Goal: Communication & Community: Answer question/provide support

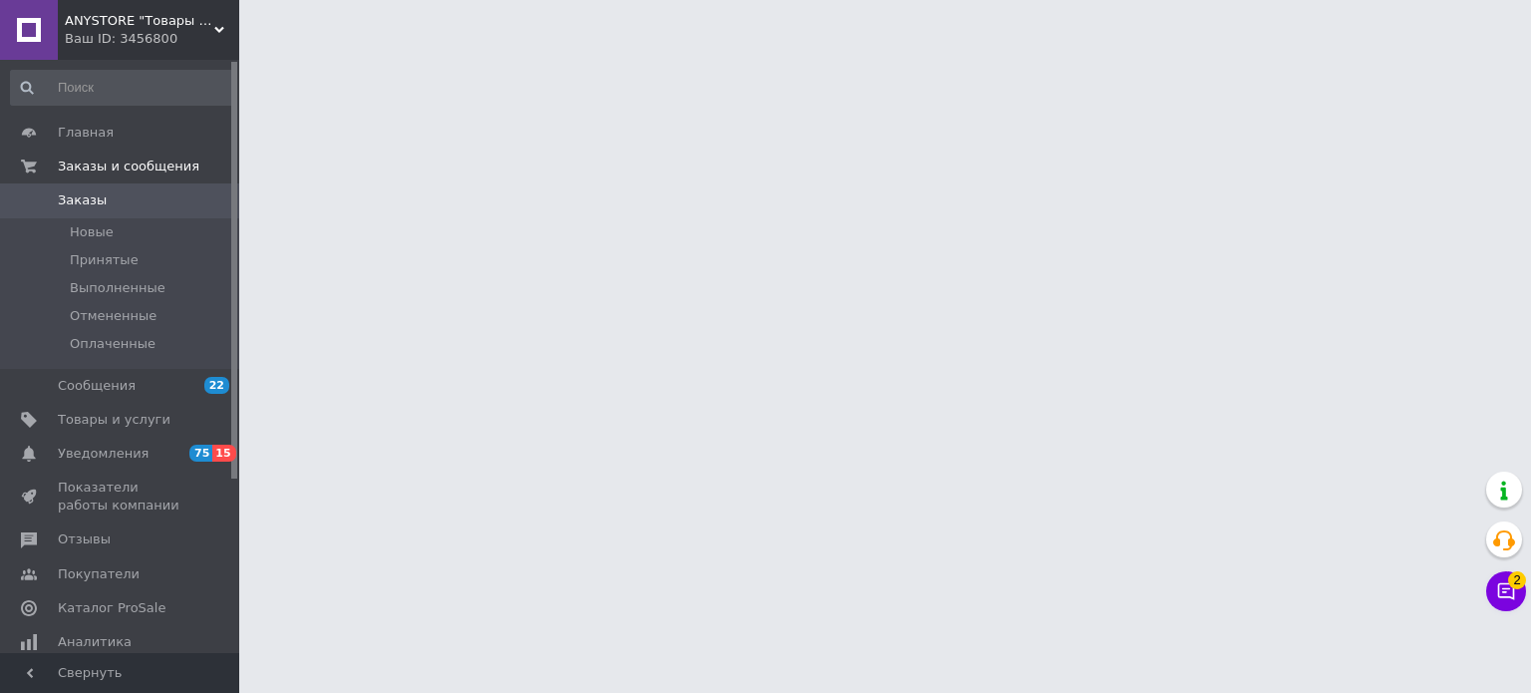
click at [108, 454] on span "Уведомления" at bounding box center [103, 454] width 91 height 18
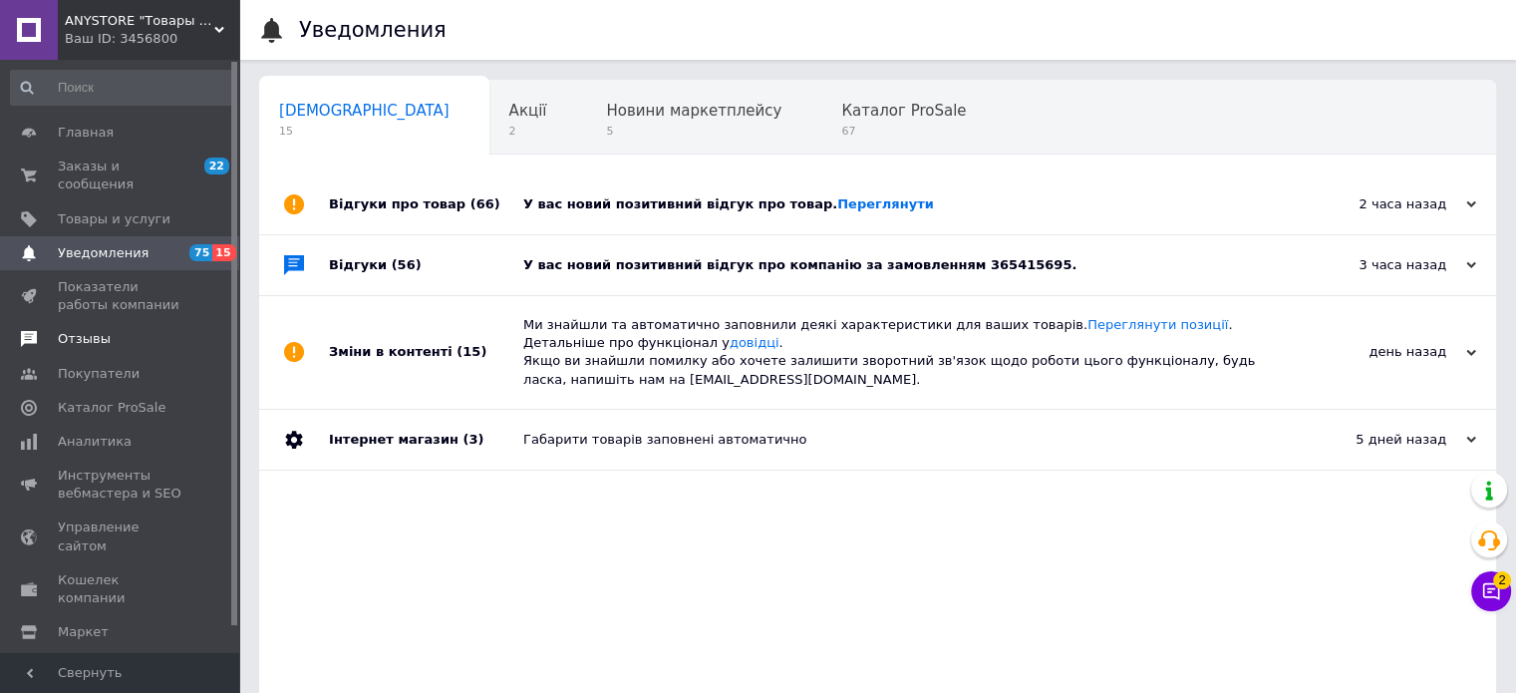
click at [141, 330] on span "Отзывы" at bounding box center [121, 339] width 127 height 18
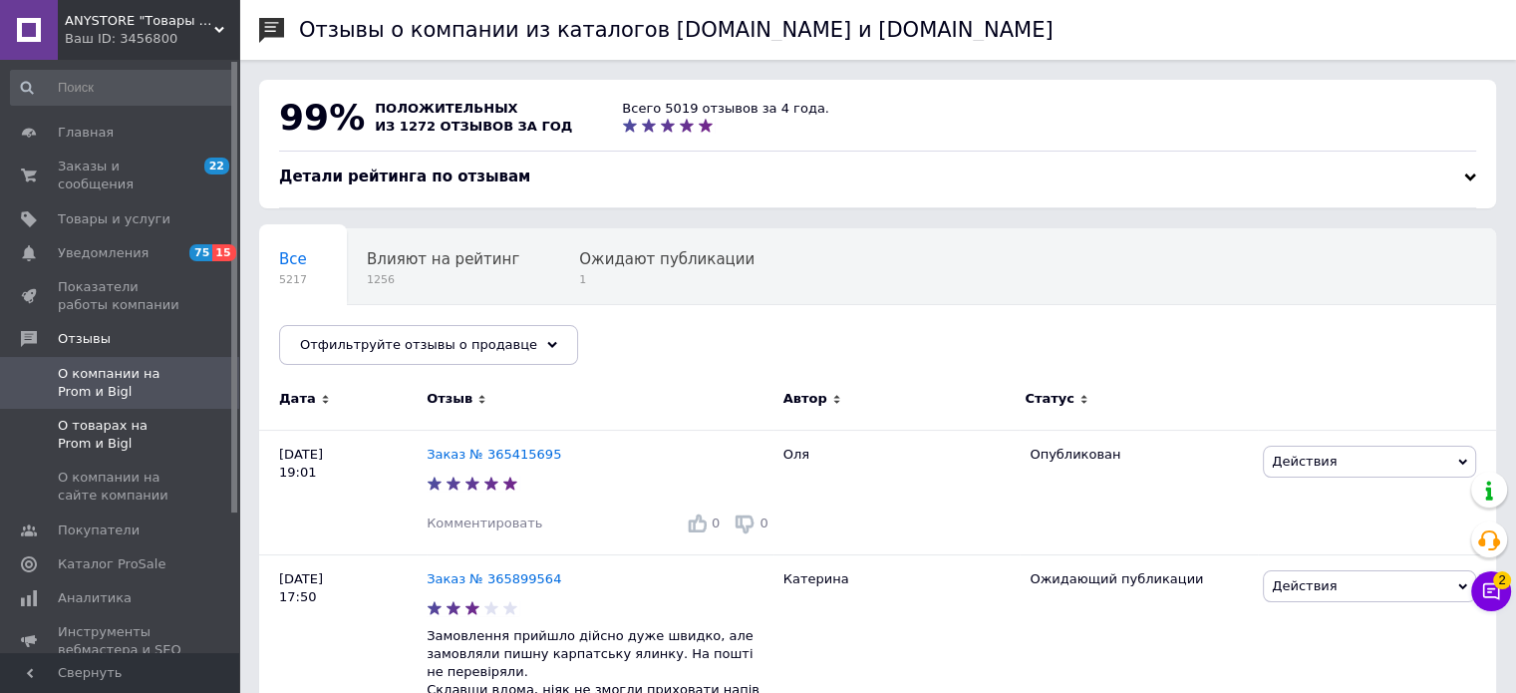
click at [112, 417] on span "О товарах на Prom и Bigl" at bounding box center [121, 435] width 127 height 36
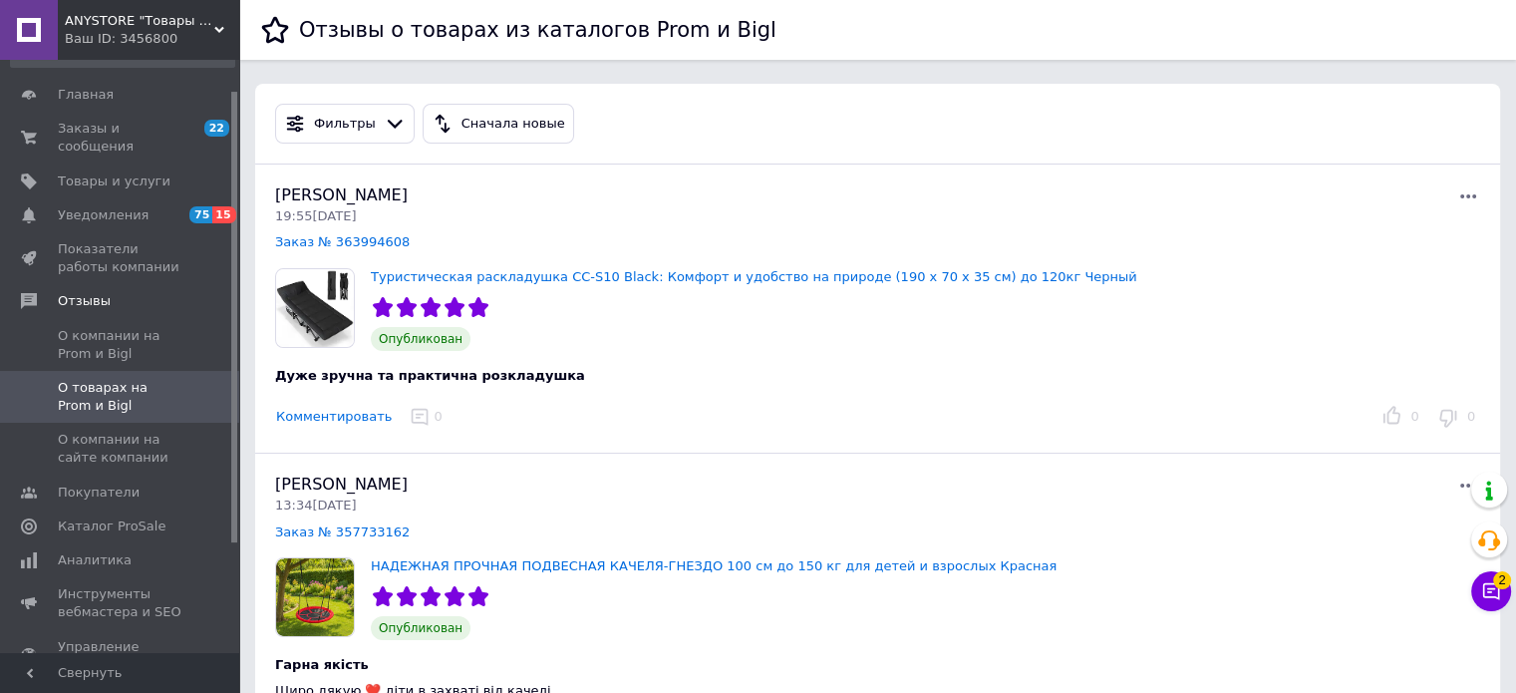
scroll to position [40, 0]
click at [815, 487] on div "Софія Бойміструк 13:34, 12.10.25" at bounding box center [576, 493] width 603 height 41
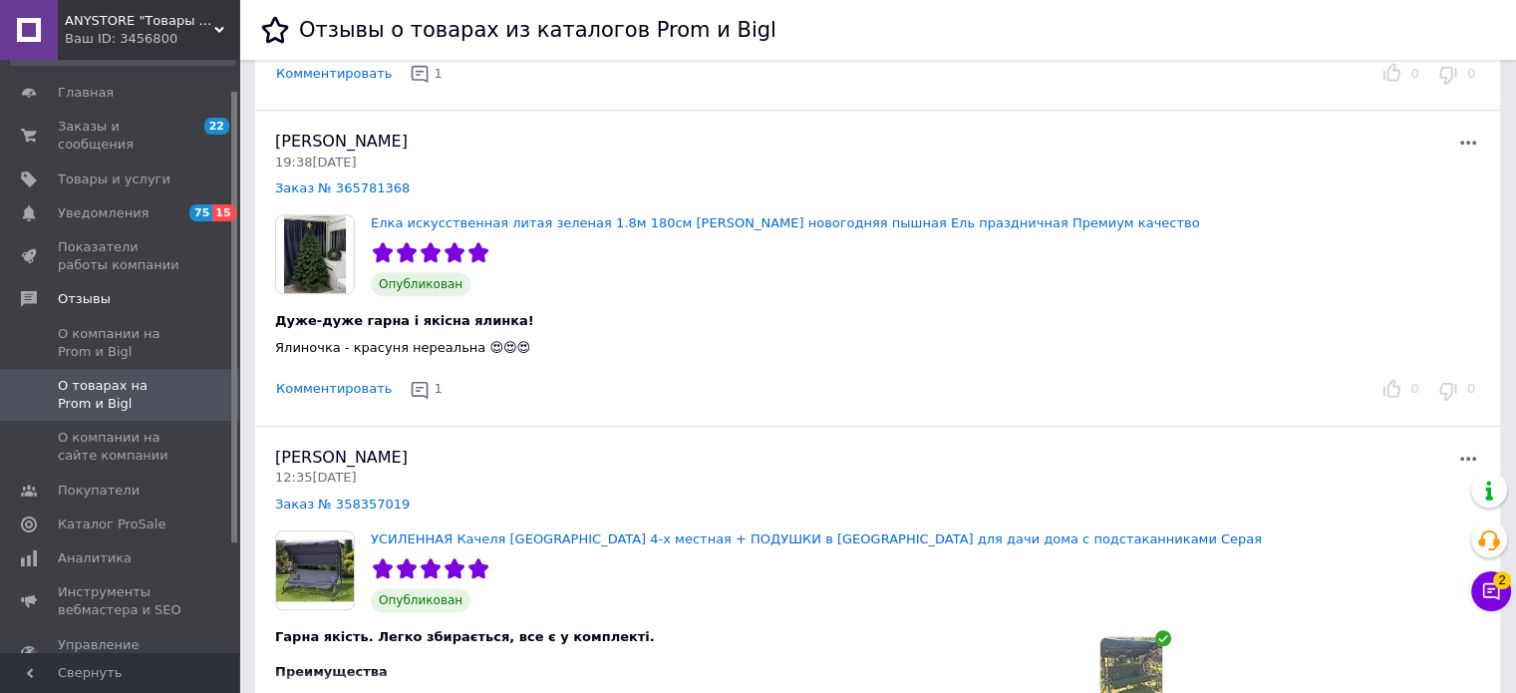
scroll to position [1037, 0]
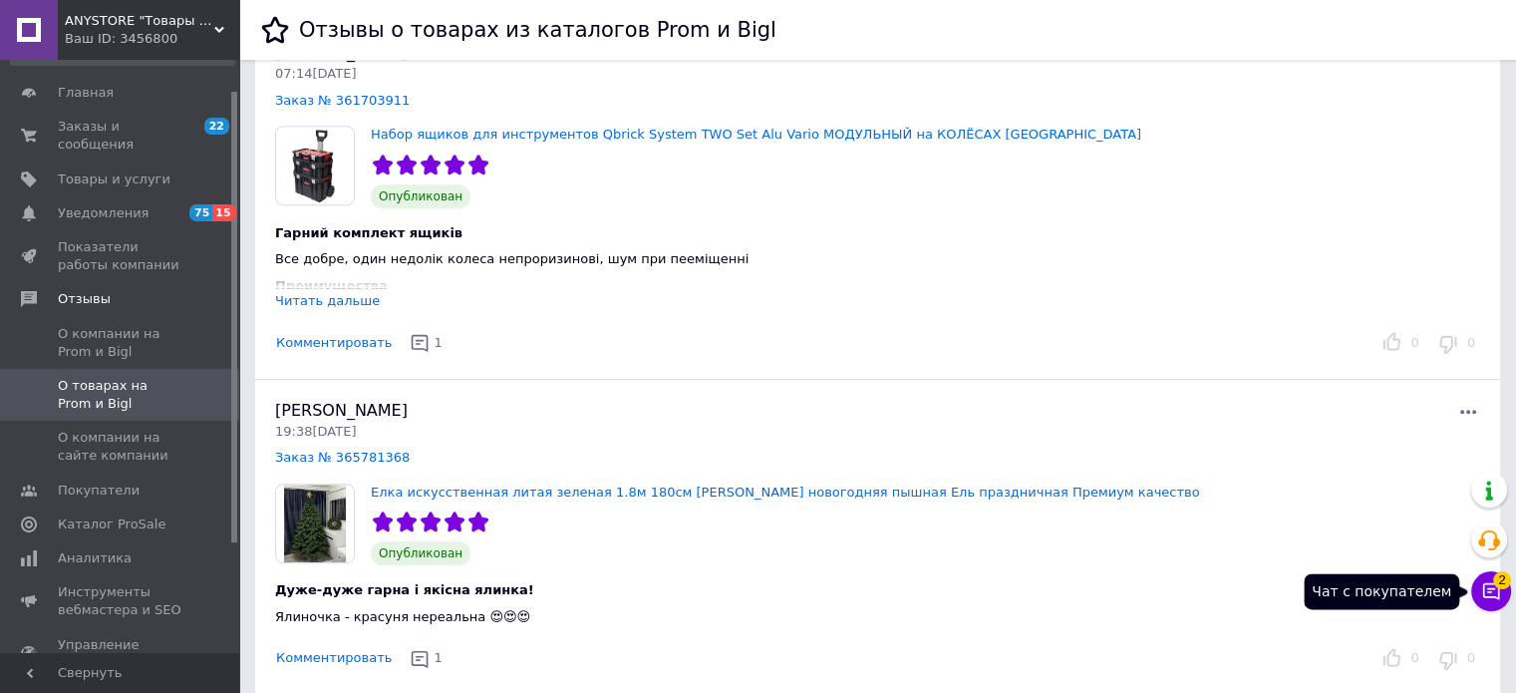
click at [1482, 580] on button "Чат с покупателем 2" at bounding box center [1491, 591] width 40 height 40
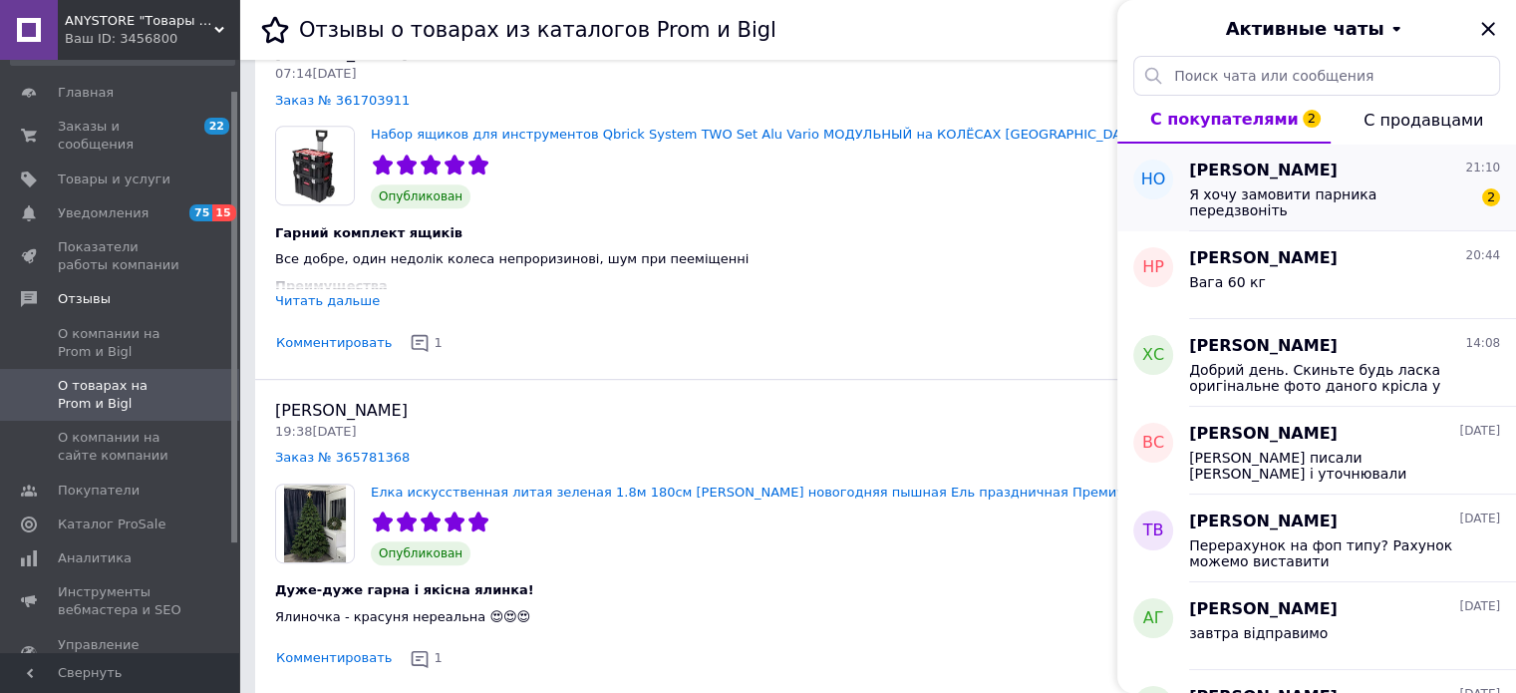
drag, startPoint x: 1365, startPoint y: 190, endPoint x: 1347, endPoint y: 217, distance: 32.3
click at [1347, 217] on div "Ніна Опанасенко 21:10 Я хочу замовити парника передзвоніть 2" at bounding box center [1352, 188] width 327 height 88
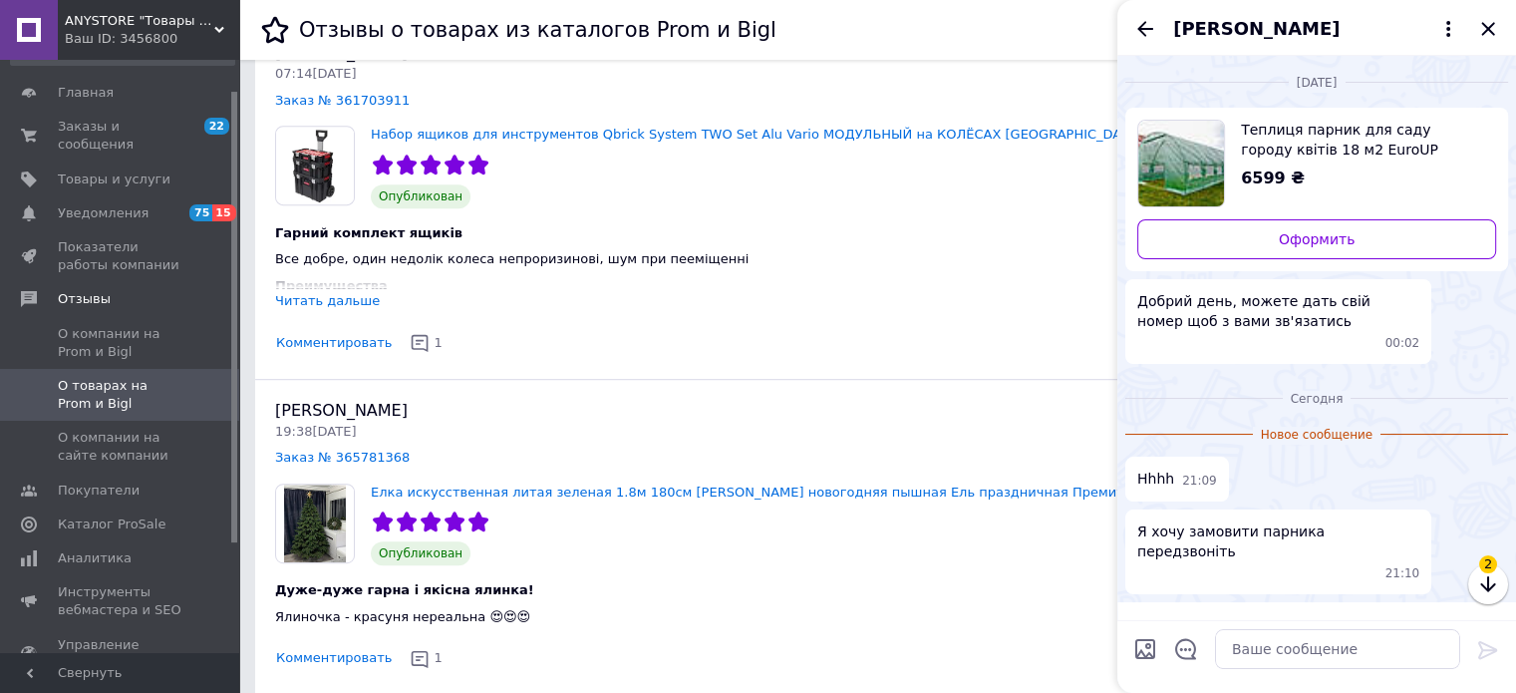
scroll to position [35, 0]
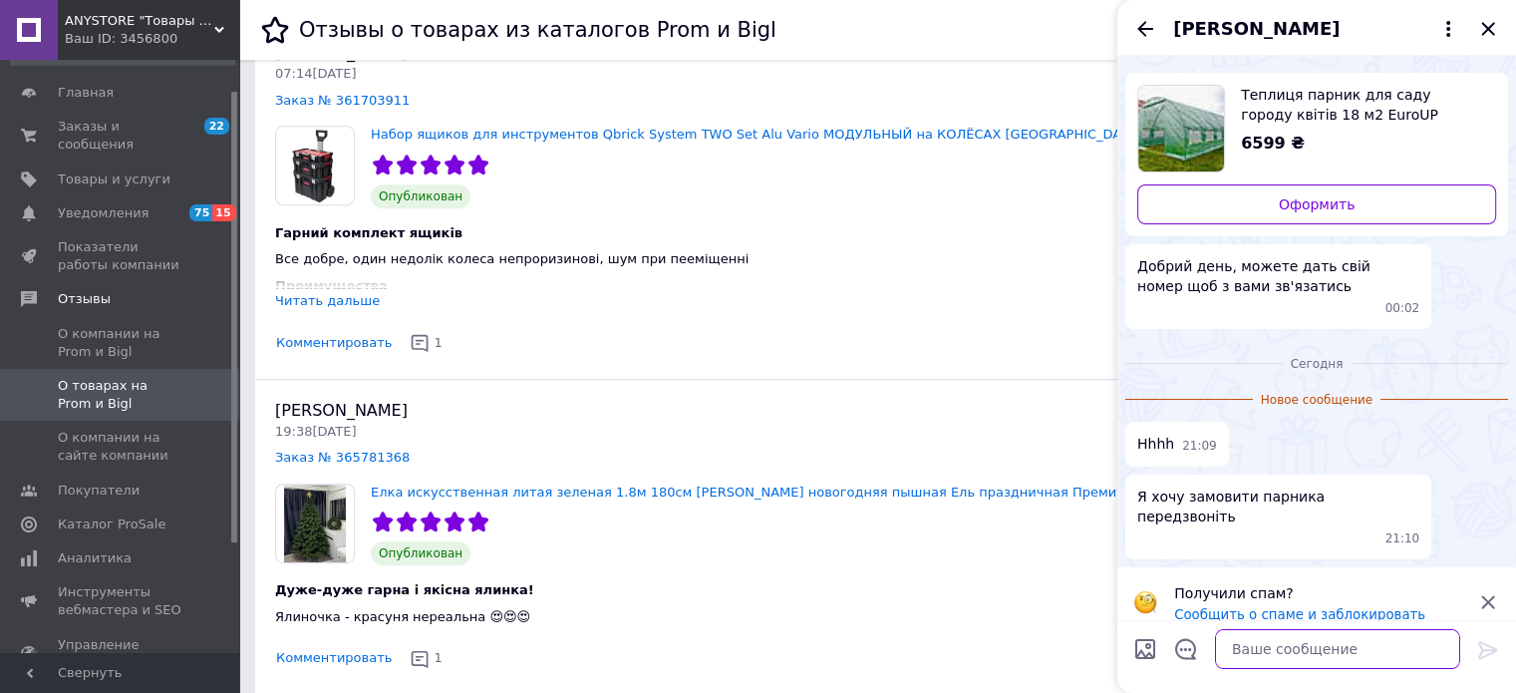
click at [1296, 643] on textarea at bounding box center [1337, 649] width 245 height 40
click at [1304, 85] on span "Теплиця парник для саду городу квітів 18 м2 EuroUP 600х300х200" at bounding box center [1360, 105] width 239 height 40
click at [1338, 633] on textarea at bounding box center [1337, 649] width 245 height 40
type textarea "Добрий вечір!"
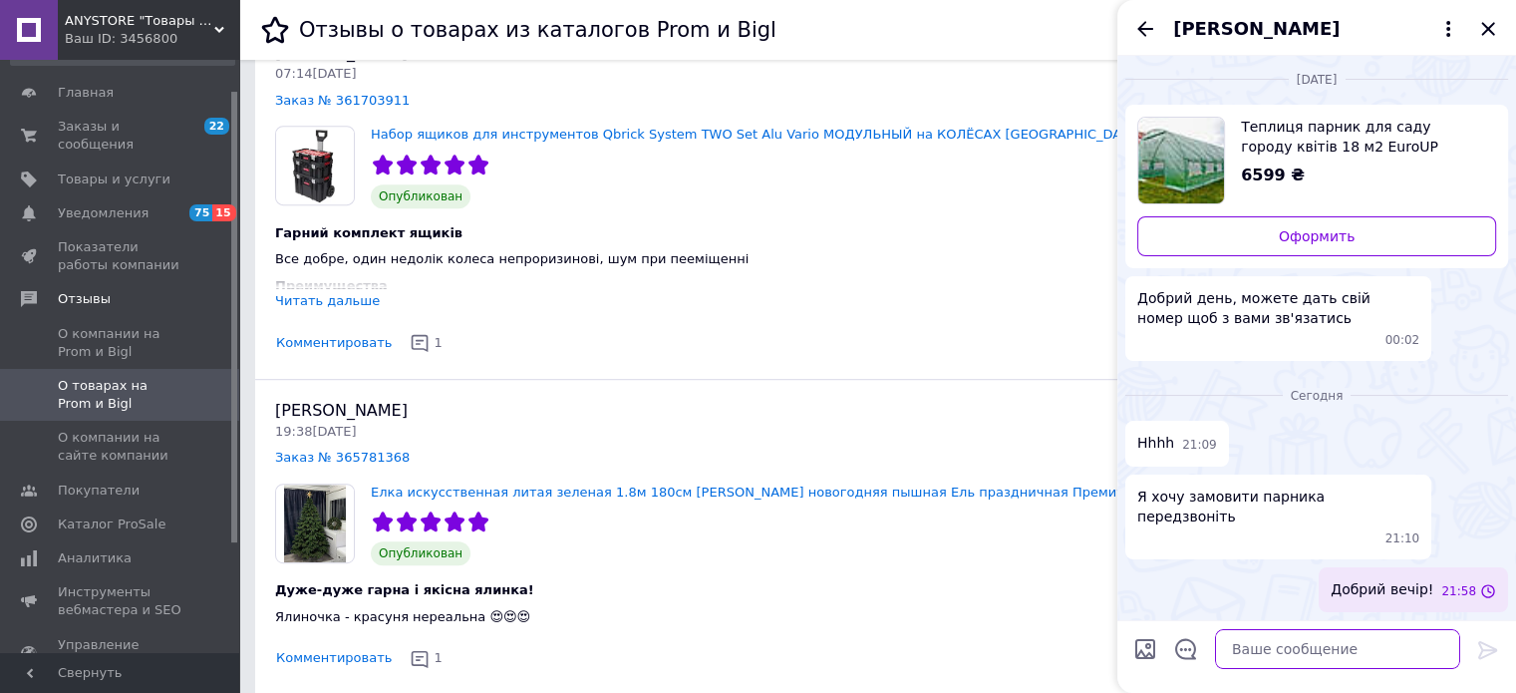
scroll to position [0, 0]
type textarea "Залиште номер"
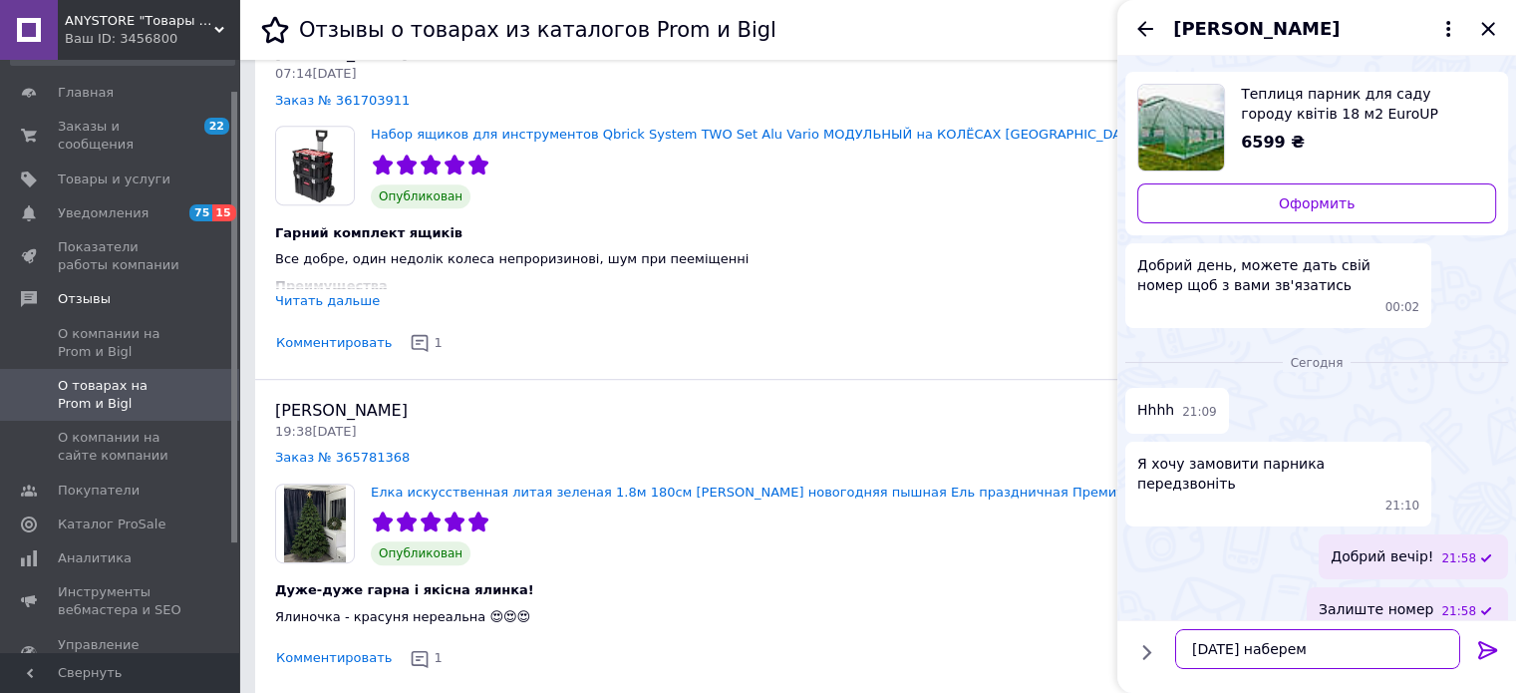
type textarea "завтра наберемо"
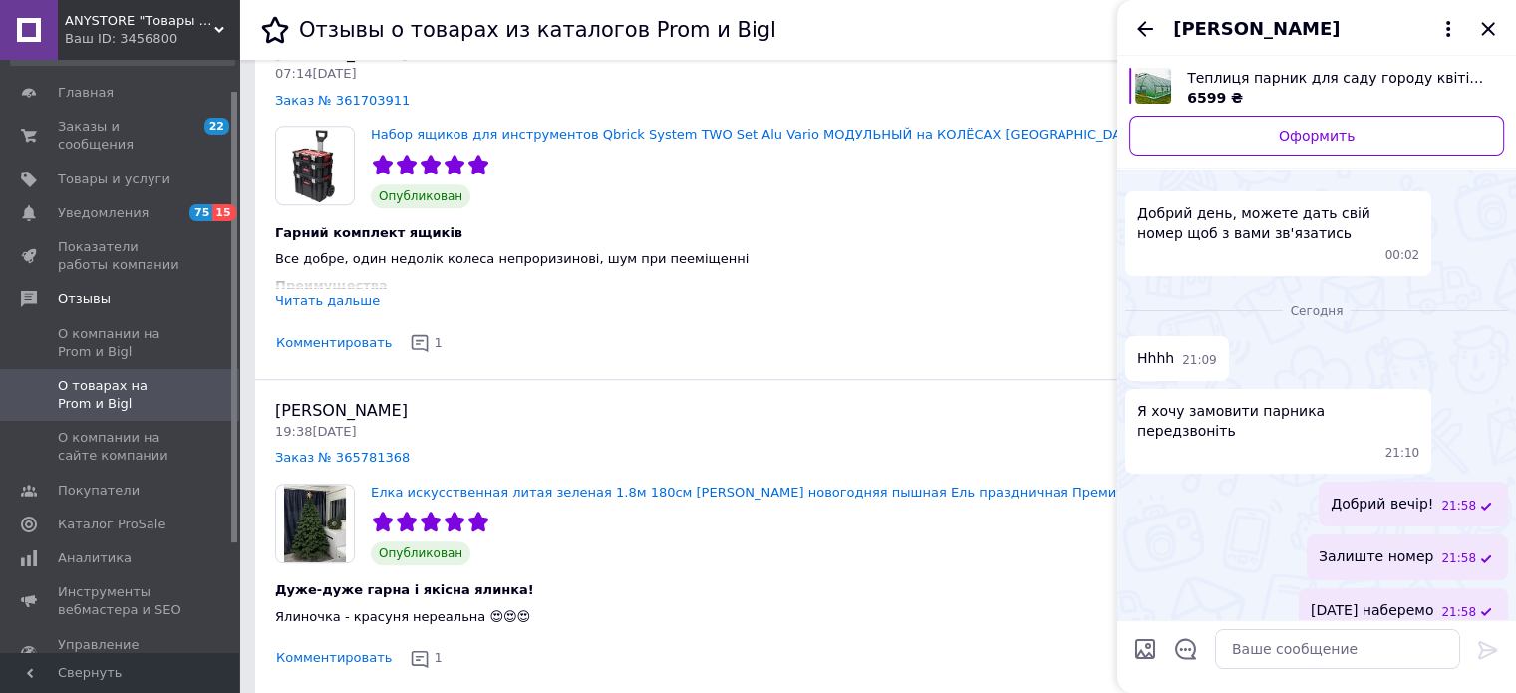
click at [1270, 45] on div "Ніна Опанасенко" at bounding box center [1316, 28] width 399 height 56
click at [1251, 74] on span "Теплиця парник для саду городу квітів 18 м2 EuroUP 600х300х200" at bounding box center [1337, 78] width 301 height 20
click at [1491, 39] on icon "Закрыть" at bounding box center [1488, 29] width 24 height 24
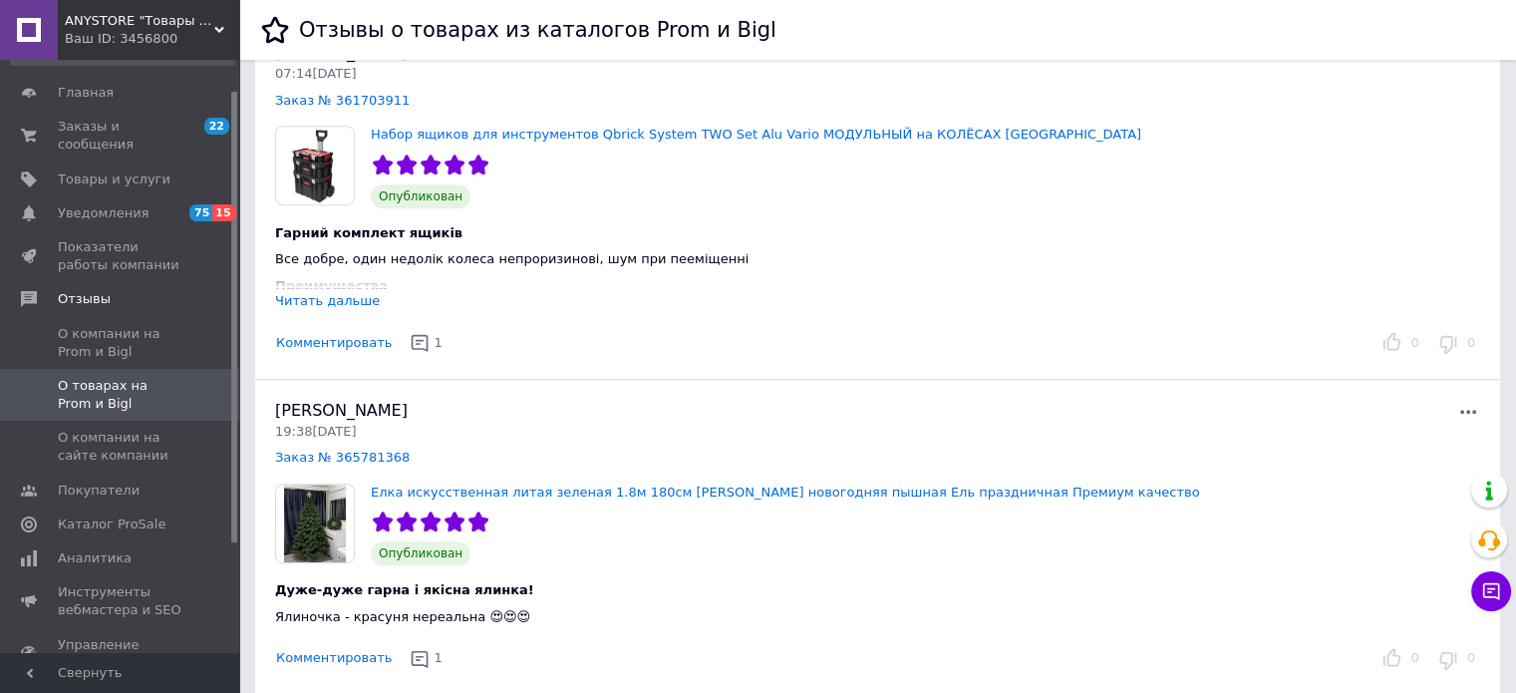
click at [937, 400] on div at bounding box center [1179, 412] width 603 height 24
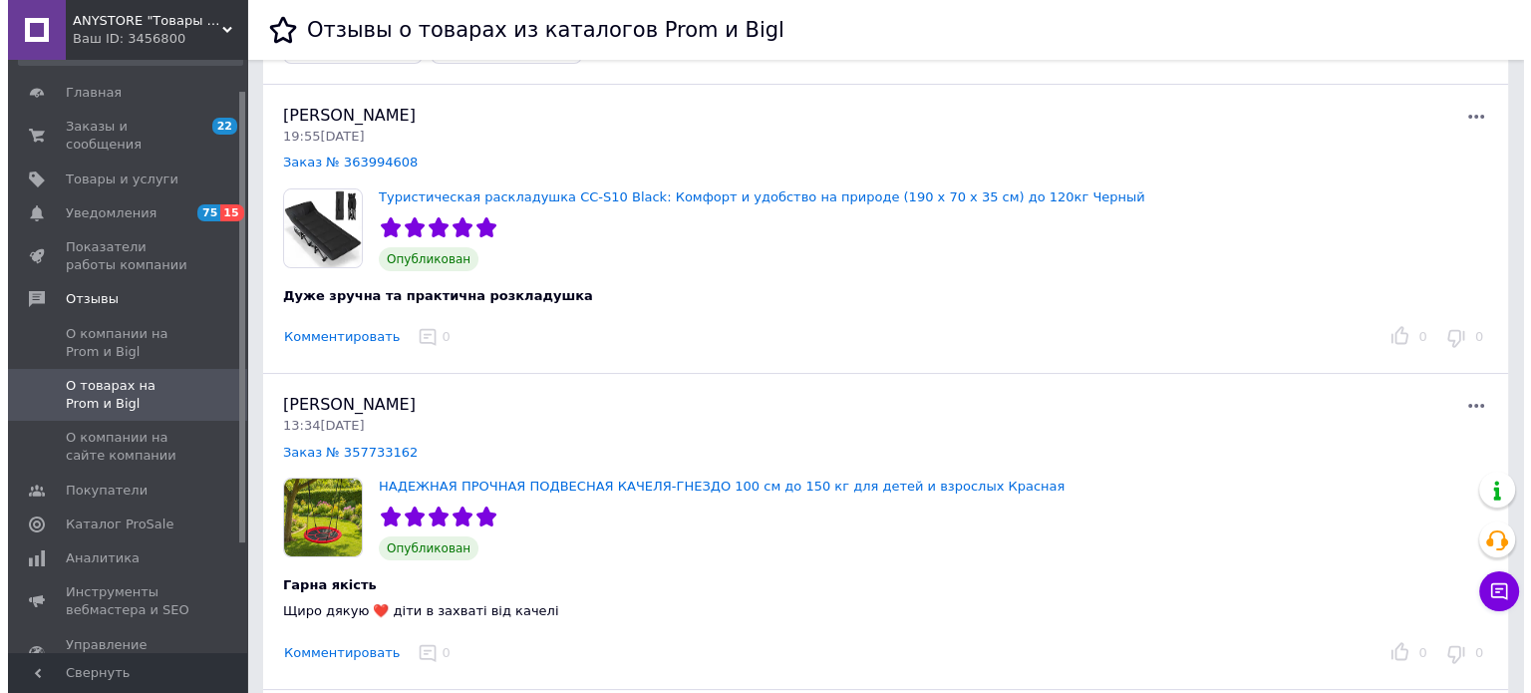
scroll to position [0, 0]
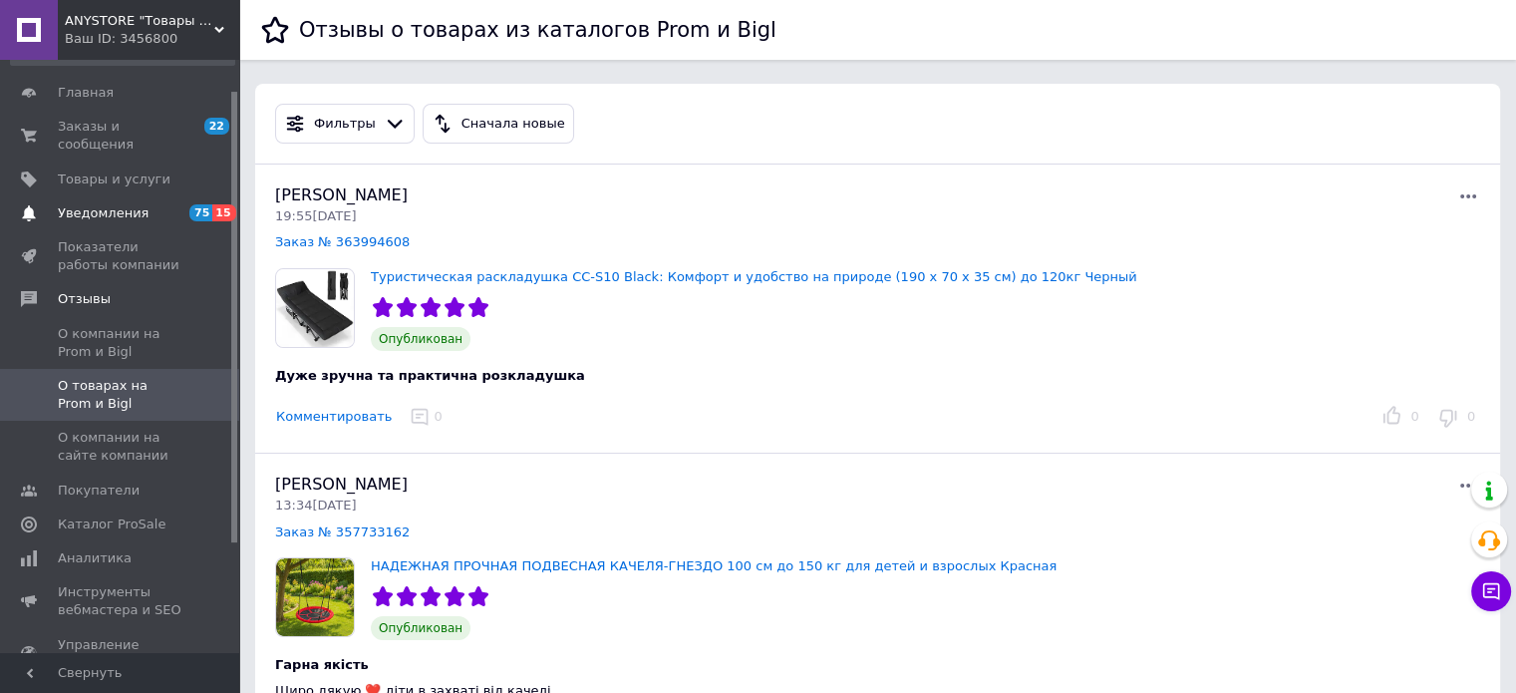
click at [131, 204] on span "Уведомления" at bounding box center [103, 213] width 91 height 18
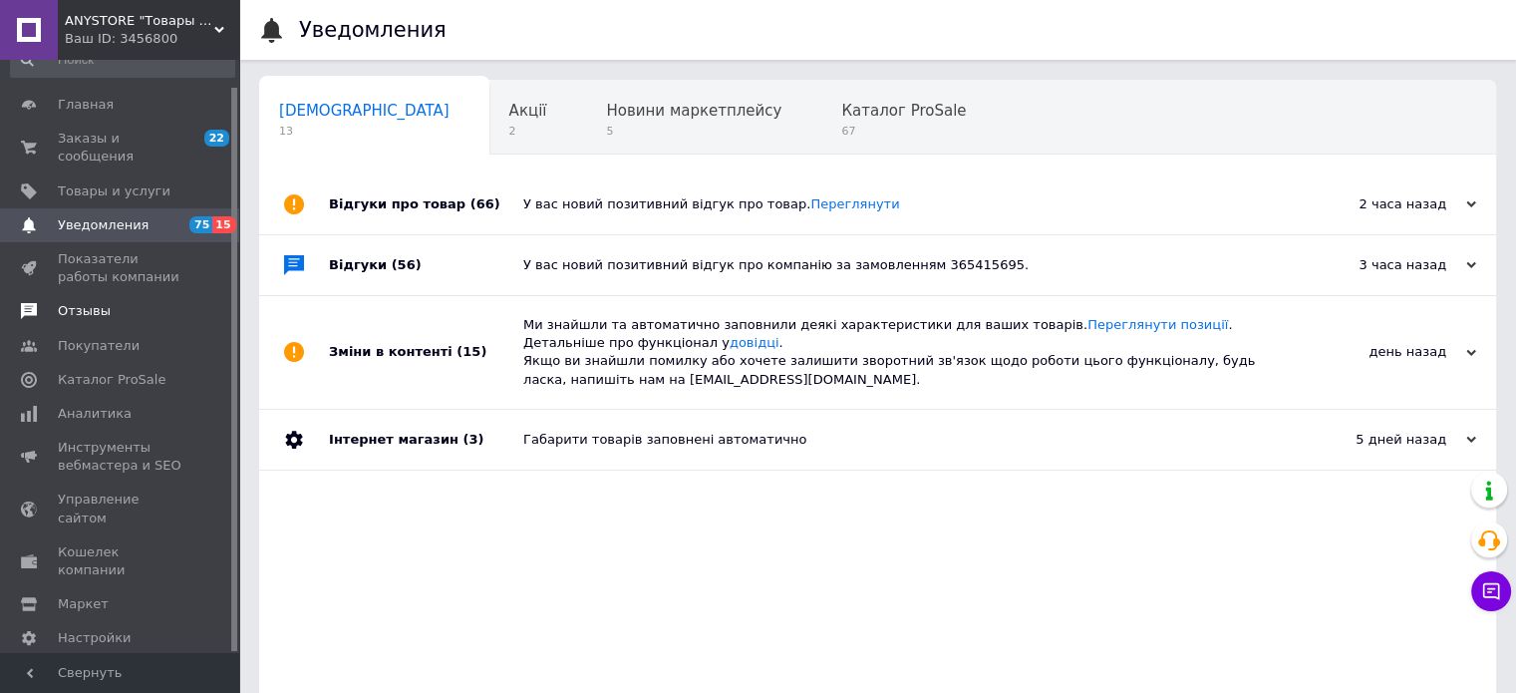
click at [109, 302] on span "Отзывы" at bounding box center [121, 311] width 127 height 18
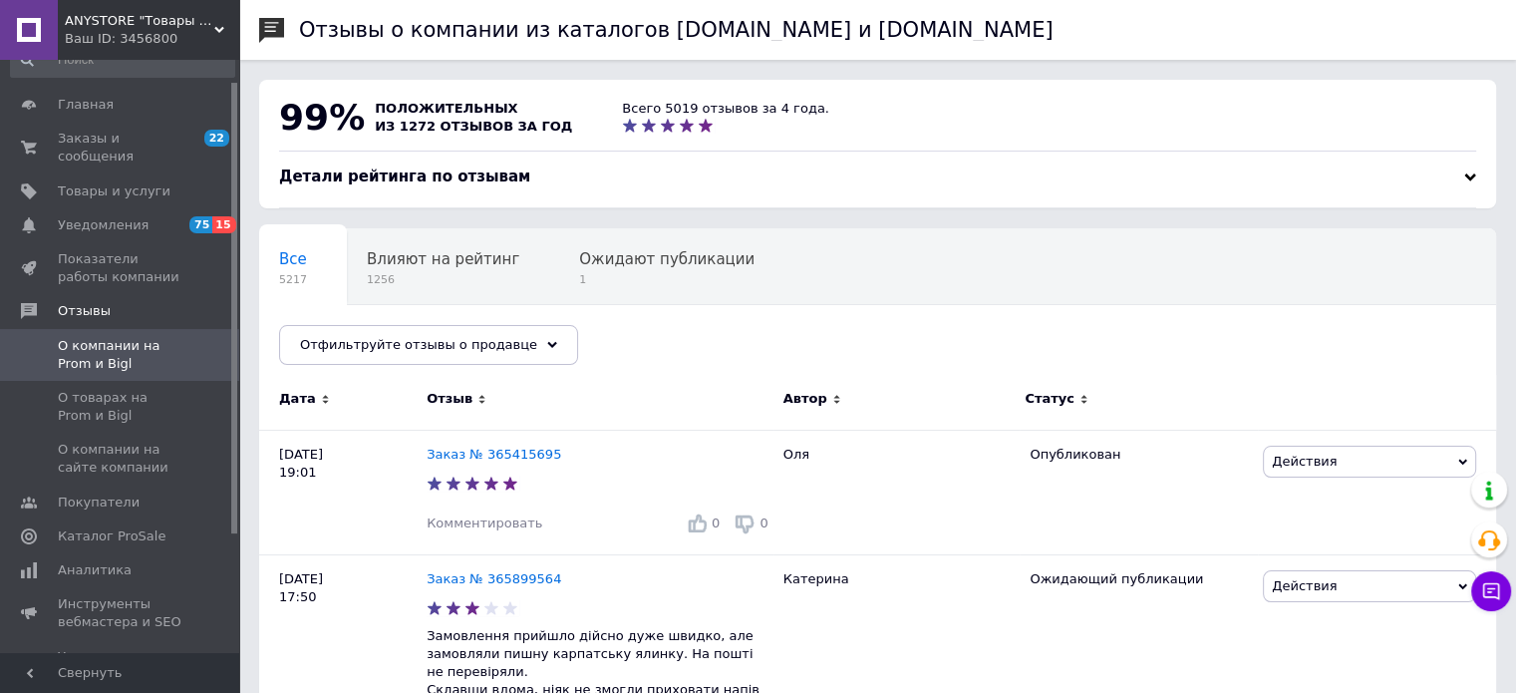
click at [543, 396] on div "Отзыв" at bounding box center [600, 399] width 347 height 18
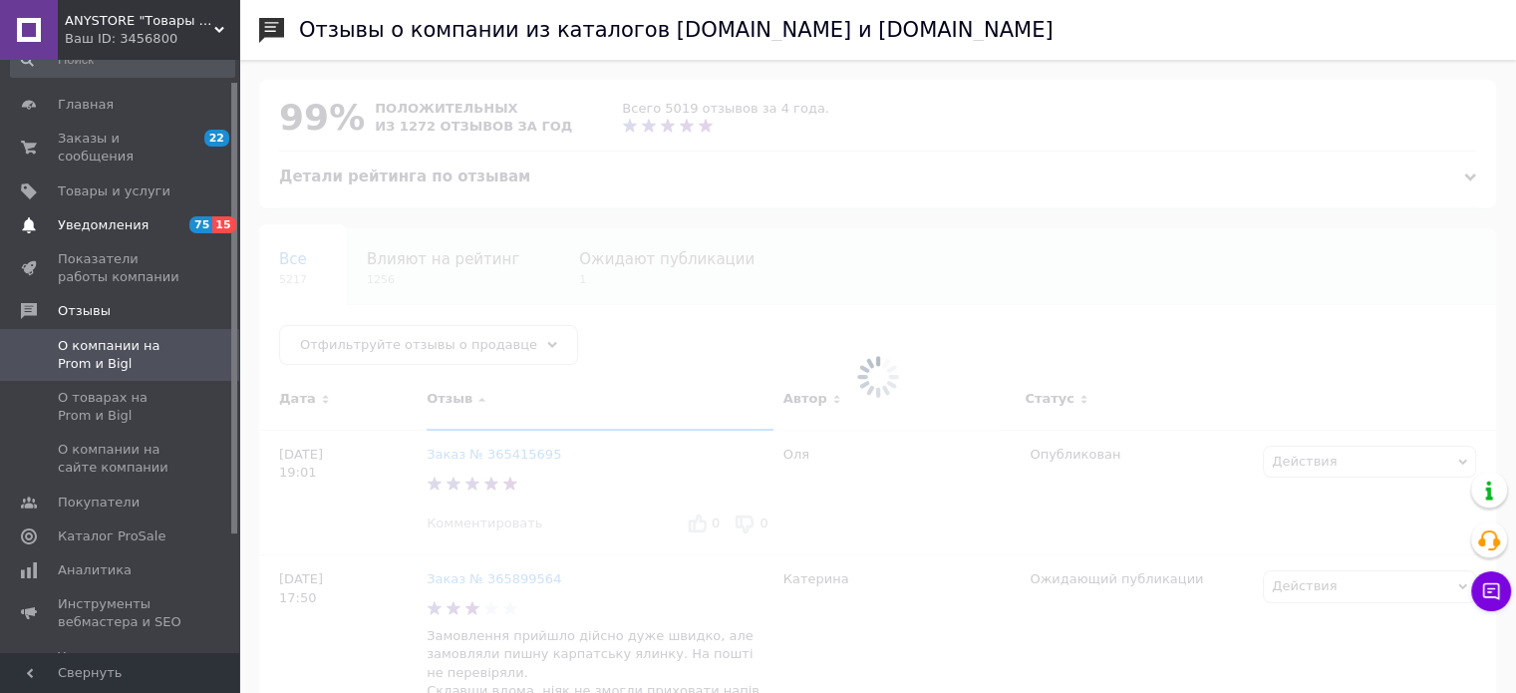
click at [124, 216] on span "Уведомления" at bounding box center [103, 225] width 91 height 18
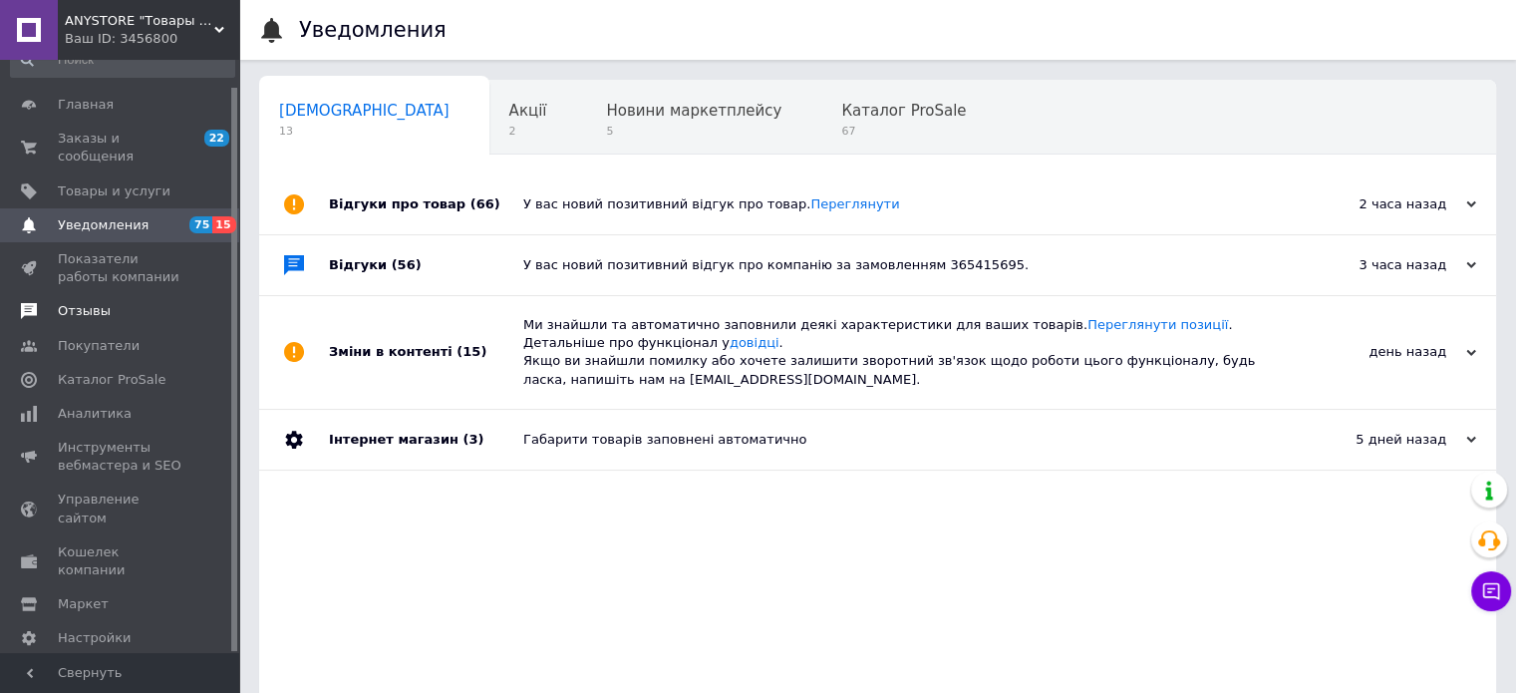
click at [118, 302] on span "Отзывы" at bounding box center [121, 311] width 127 height 18
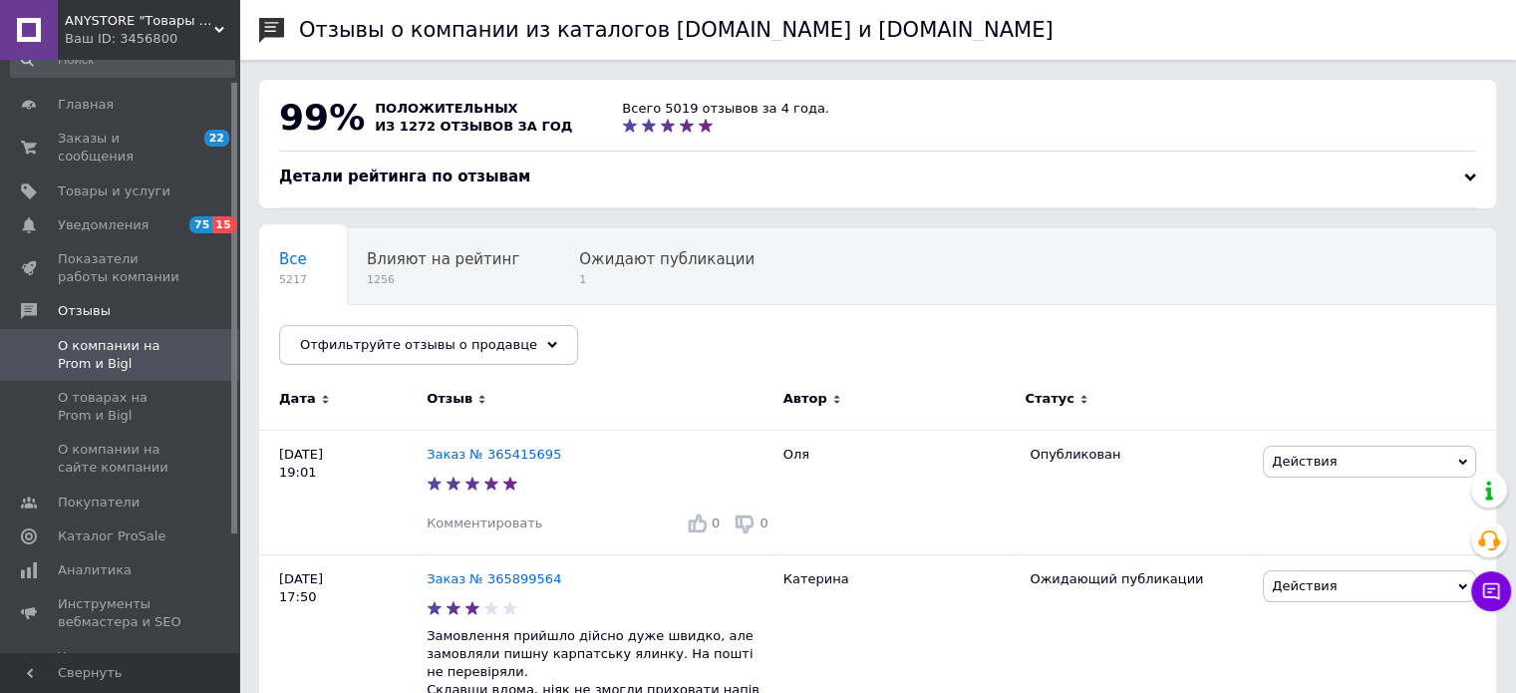
click at [954, 182] on div "Детали рейтинга по отзывам" at bounding box center [877, 176] width 1197 height 21
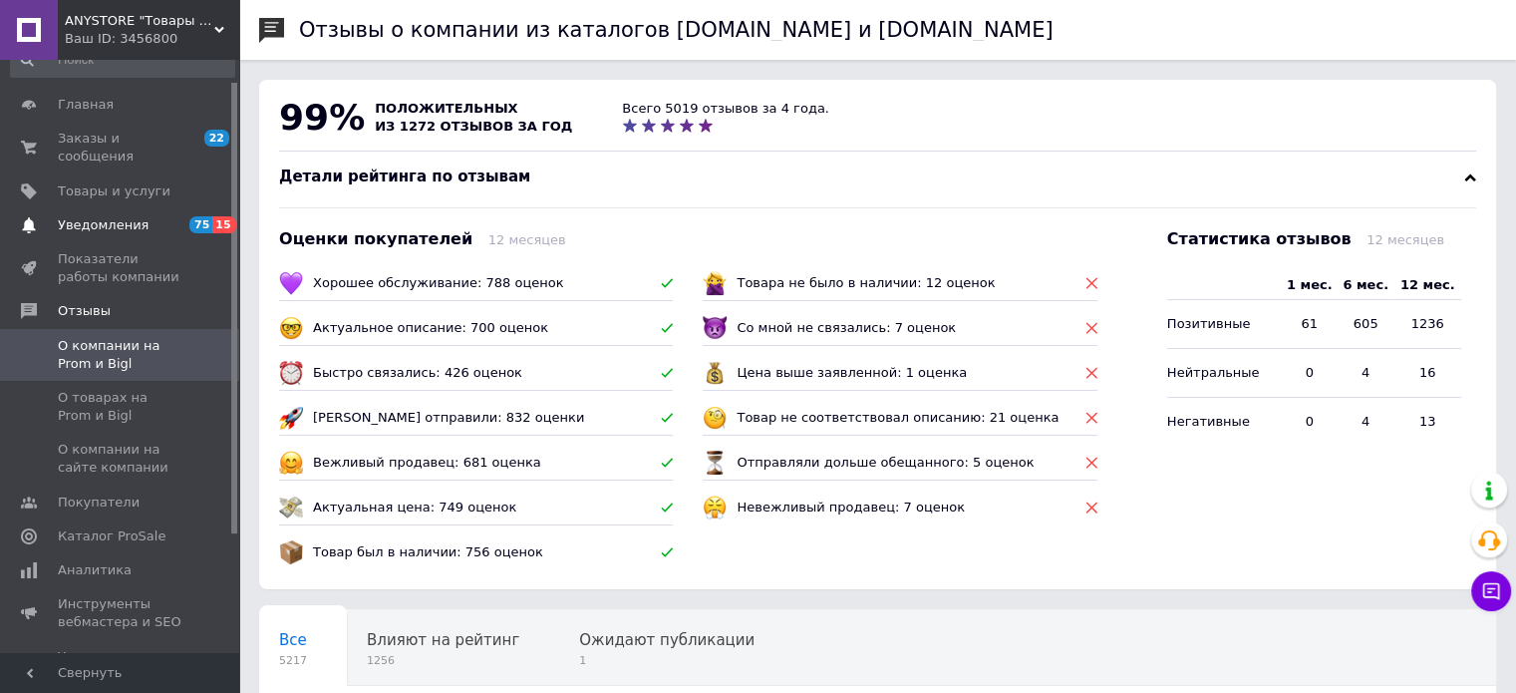
click at [140, 208] on link "Уведомления 75 15" at bounding box center [122, 225] width 245 height 34
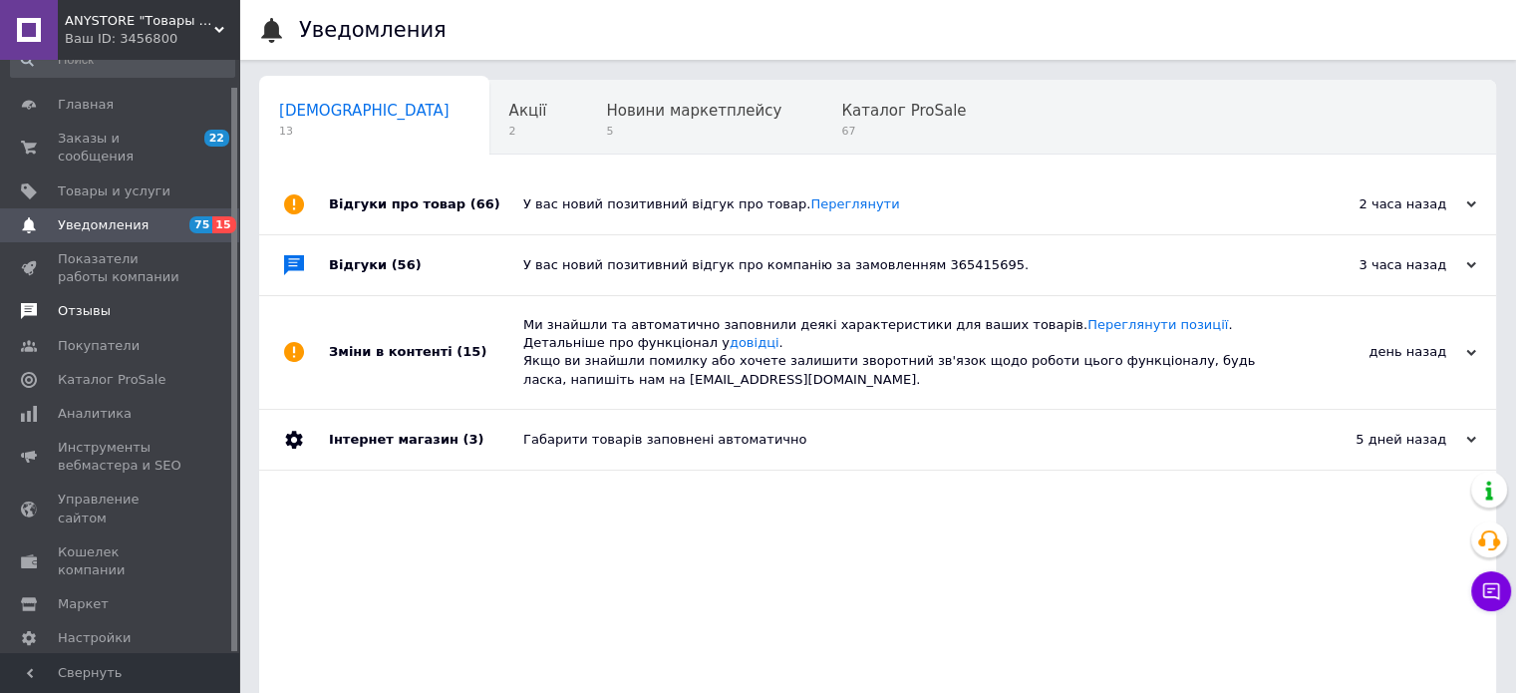
click at [75, 302] on span "Отзывы" at bounding box center [84, 311] width 53 height 18
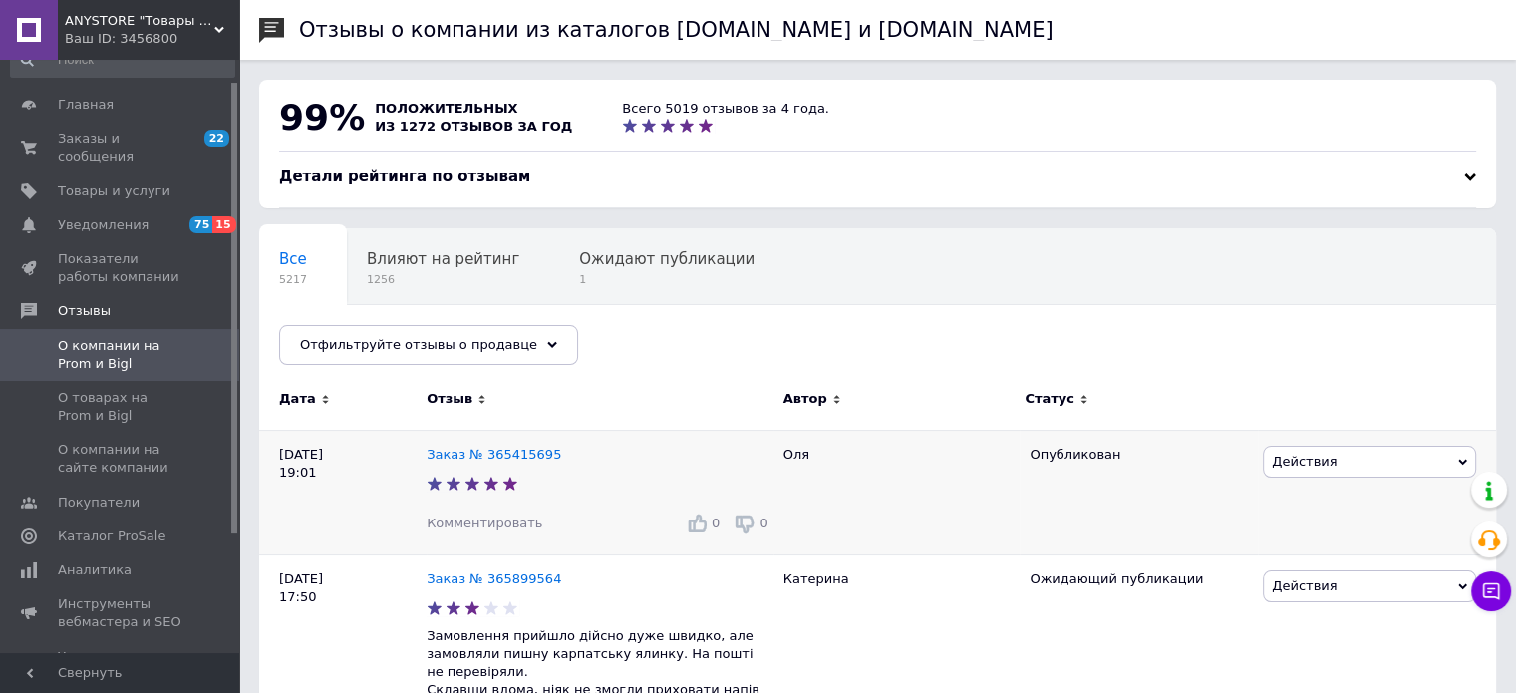
click at [1044, 477] on div "Опубликован" at bounding box center [1139, 492] width 238 height 125
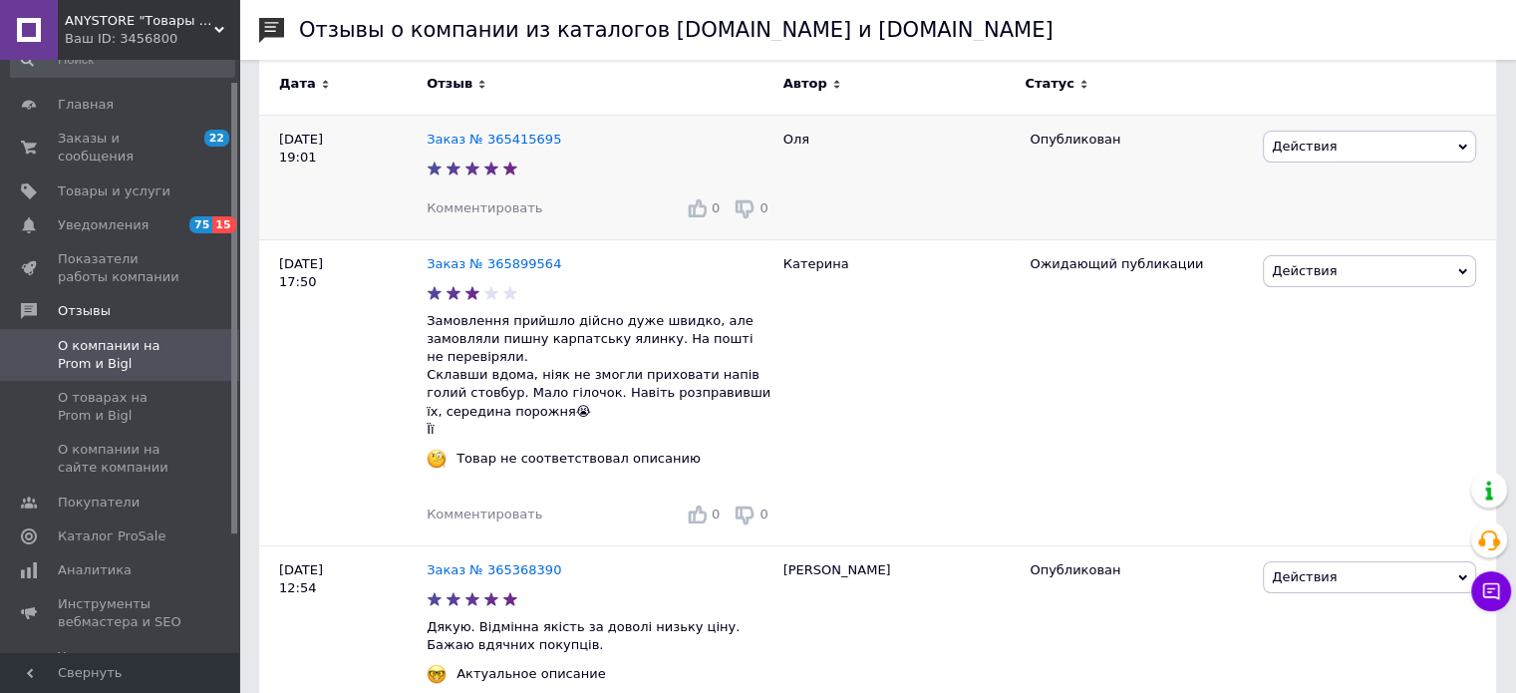
scroll to position [319, 0]
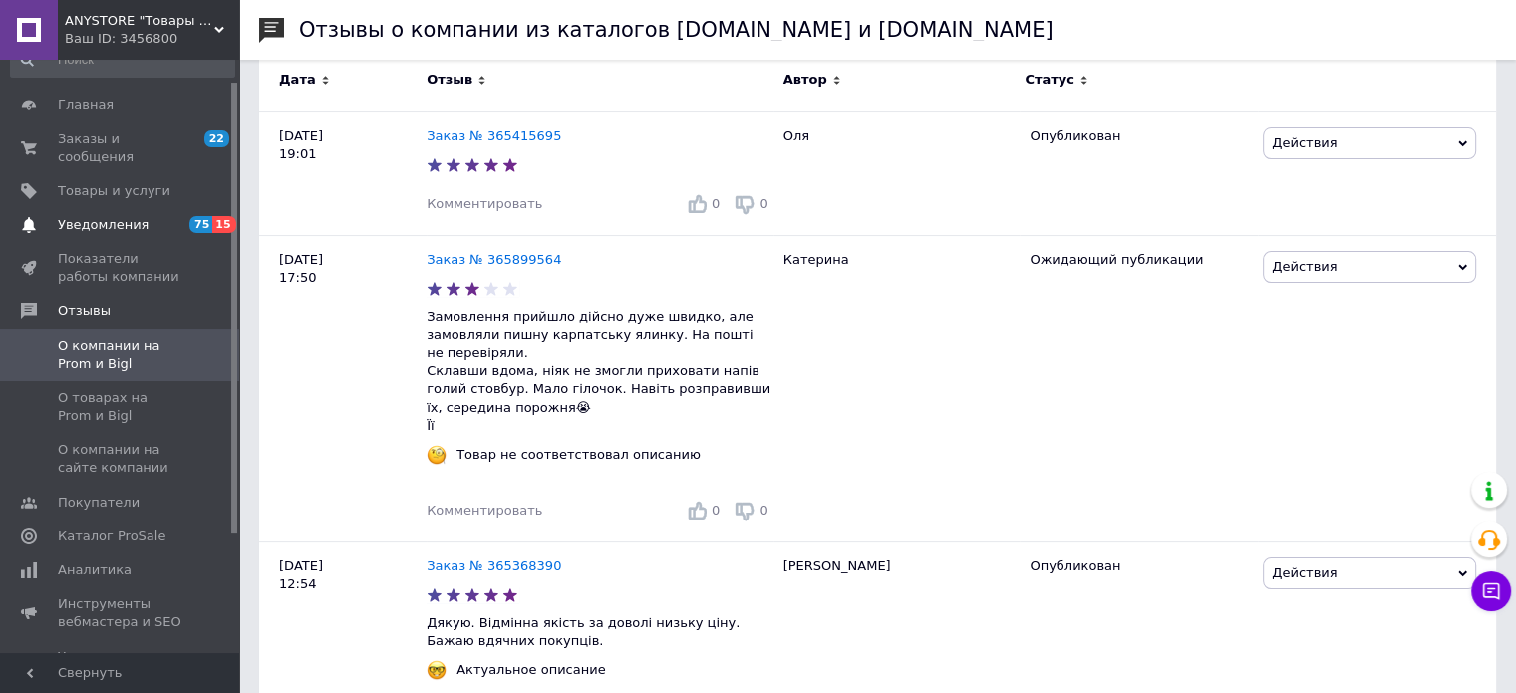
click at [123, 216] on span "Уведомления" at bounding box center [103, 225] width 91 height 18
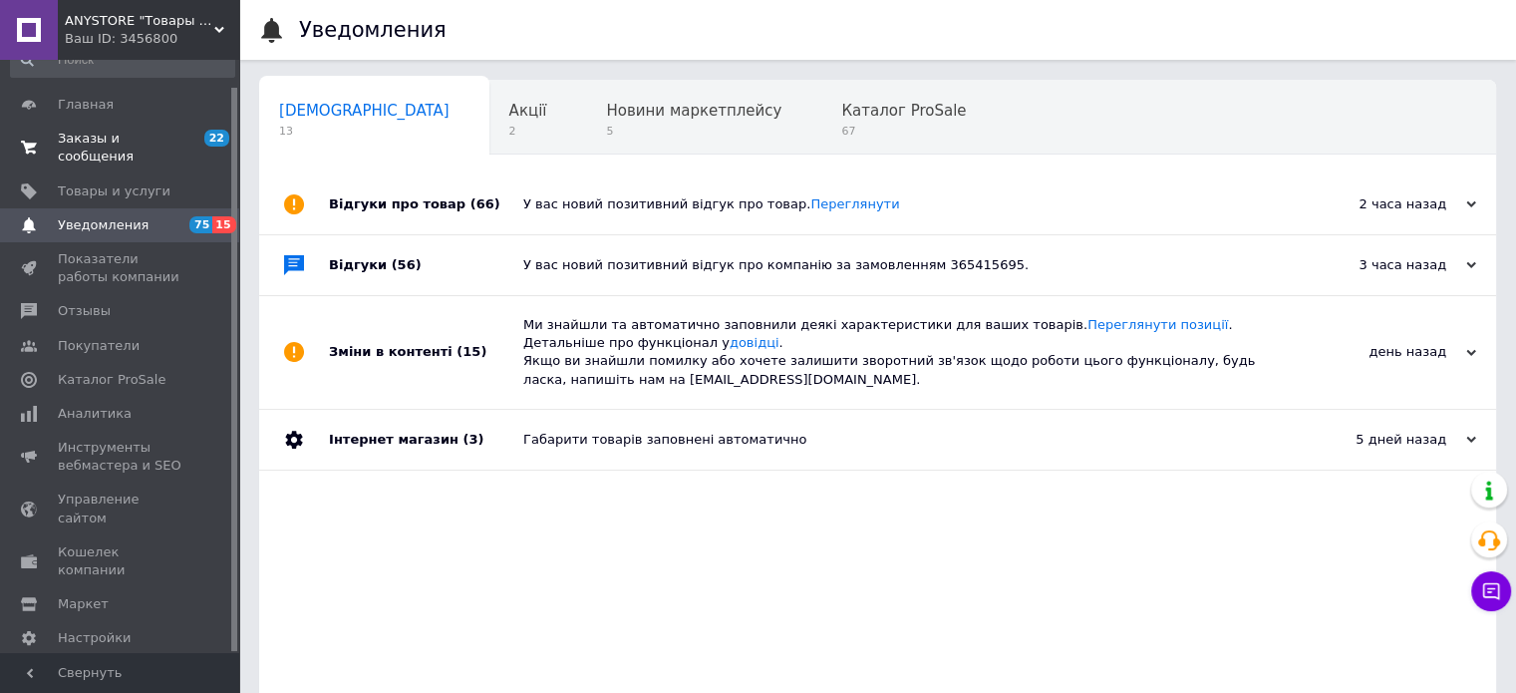
click at [130, 135] on span "Заказы и сообщения" at bounding box center [121, 148] width 127 height 36
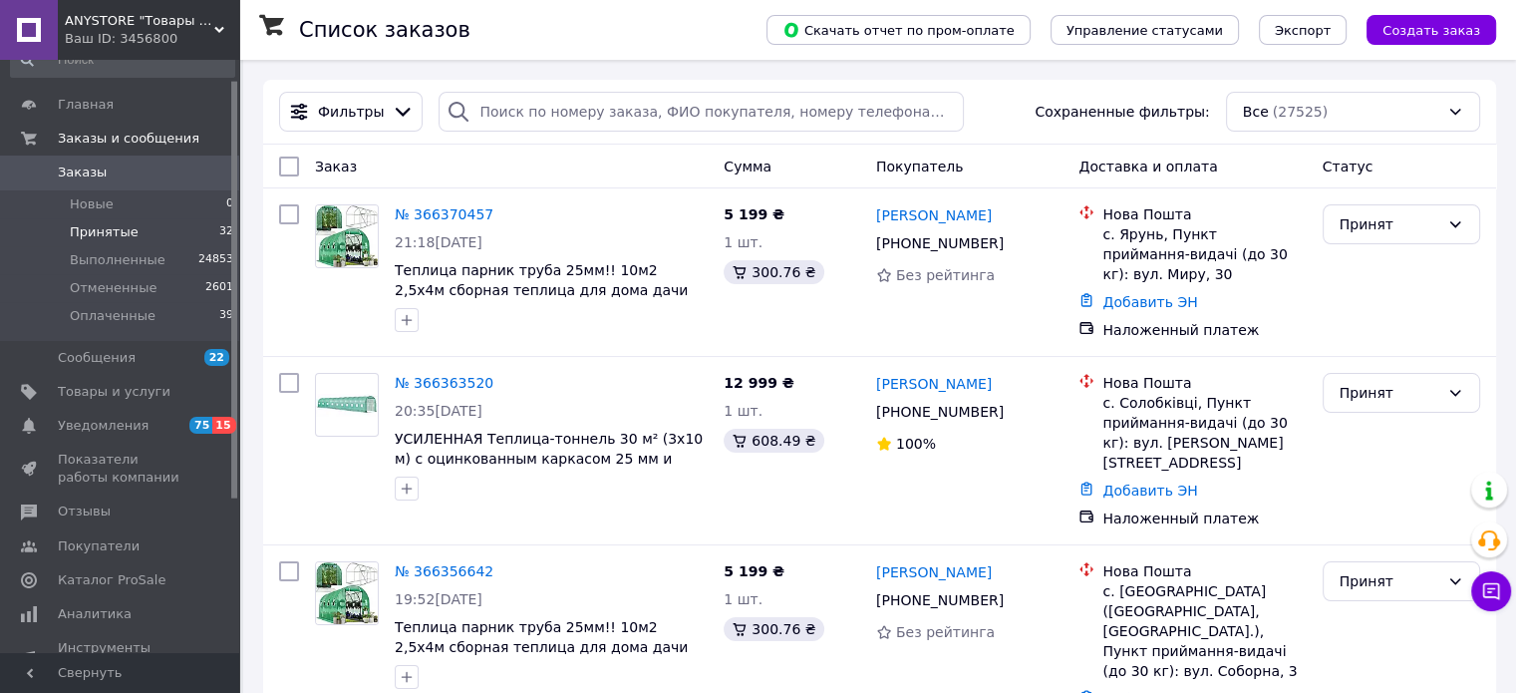
click at [150, 241] on li "Принятые 32" at bounding box center [122, 232] width 245 height 28
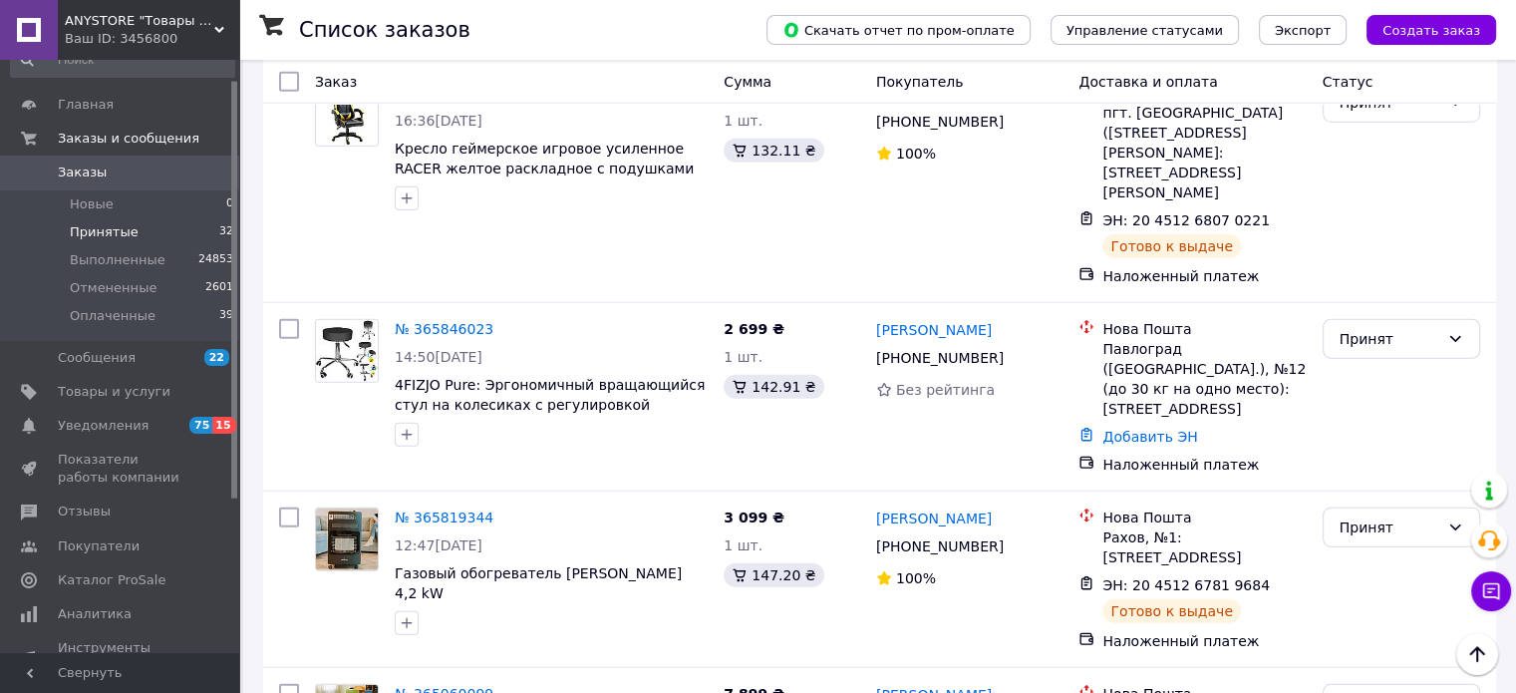
scroll to position [5227, 0]
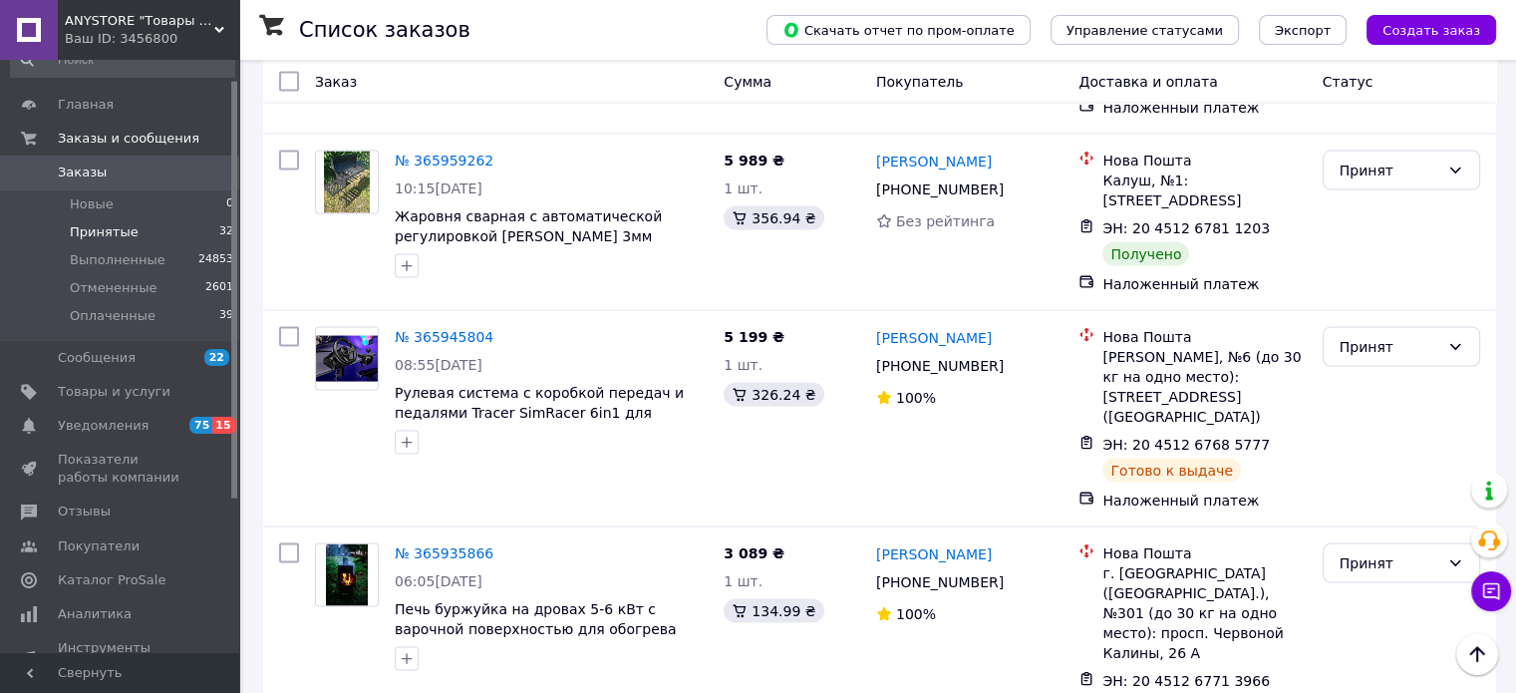
scroll to position [3951, 0]
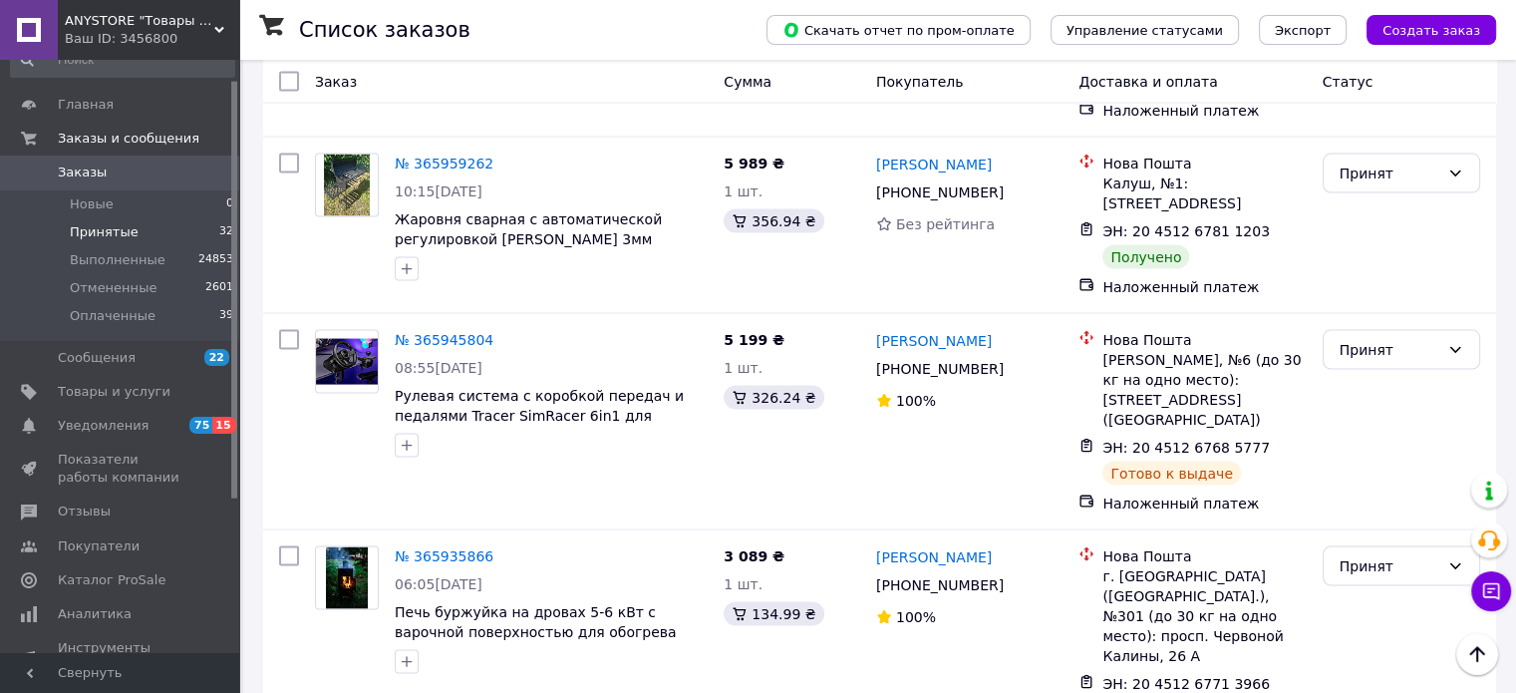
click at [1367, 385] on li "Выполнен" at bounding box center [1400, 393] width 155 height 36
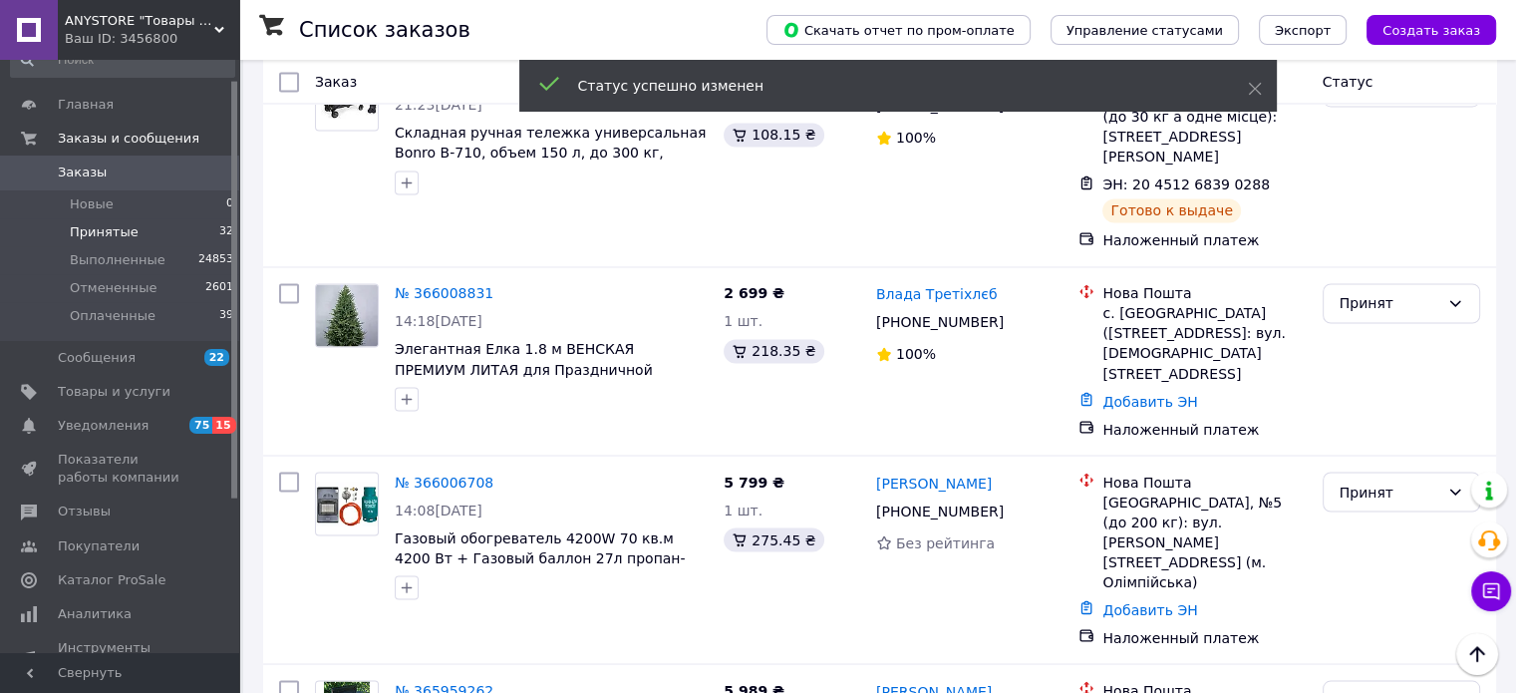
scroll to position [3353, 0]
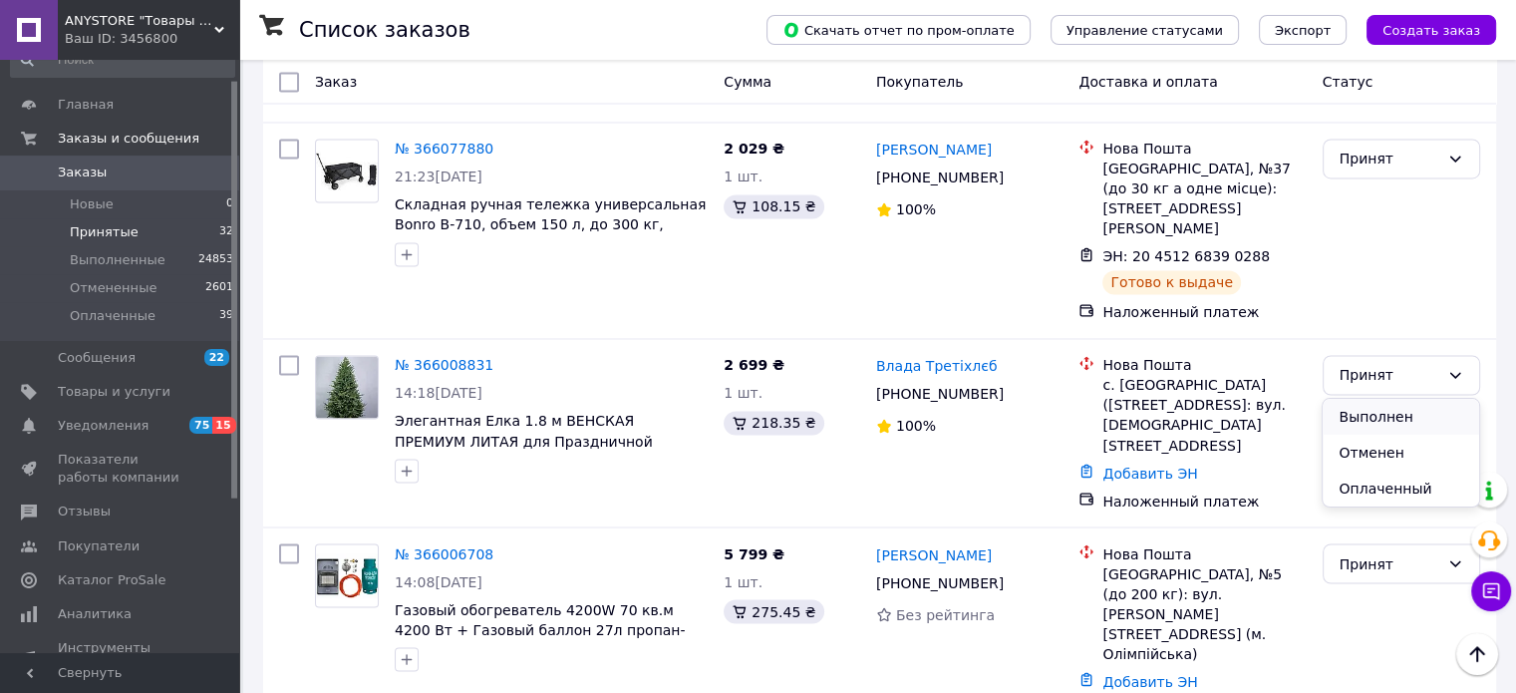
click at [1348, 407] on li "Выполнен" at bounding box center [1400, 417] width 155 height 36
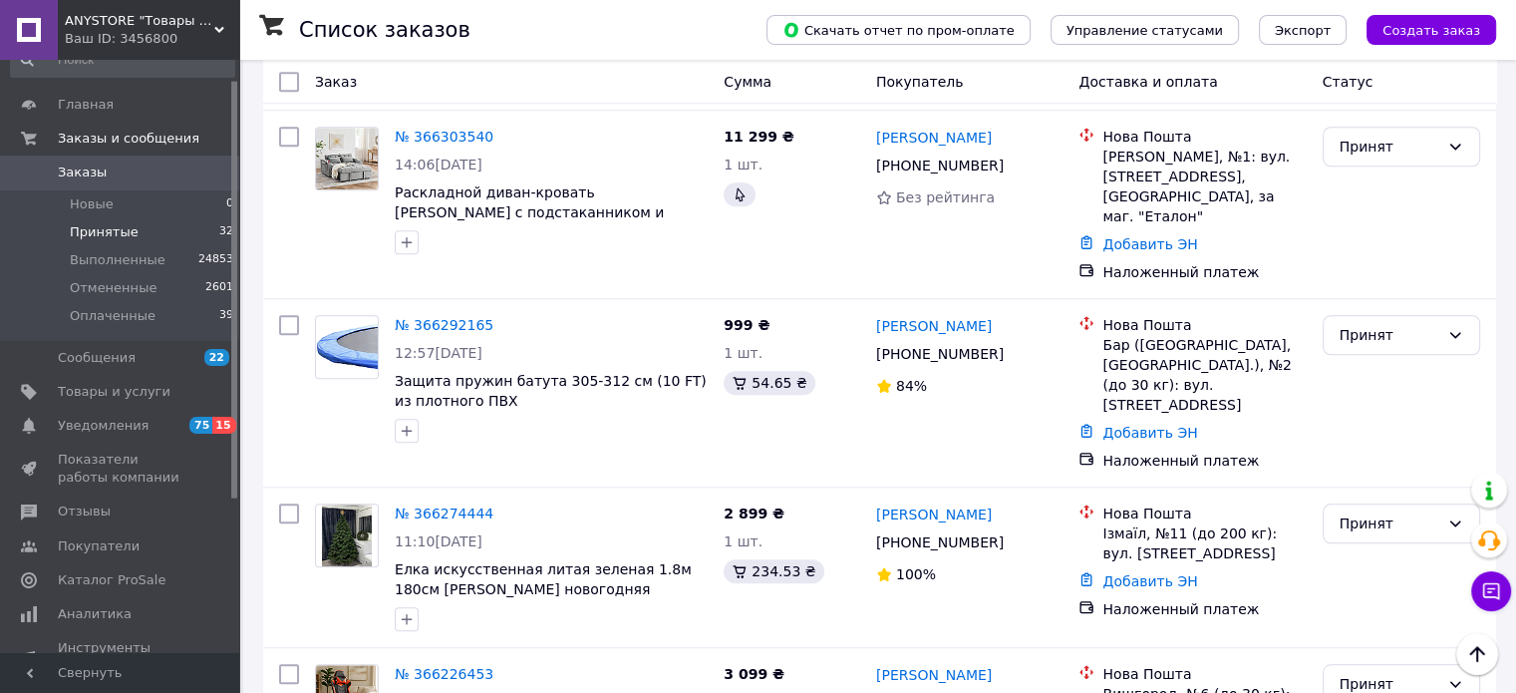
scroll to position [1479, 0]
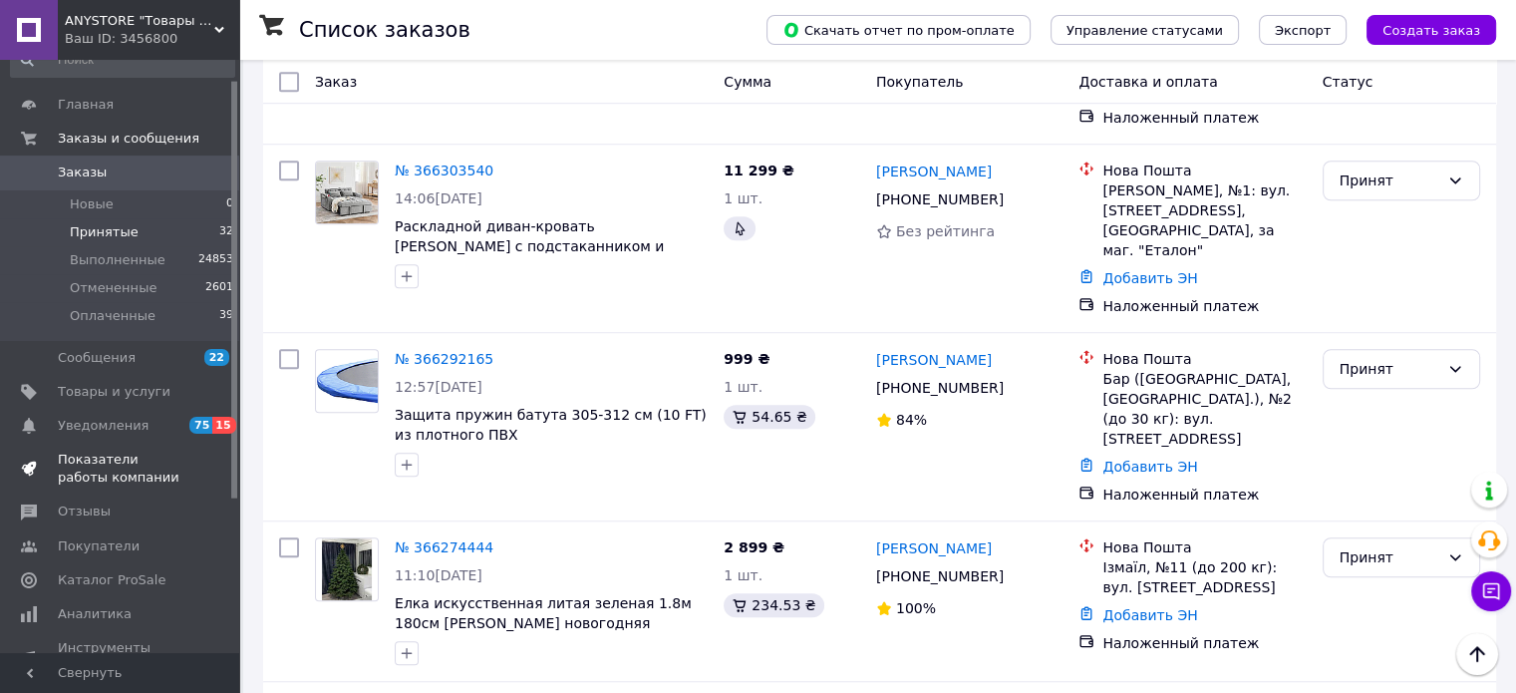
click at [110, 443] on link "Показатели работы компании" at bounding box center [122, 469] width 245 height 52
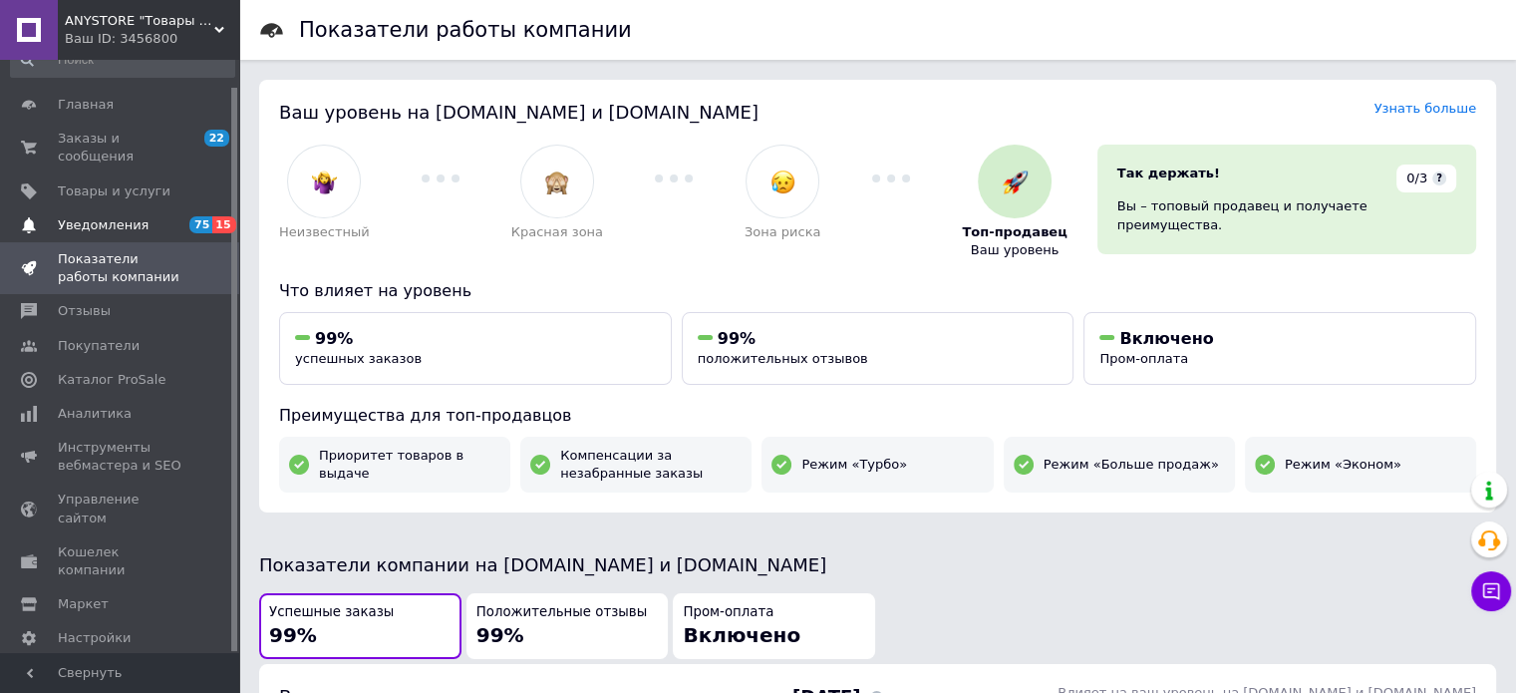
click at [142, 216] on span "Уведомления" at bounding box center [121, 225] width 127 height 18
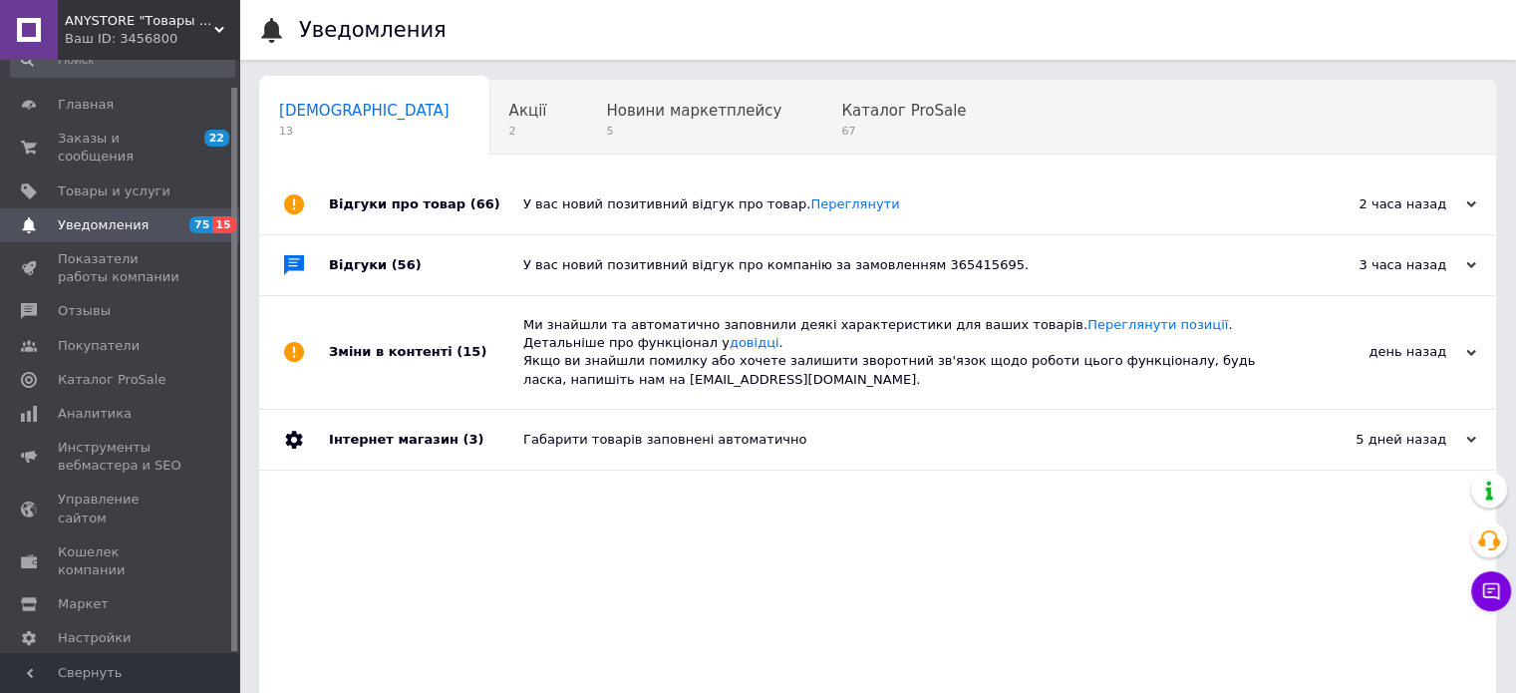
click at [176, 35] on div "Ваш ID: 3456800" at bounding box center [152, 39] width 174 height 18
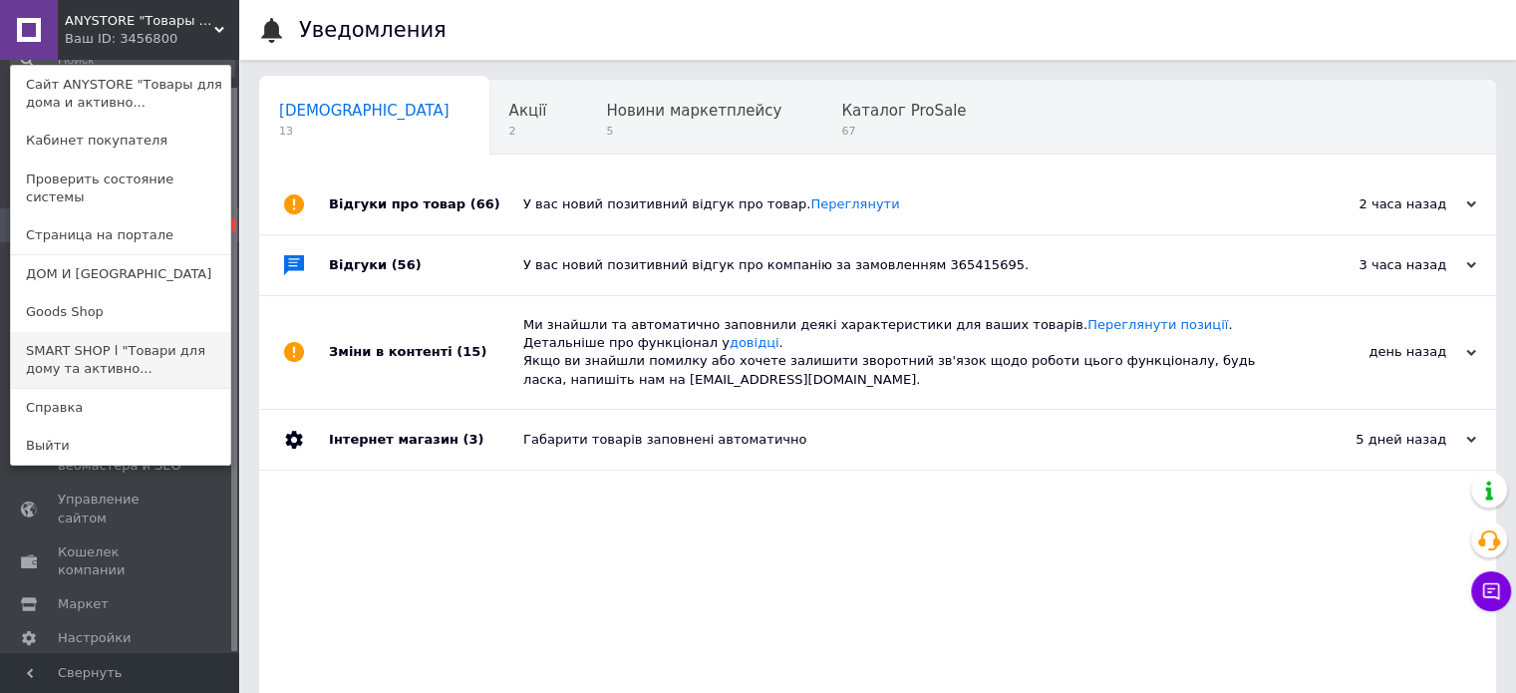
click at [102, 338] on link "SMART SHOP l "Товари для дому та активно..." at bounding box center [120, 360] width 219 height 56
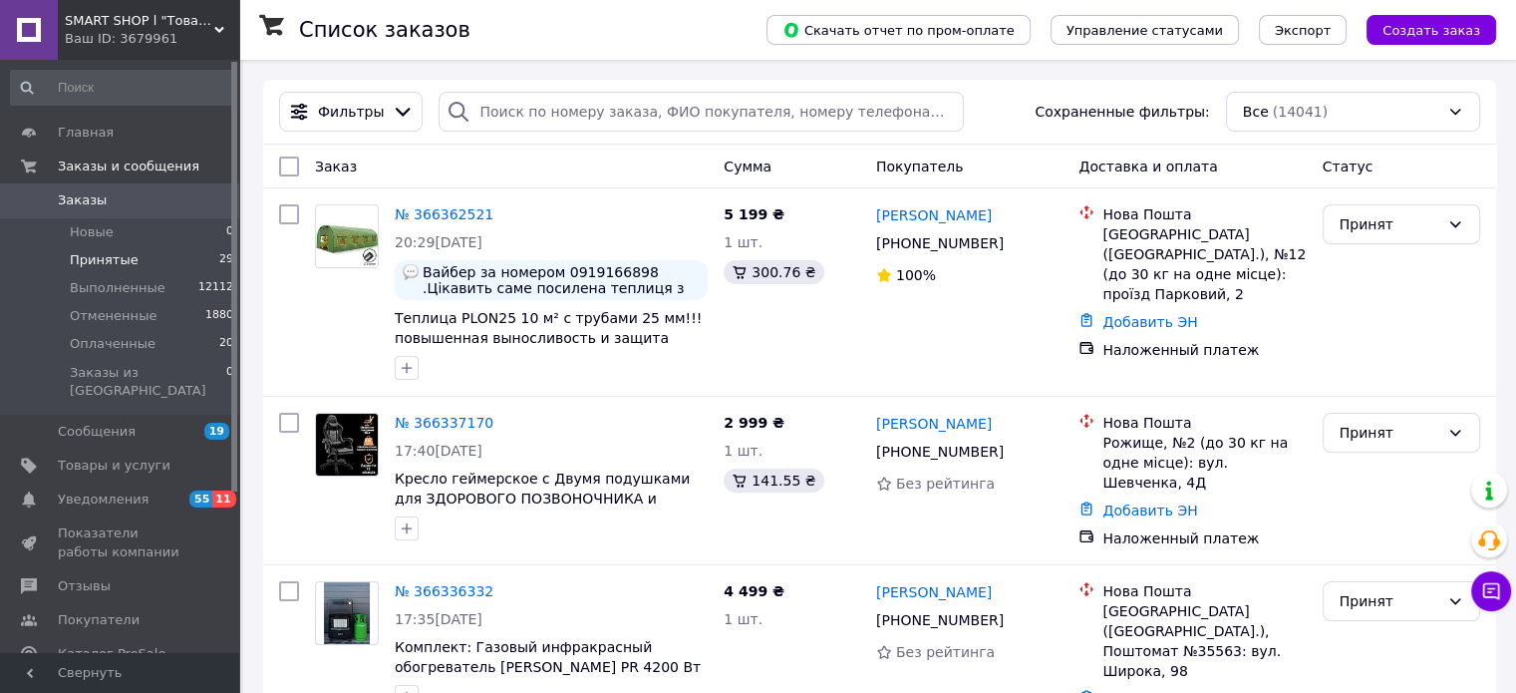
click at [171, 262] on li "Принятые 29" at bounding box center [122, 260] width 245 height 28
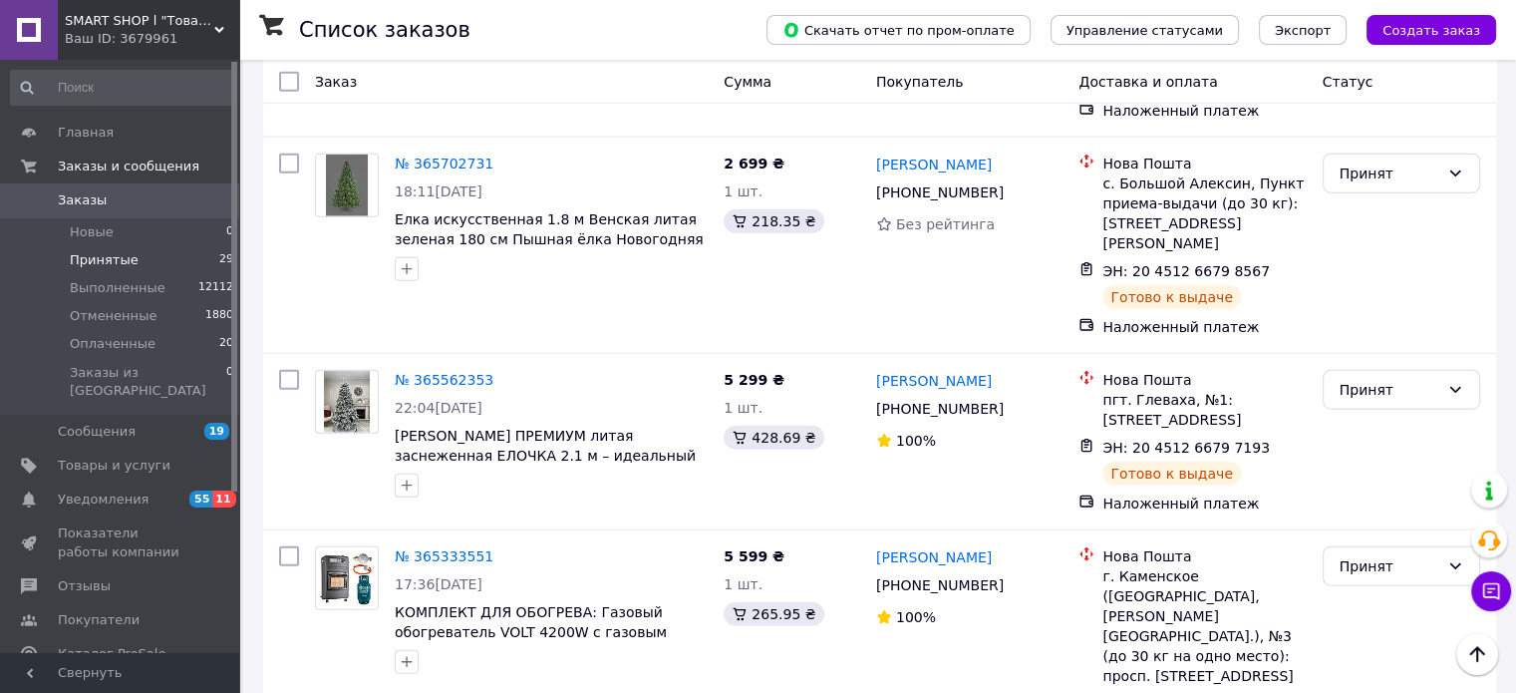
scroll to position [4994, 0]
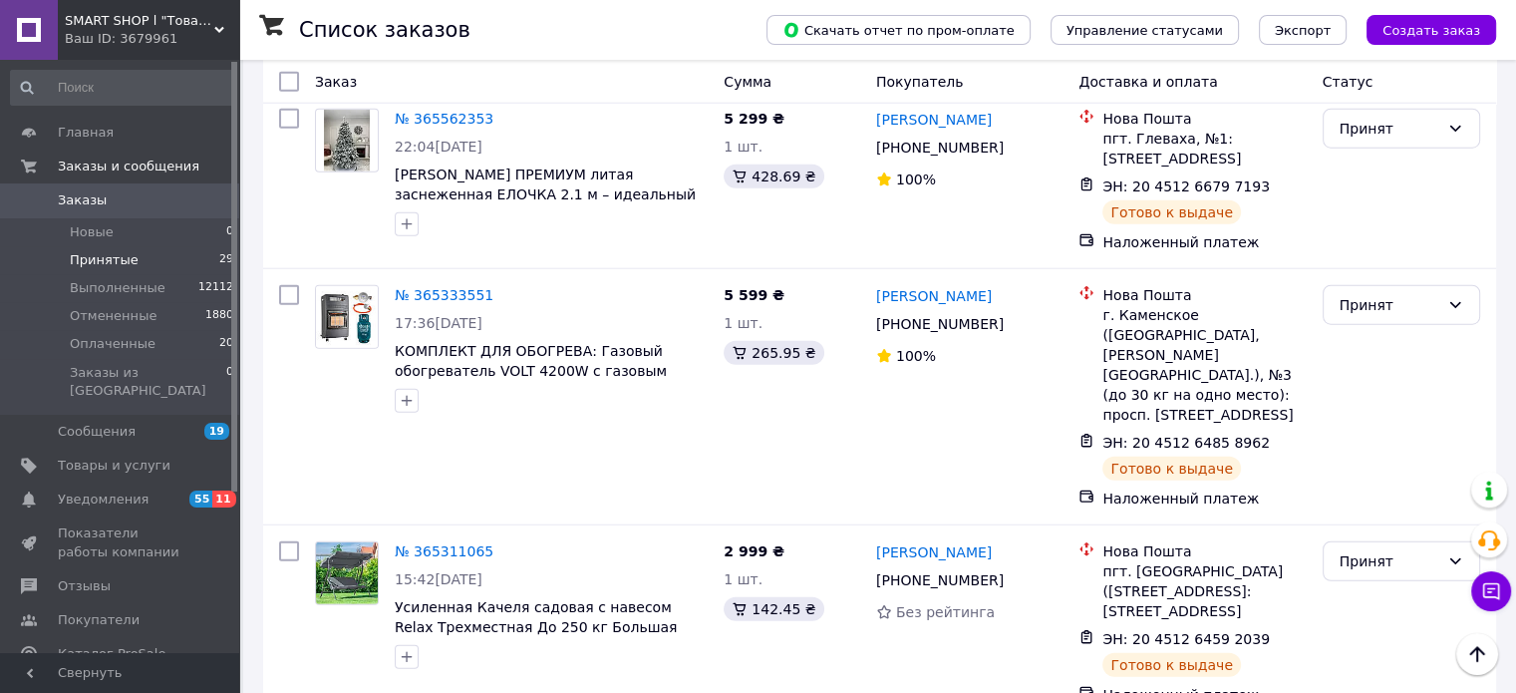
click at [1474, 469] on div "Чат с покупателем Тех поддержка Чат с покупателем" at bounding box center [1491, 541] width 40 height 154
click at [1409, 533] on div "Принят" at bounding box center [1401, 622] width 173 height 179
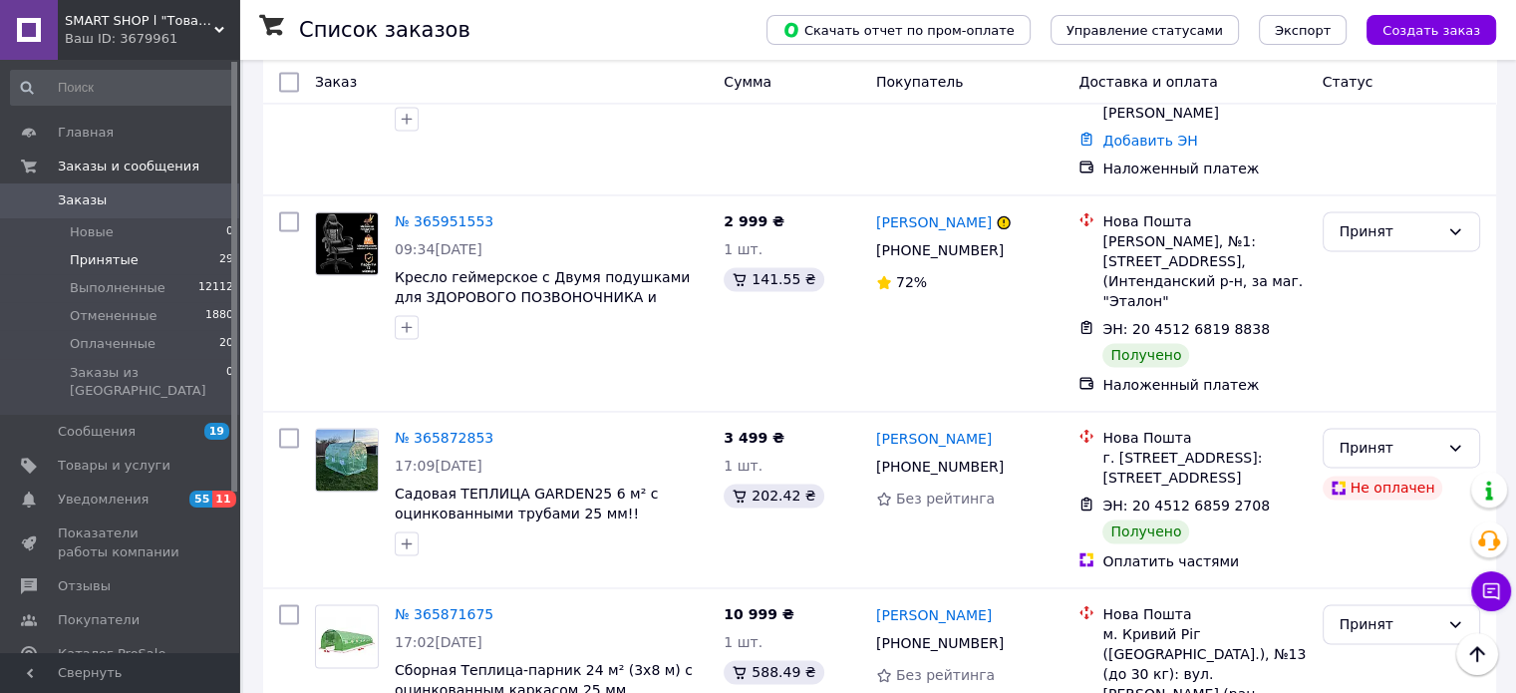
scroll to position [3040, 0]
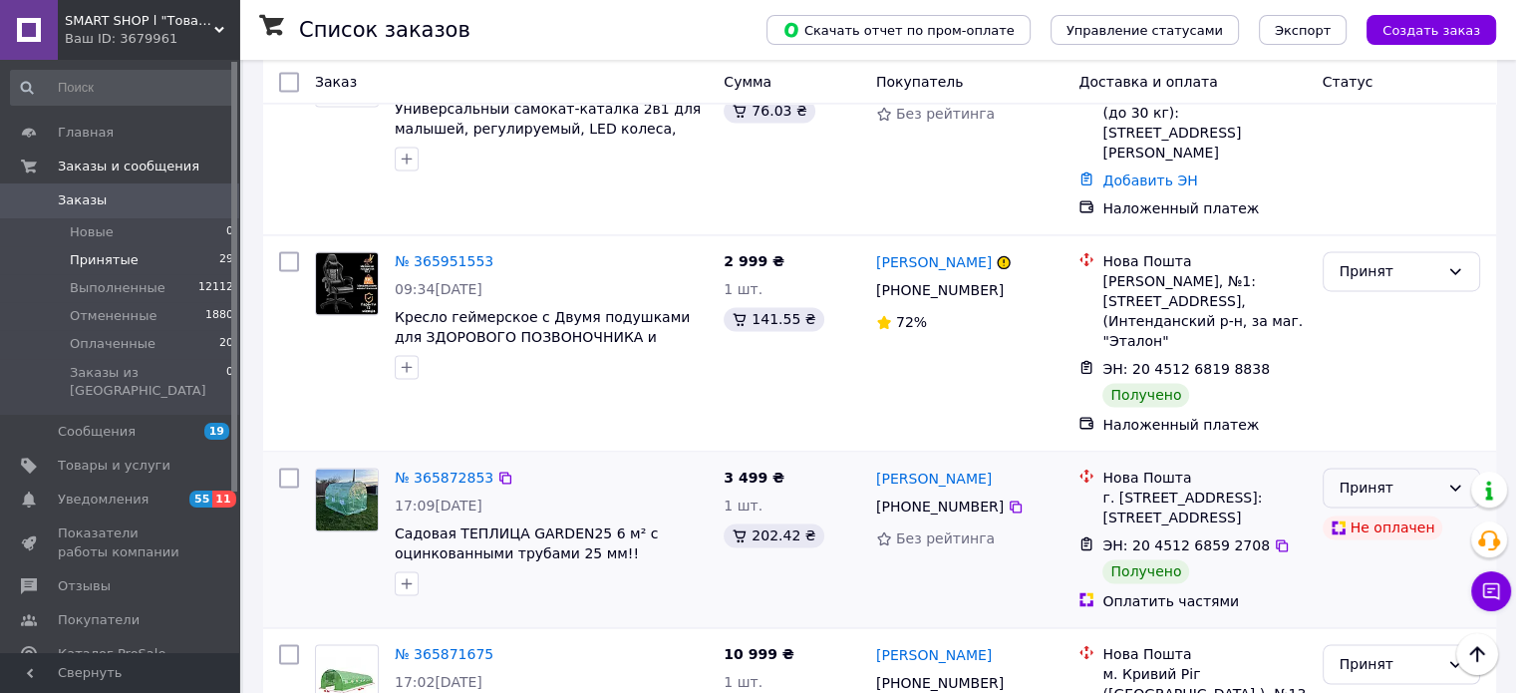
click at [1446, 467] on div "Принят" at bounding box center [1401, 487] width 157 height 40
click at [1416, 345] on li "Выполнен" at bounding box center [1400, 347] width 155 height 36
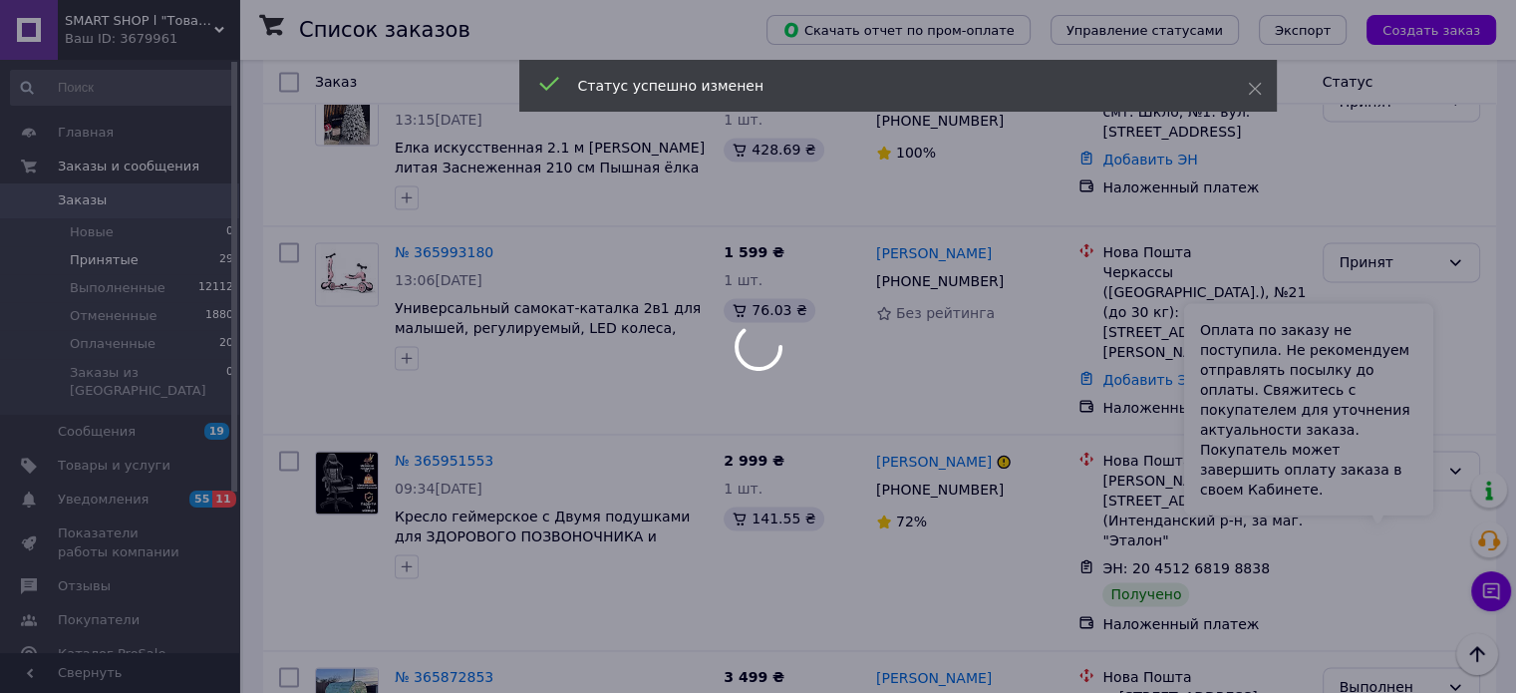
scroll to position [2761, 0]
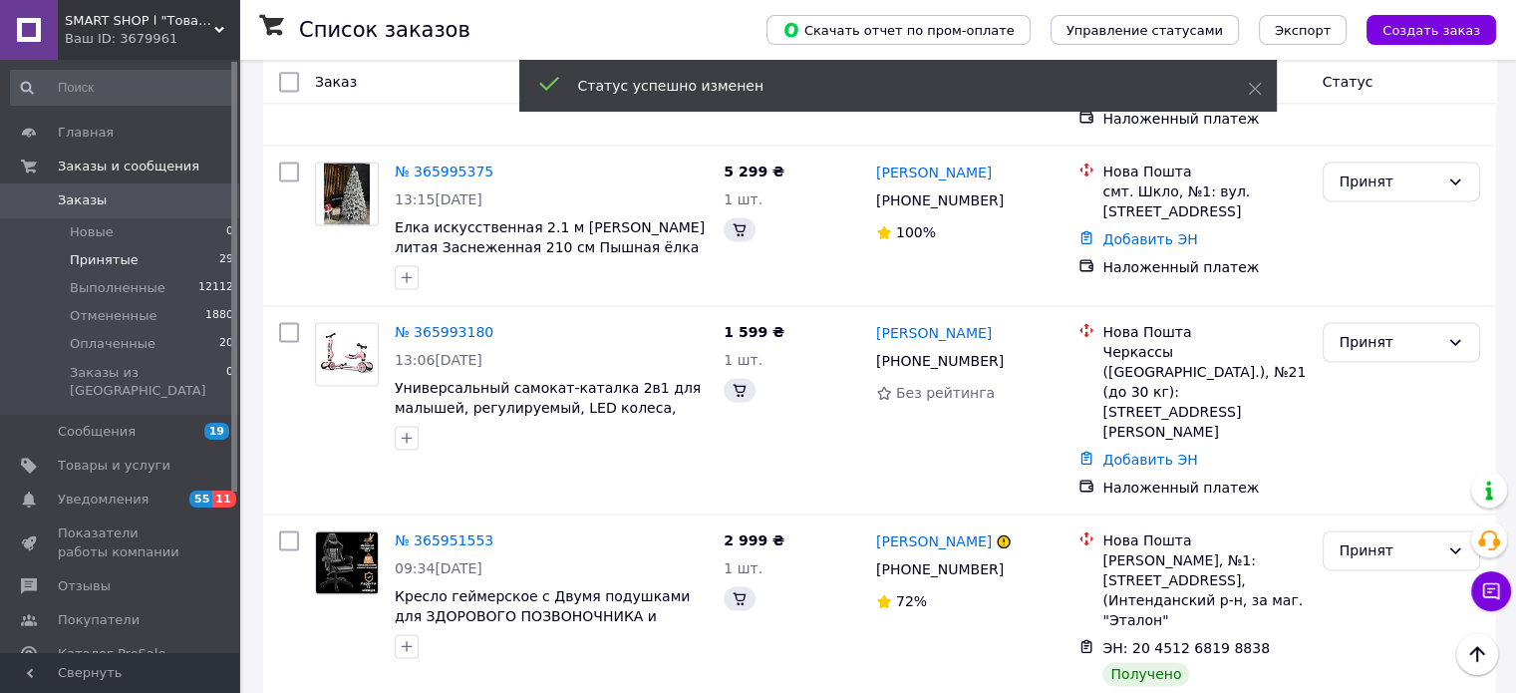
click at [1358, 539] on div "Принят" at bounding box center [1390, 550] width 100 height 22
click at [1358, 402] on li "Выполнен" at bounding box center [1400, 410] width 155 height 36
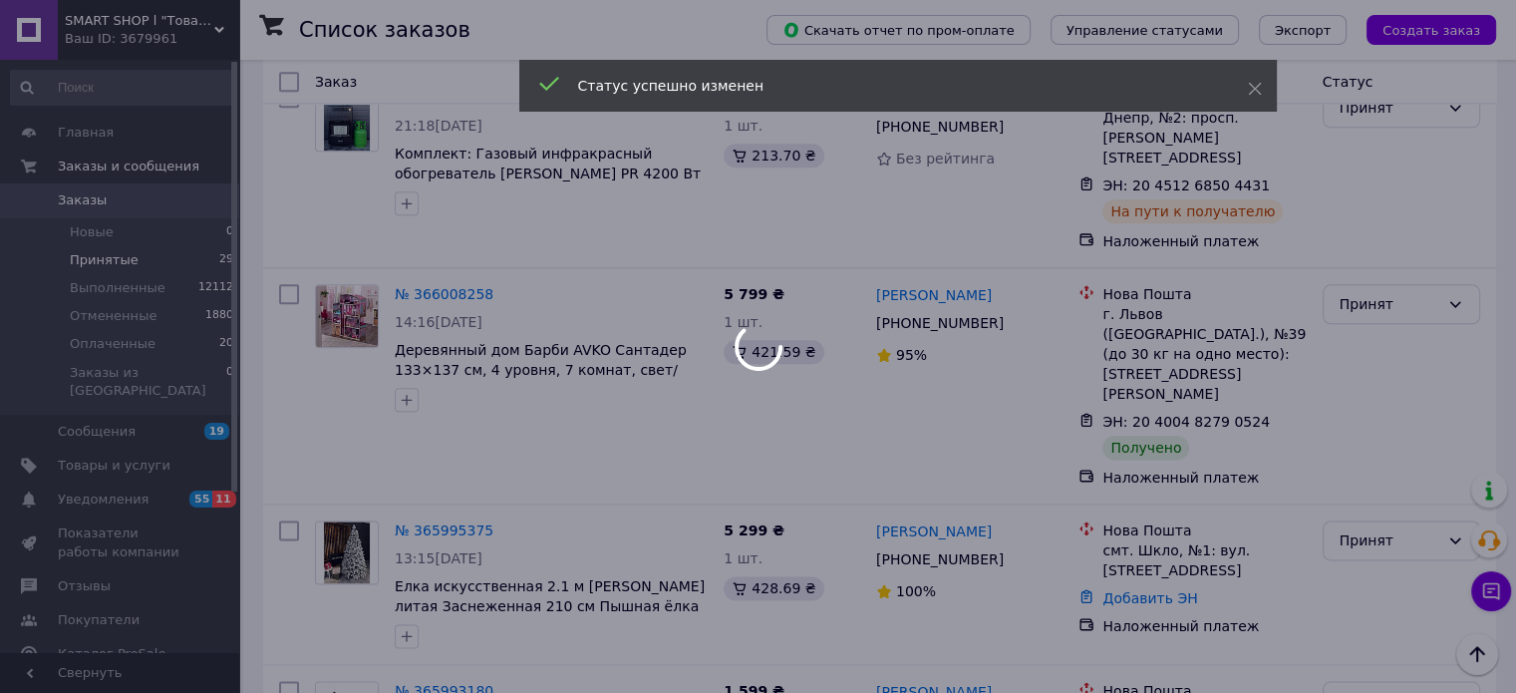
scroll to position [2442, 0]
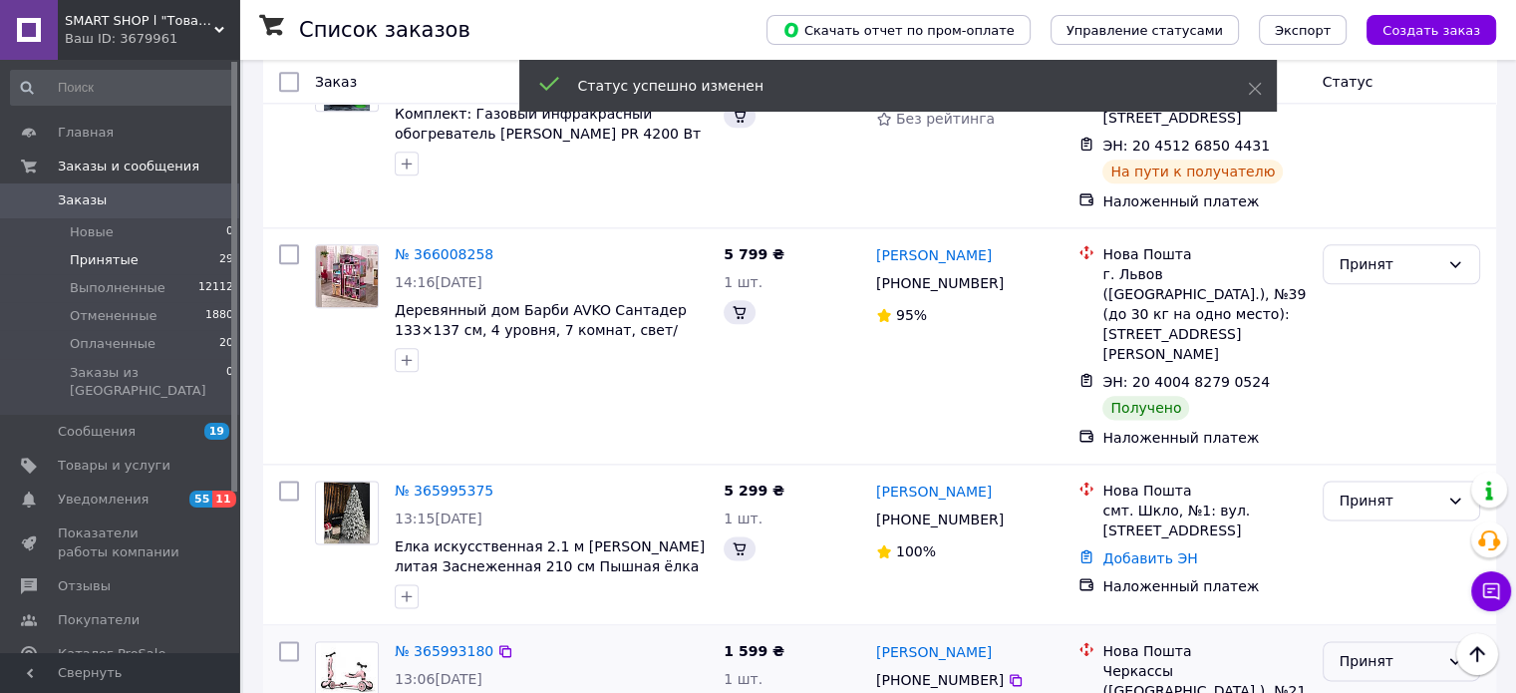
click at [1348, 650] on div "Принят" at bounding box center [1390, 661] width 100 height 22
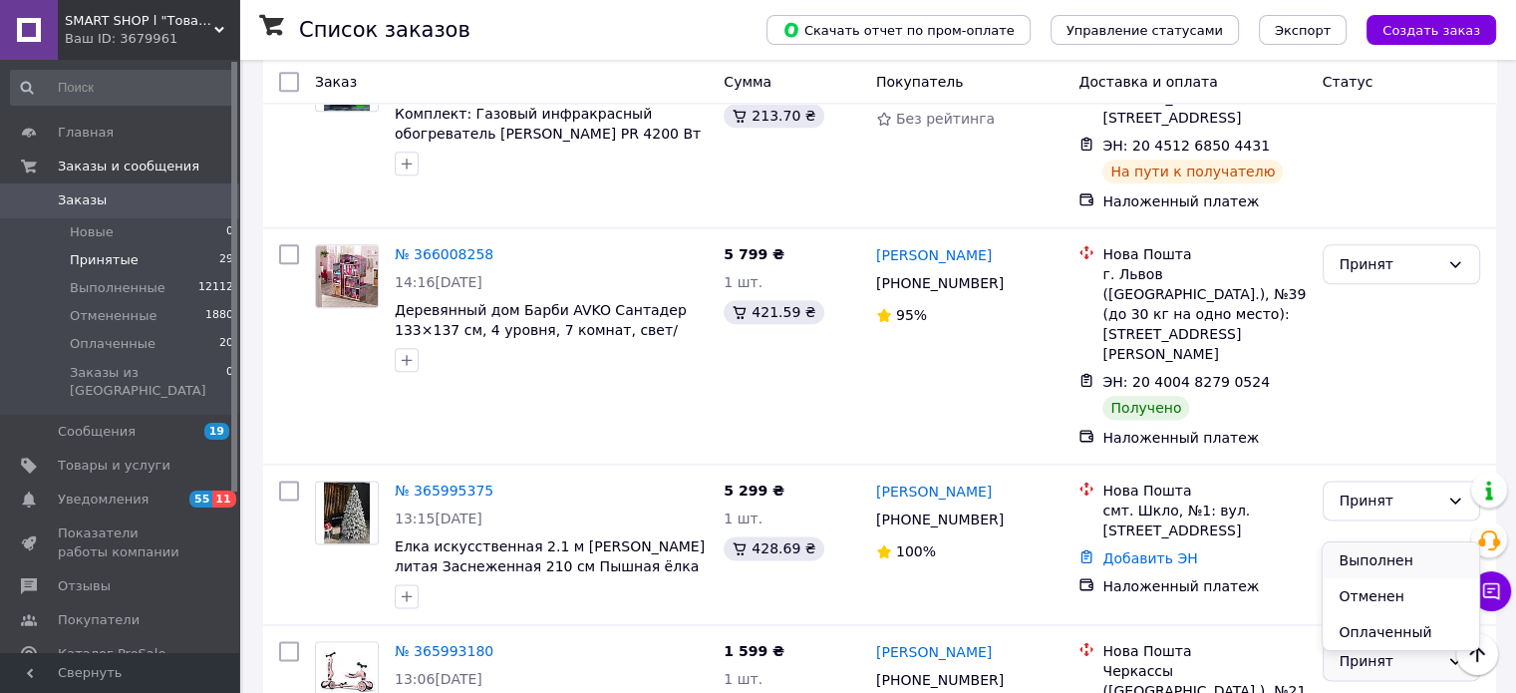
click at [1358, 559] on li "Выполнен" at bounding box center [1400, 560] width 155 height 36
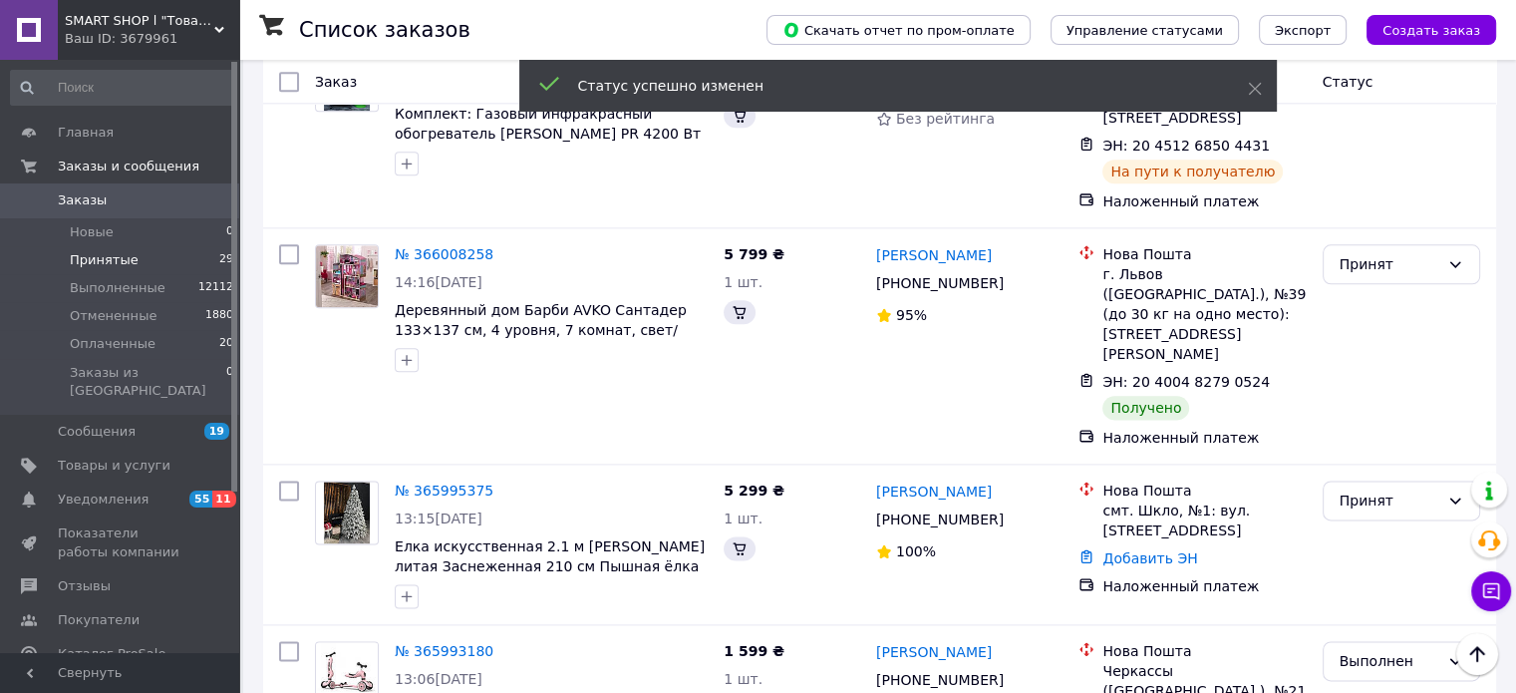
click at [1386, 253] on div "Принят" at bounding box center [1390, 264] width 100 height 22
click at [1379, 198] on li "Выполнен" at bounding box center [1400, 202] width 155 height 36
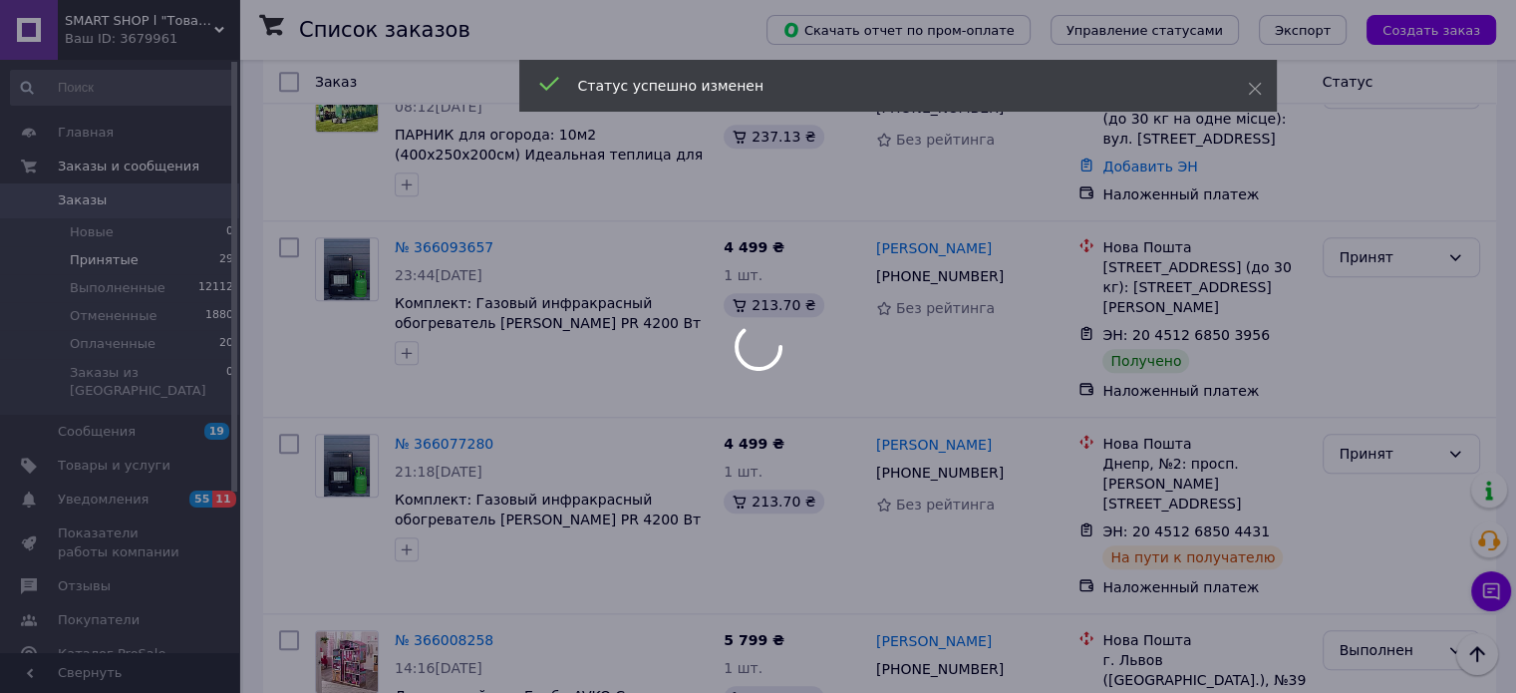
scroll to position [1964, 0]
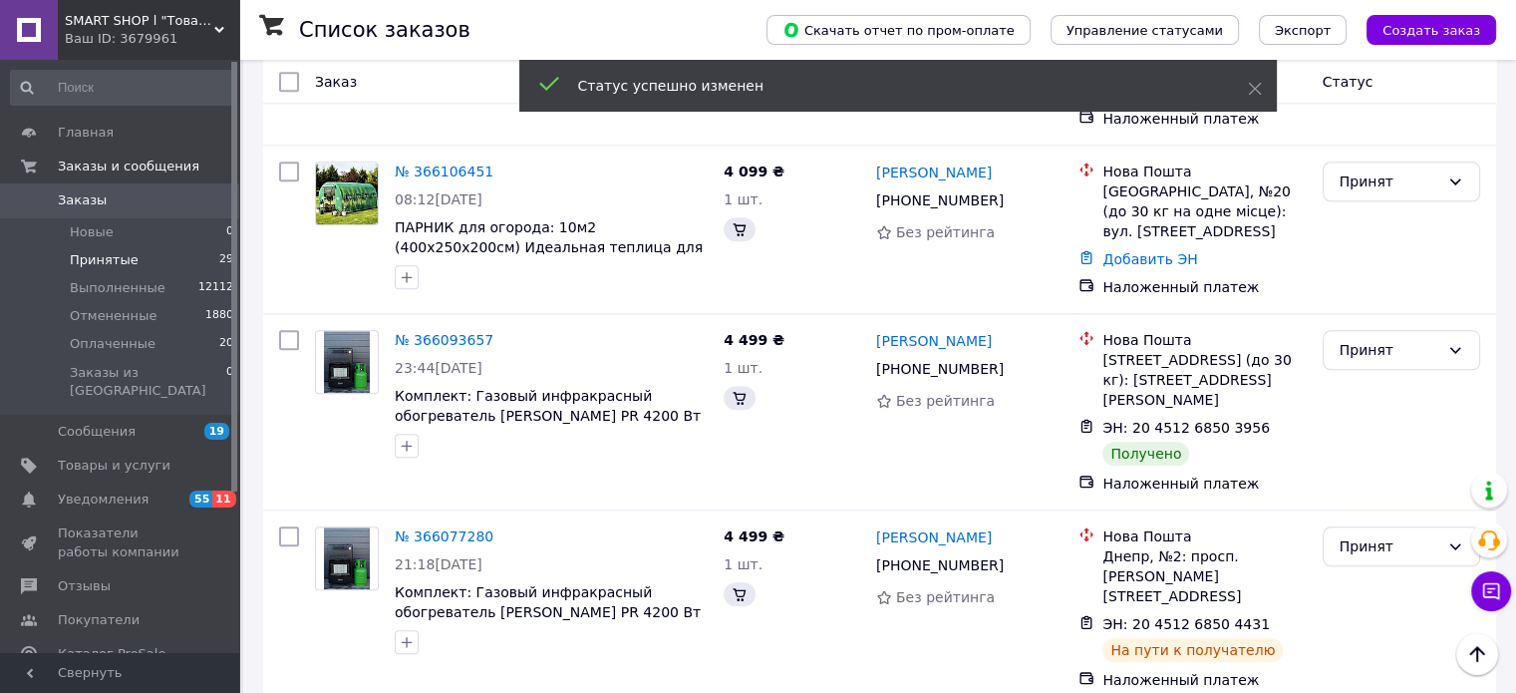
click at [1358, 330] on div "Принят" at bounding box center [1401, 350] width 157 height 40
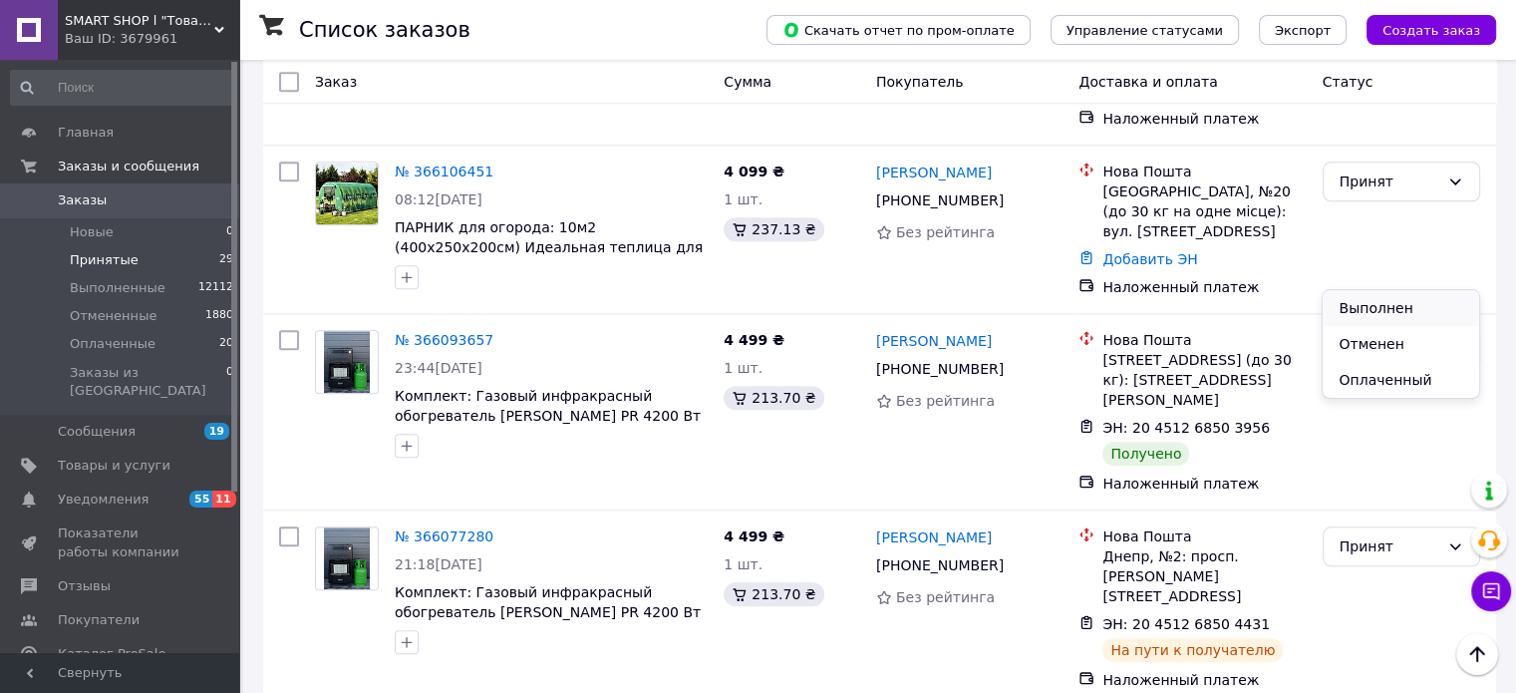
click at [1351, 302] on li "Выполнен" at bounding box center [1400, 308] width 155 height 36
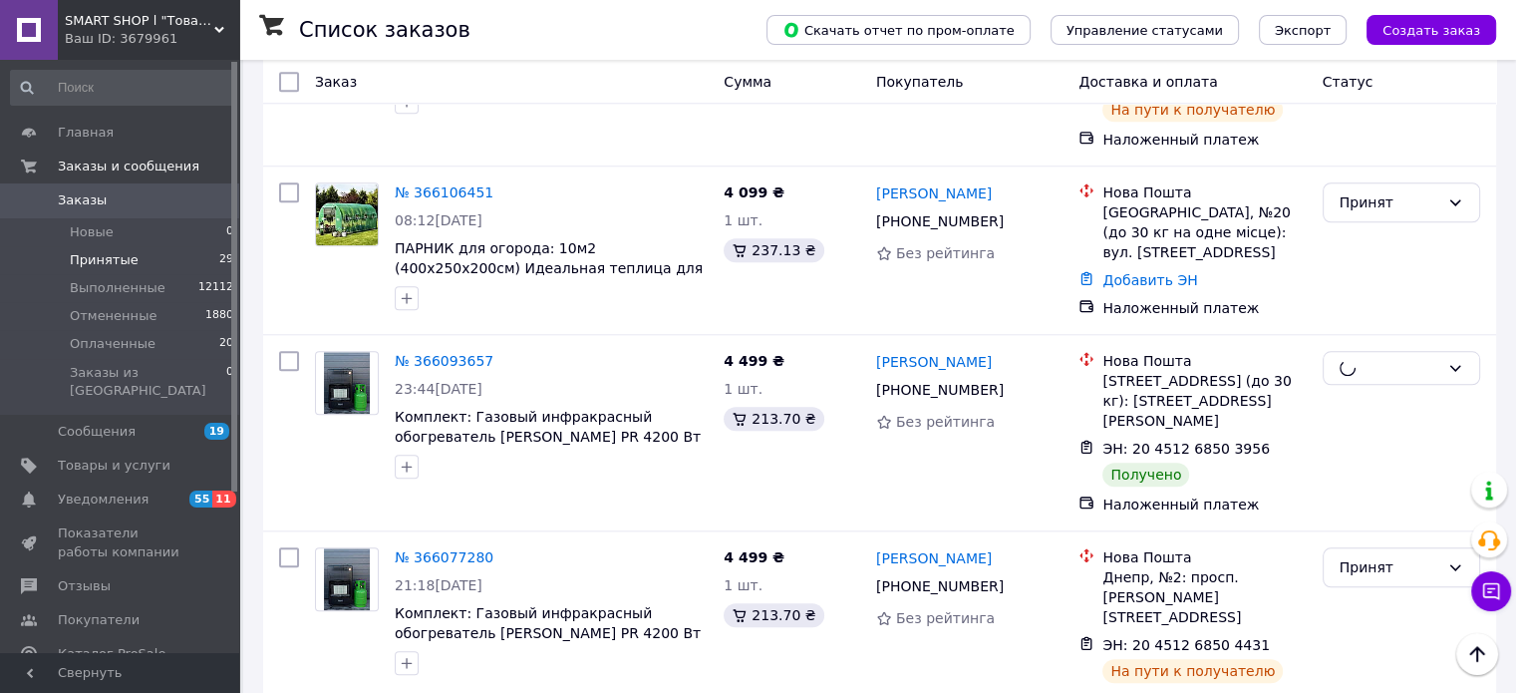
click at [1351, 343] on div at bounding box center [1401, 432] width 173 height 179
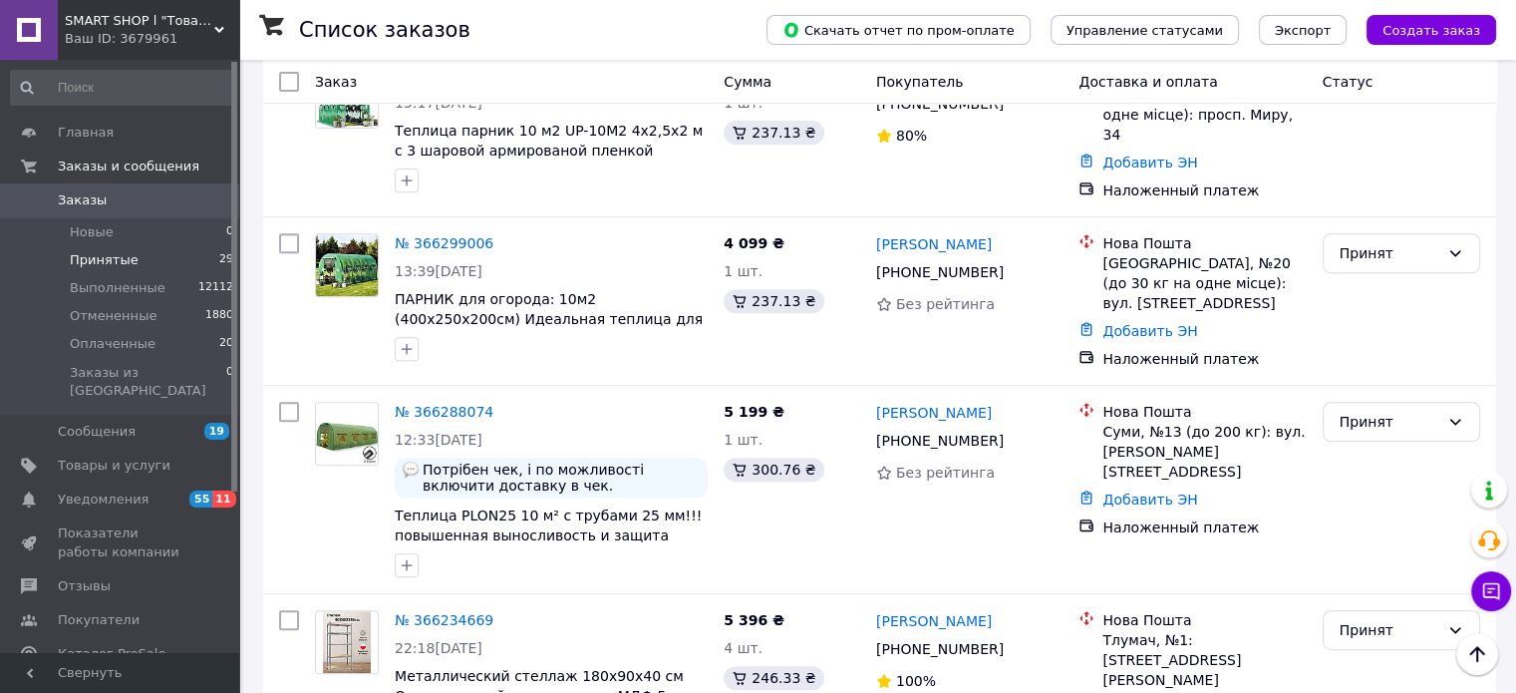
scroll to position [768, 0]
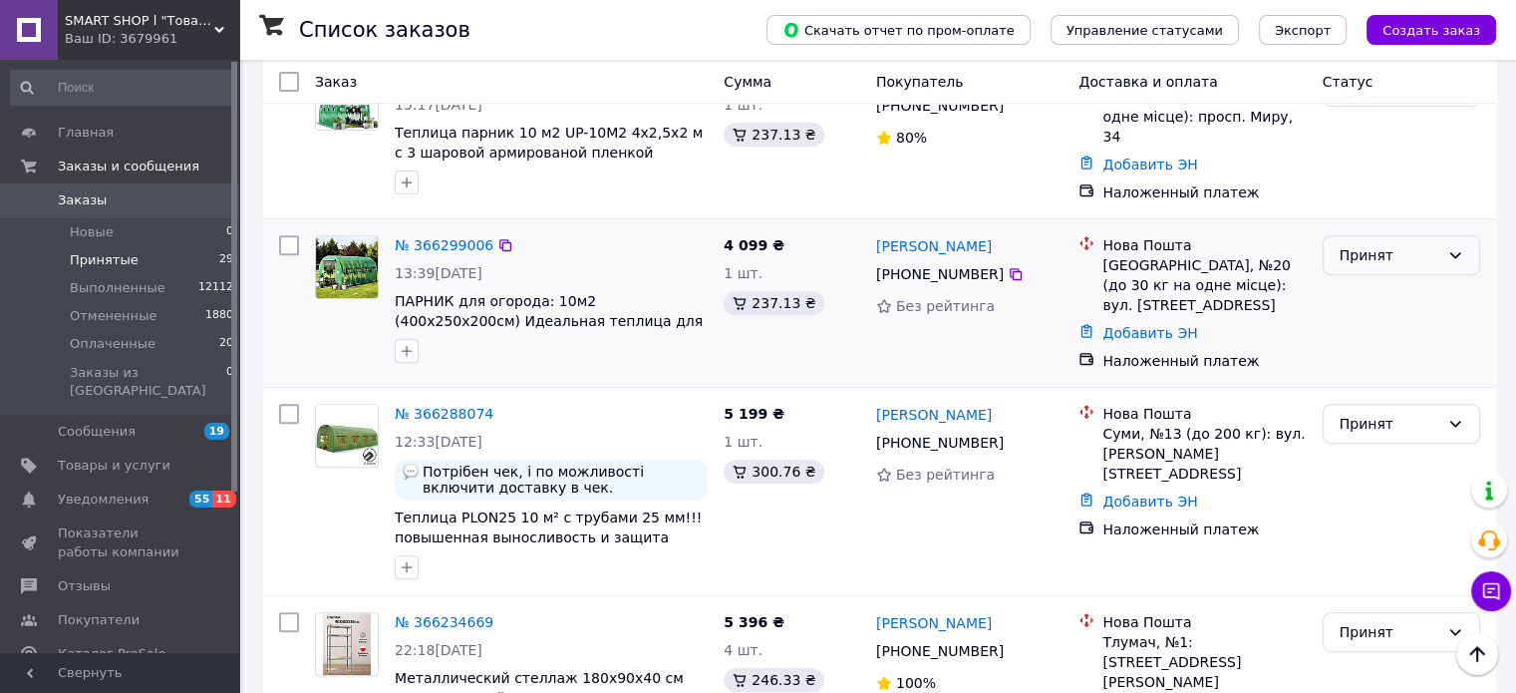
click at [1370, 244] on div "Принят" at bounding box center [1390, 255] width 100 height 22
click at [1350, 295] on li "Отменен" at bounding box center [1400, 298] width 155 height 36
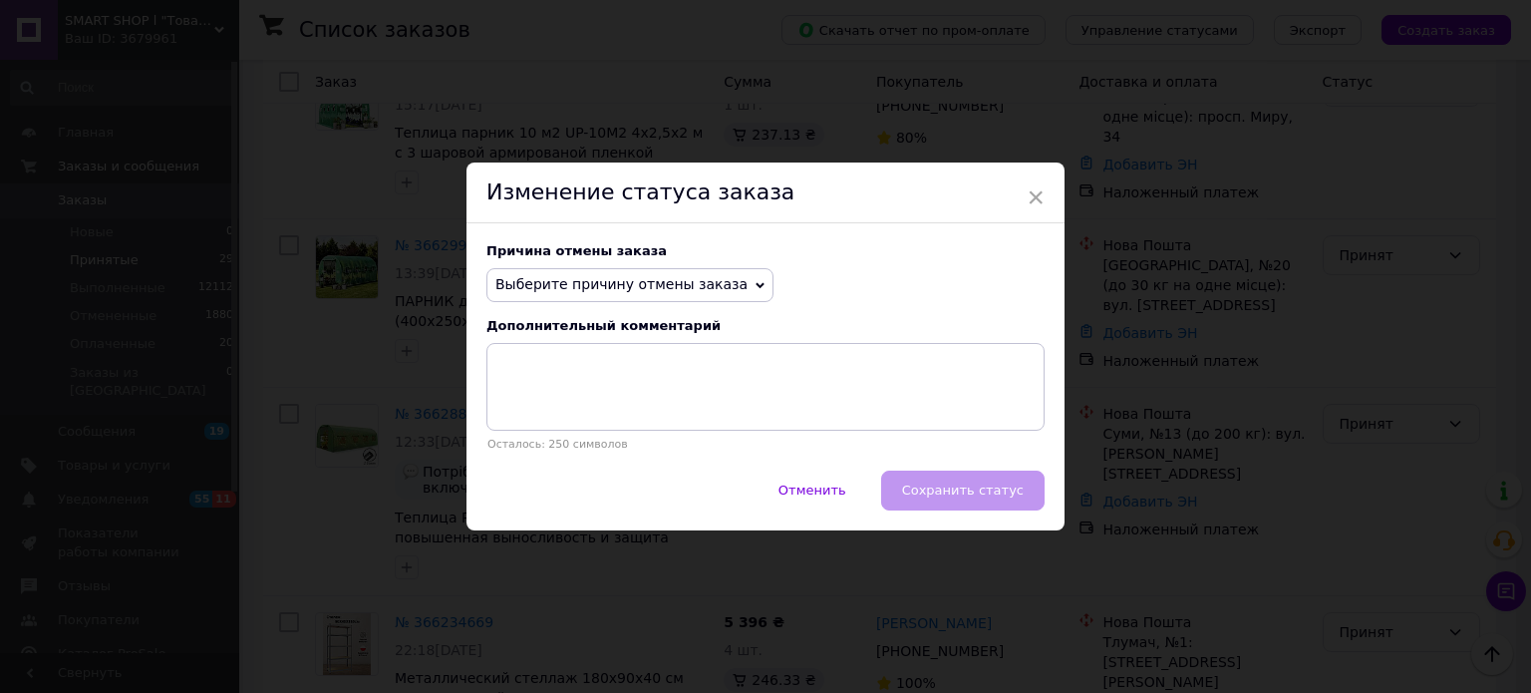
click at [662, 297] on span "Выберите причину отмены заказа" at bounding box center [629, 285] width 287 height 34
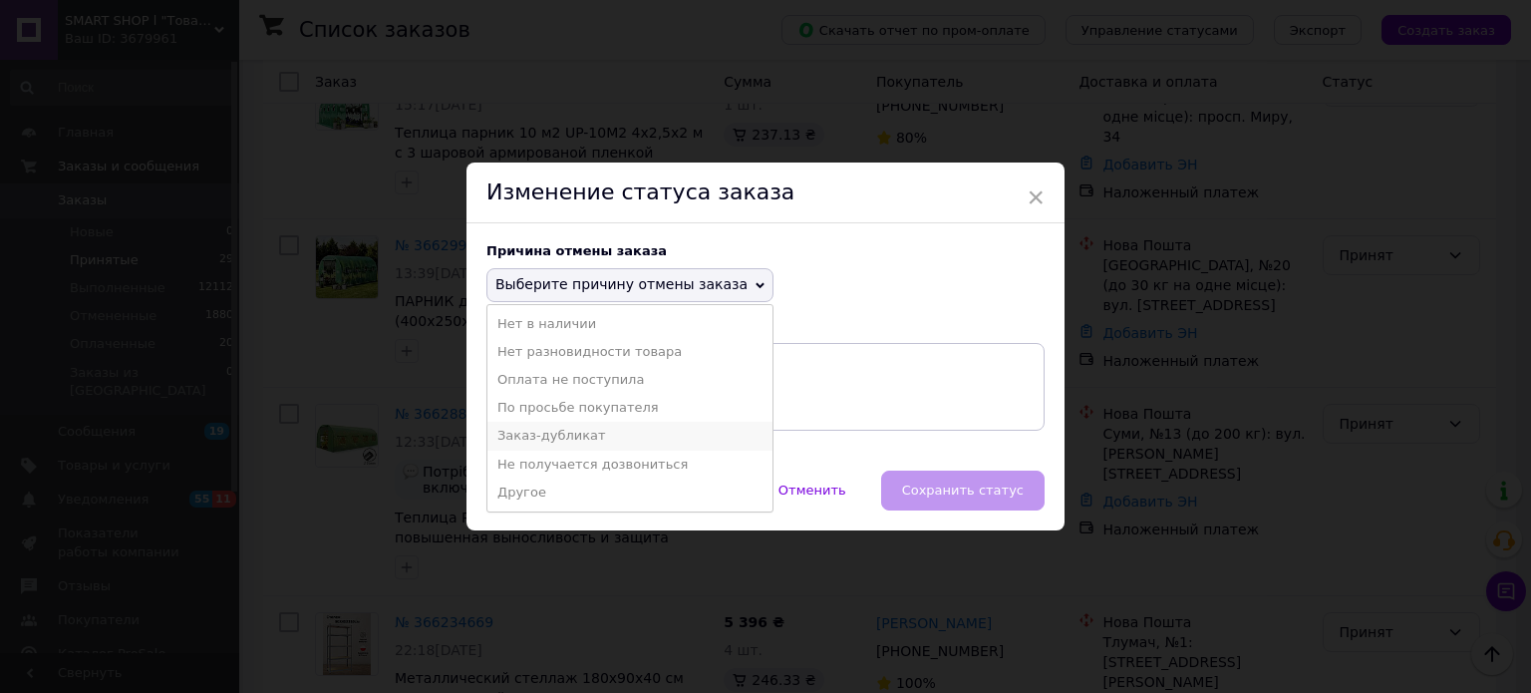
click at [606, 440] on li "Заказ-дубликат" at bounding box center [629, 436] width 285 height 28
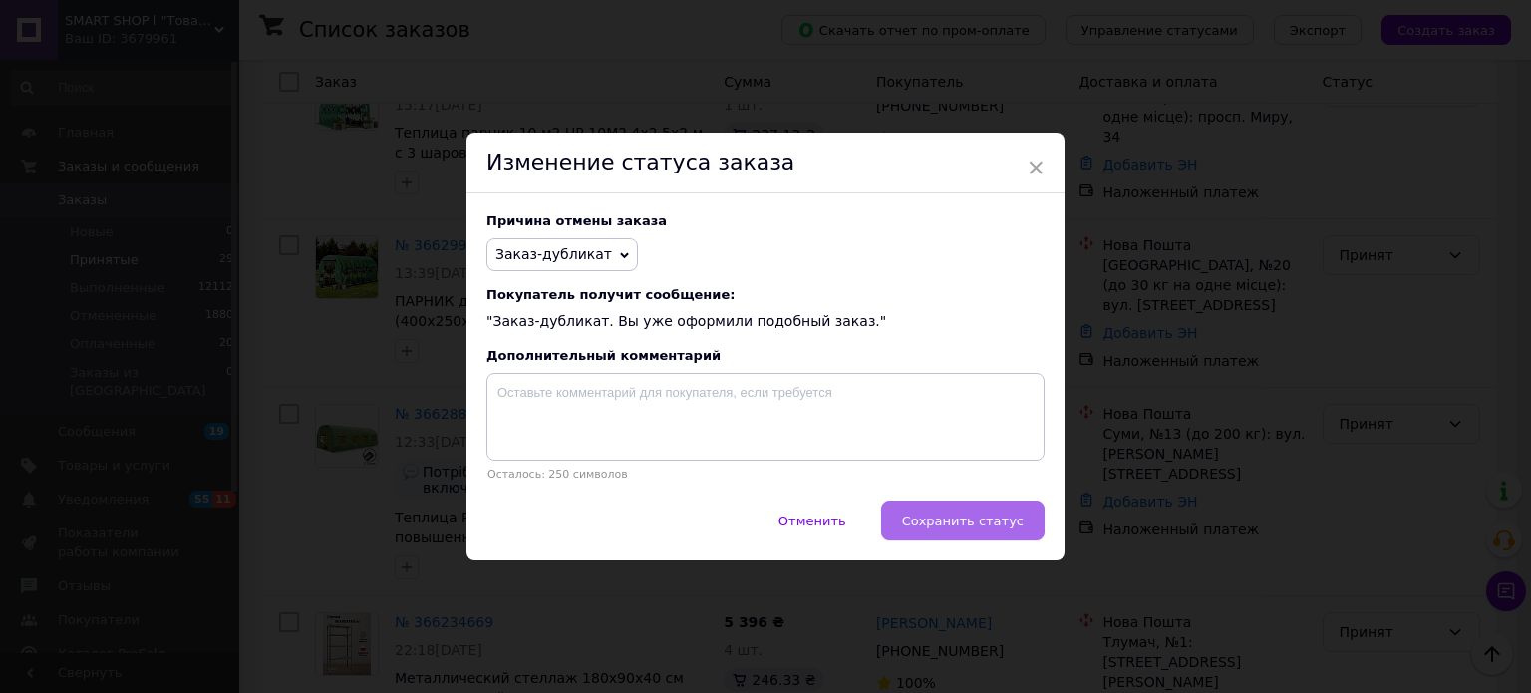
click at [949, 517] on span "Сохранить статус" at bounding box center [963, 520] width 122 height 15
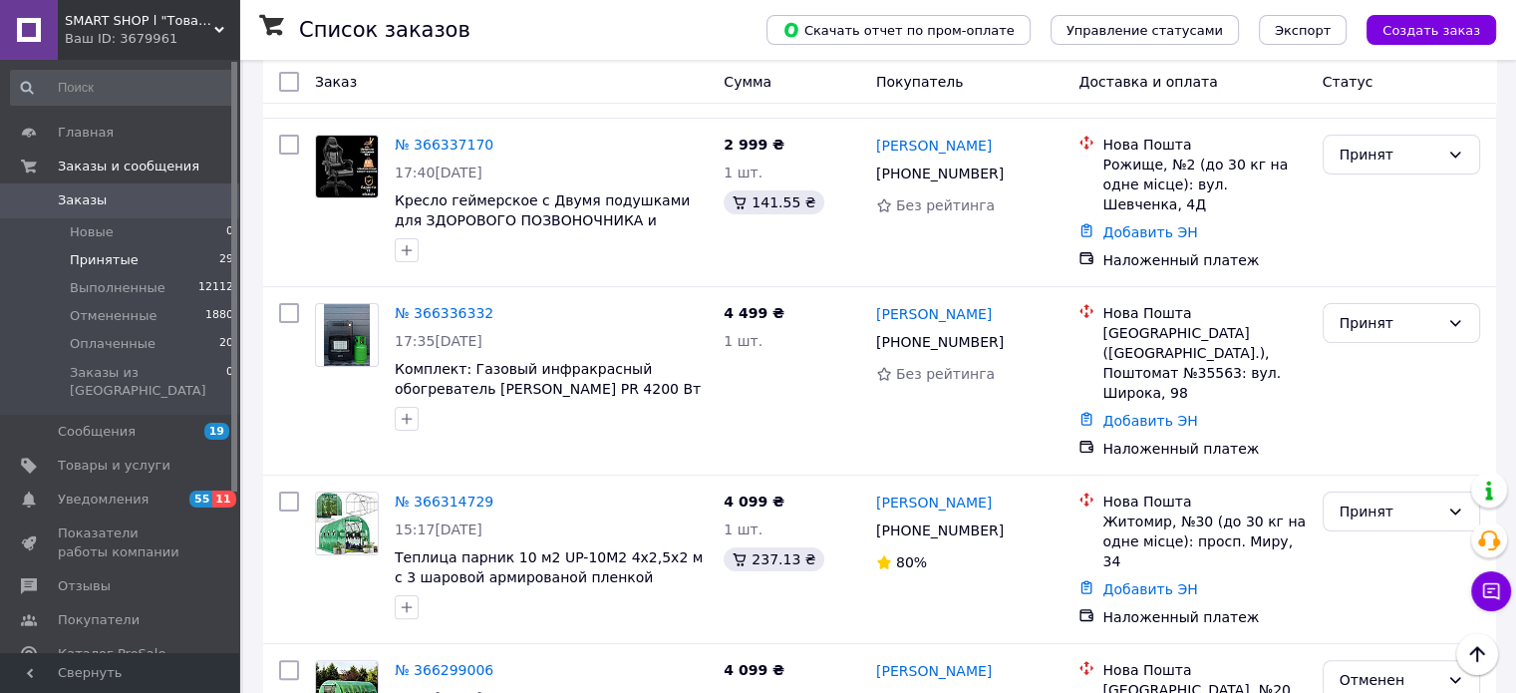
scroll to position [249, 0]
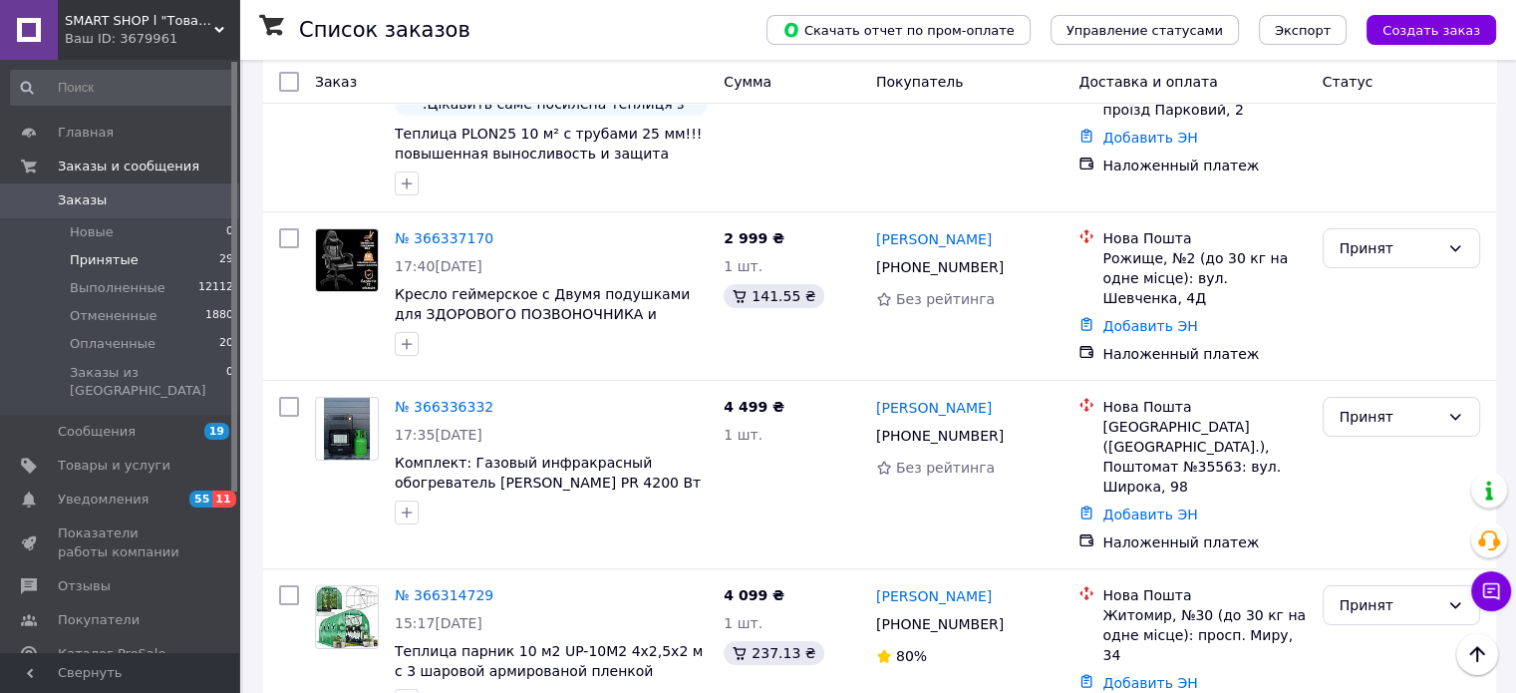
click at [148, 35] on div "Ваш ID: 3679961" at bounding box center [152, 39] width 174 height 18
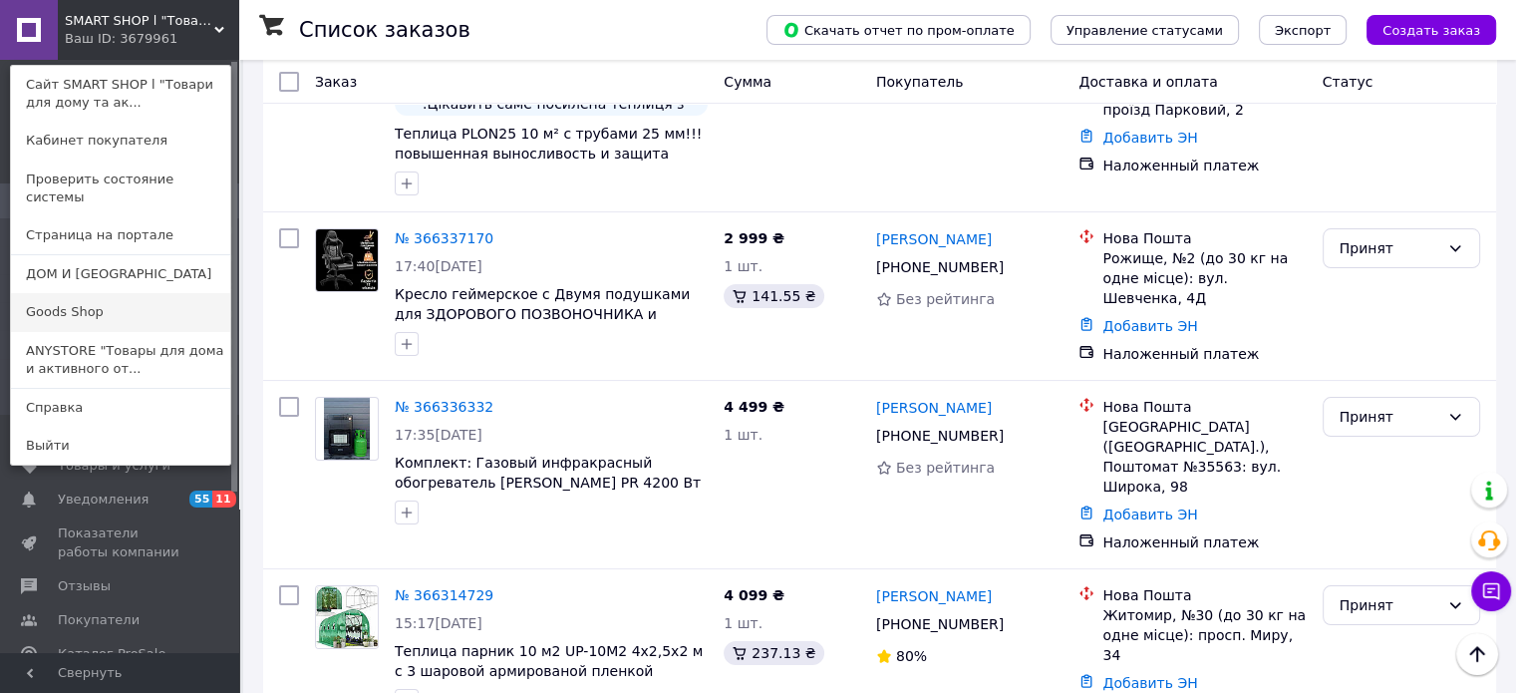
click at [89, 298] on link "Goods Shop" at bounding box center [120, 312] width 219 height 38
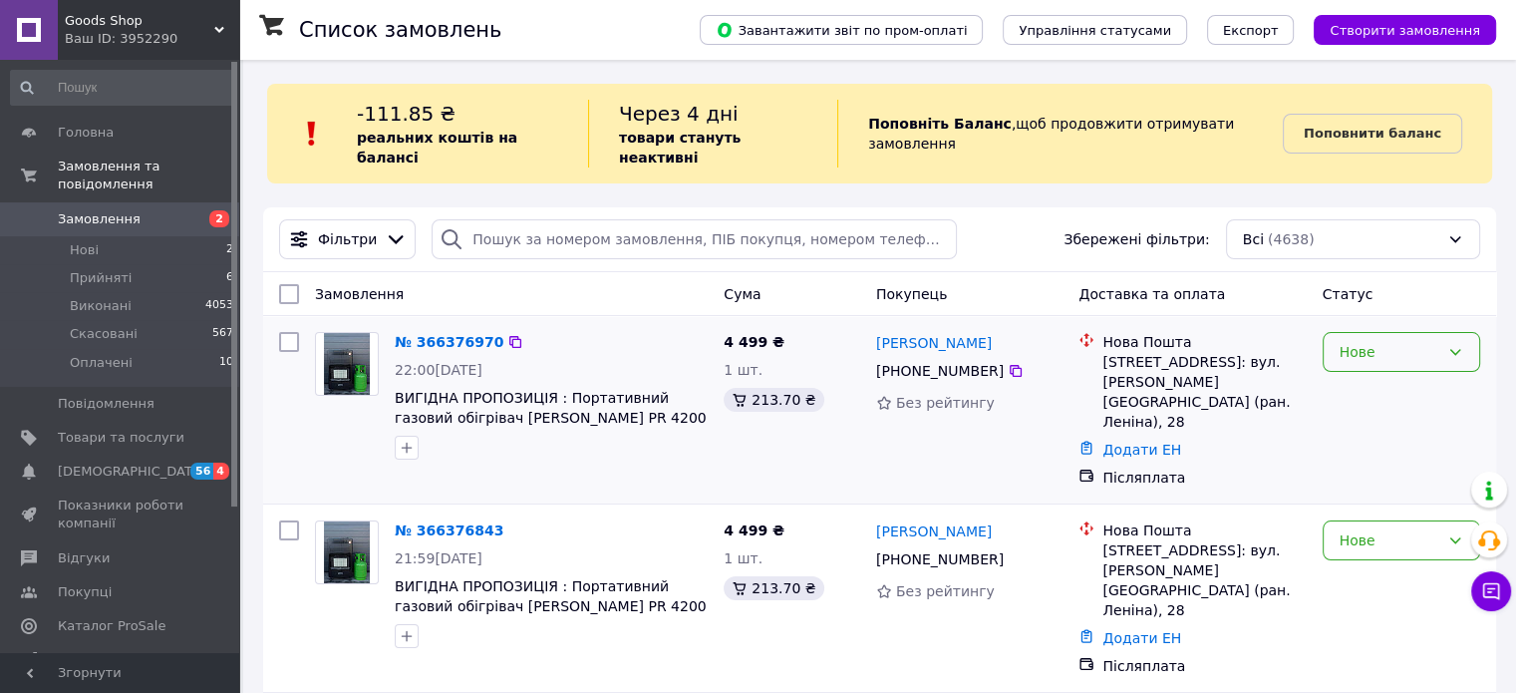
click at [1370, 342] on div "Нове" at bounding box center [1390, 352] width 100 height 22
click at [1365, 377] on li "Прийнято" at bounding box center [1400, 376] width 155 height 36
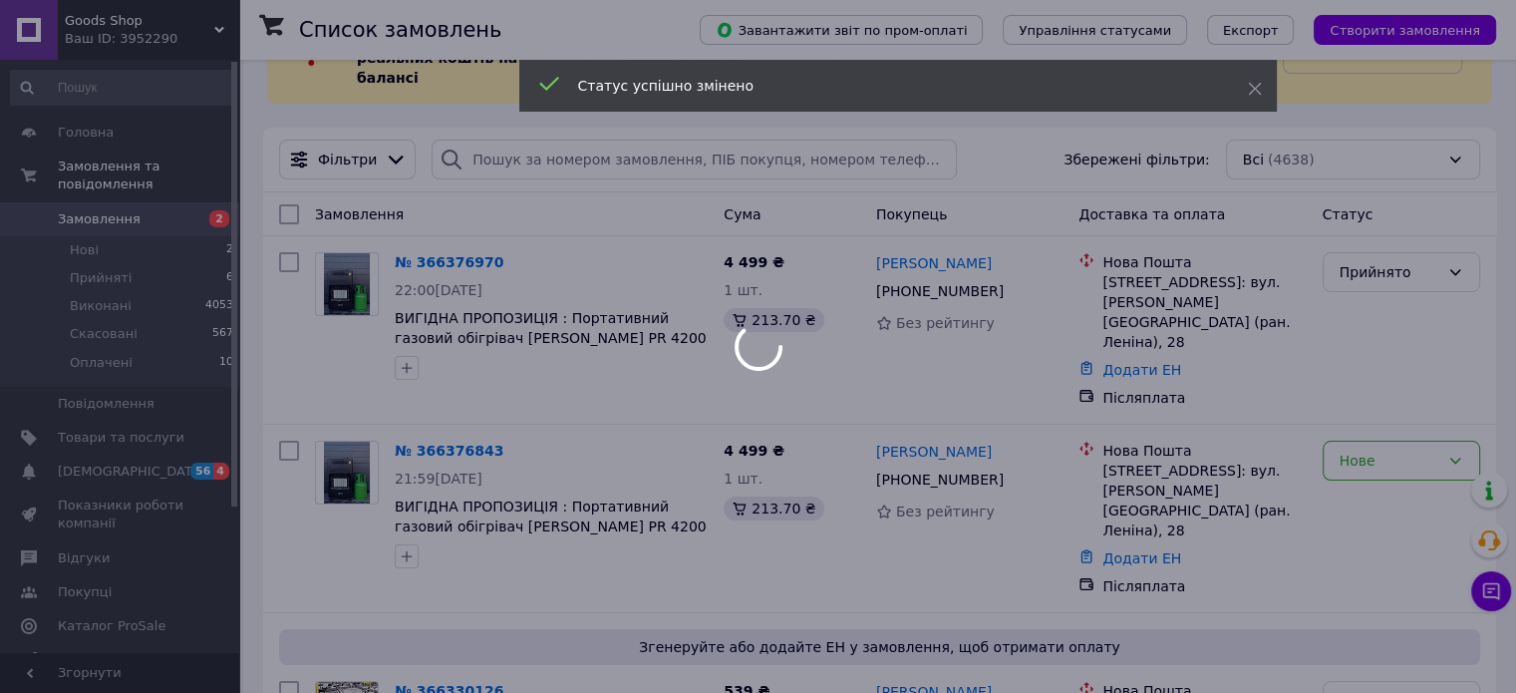
scroll to position [120, 0]
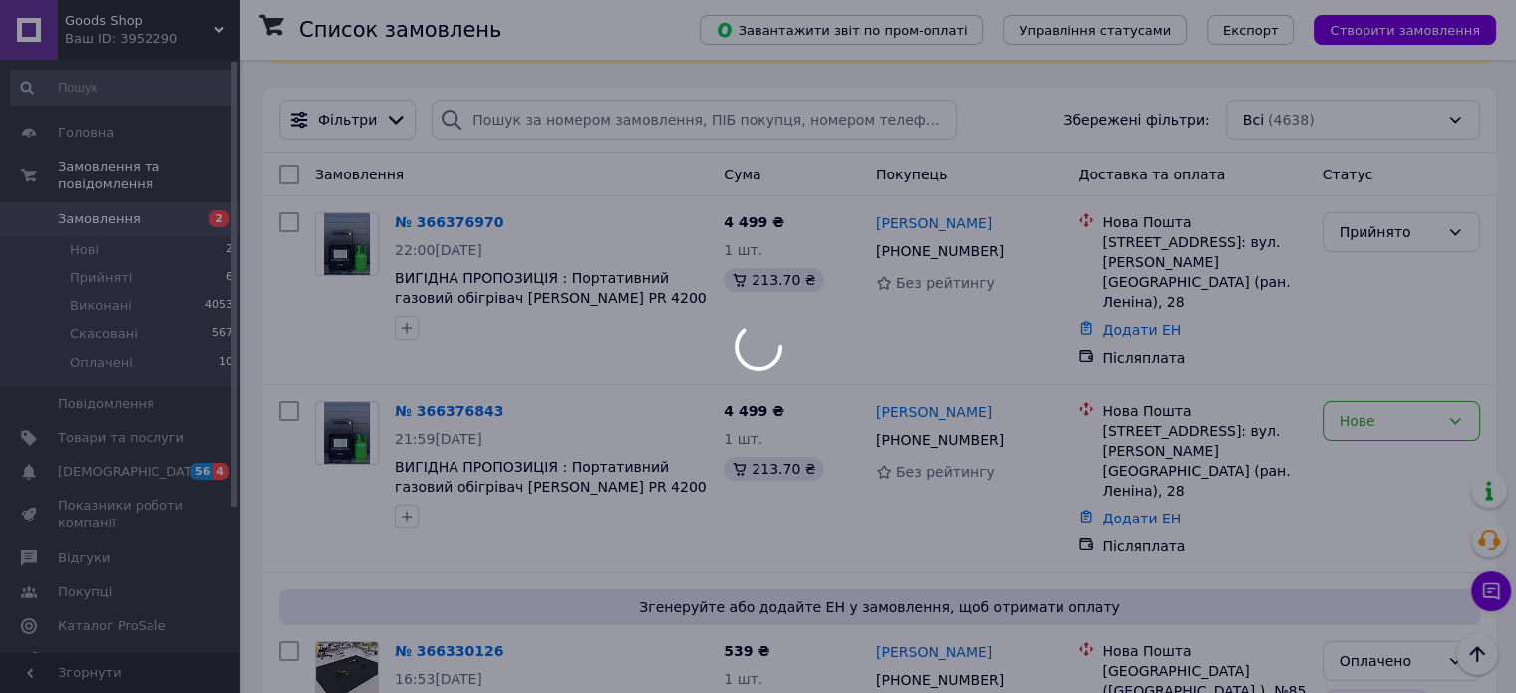
click at [1365, 410] on div "Нове" at bounding box center [1390, 421] width 100 height 22
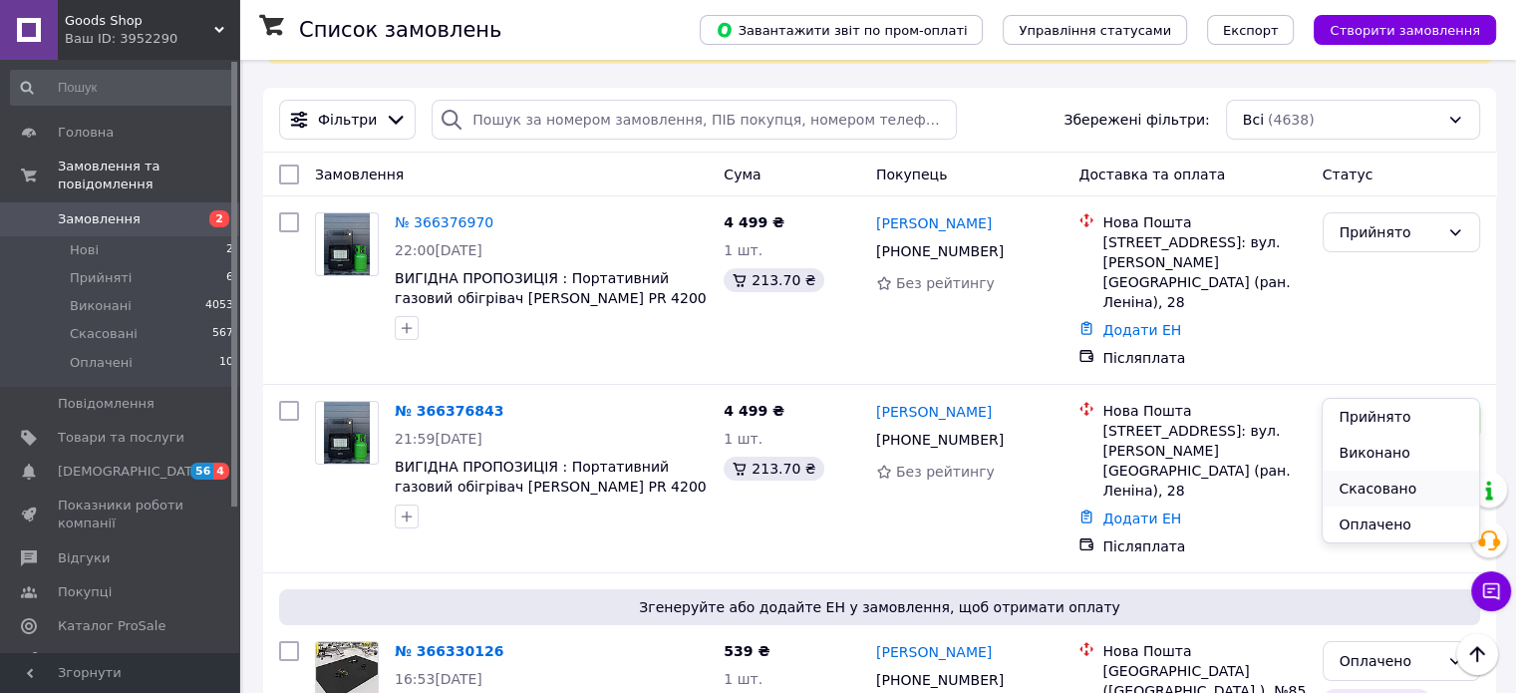
click at [1364, 485] on li "Скасовано" at bounding box center [1400, 488] width 155 height 36
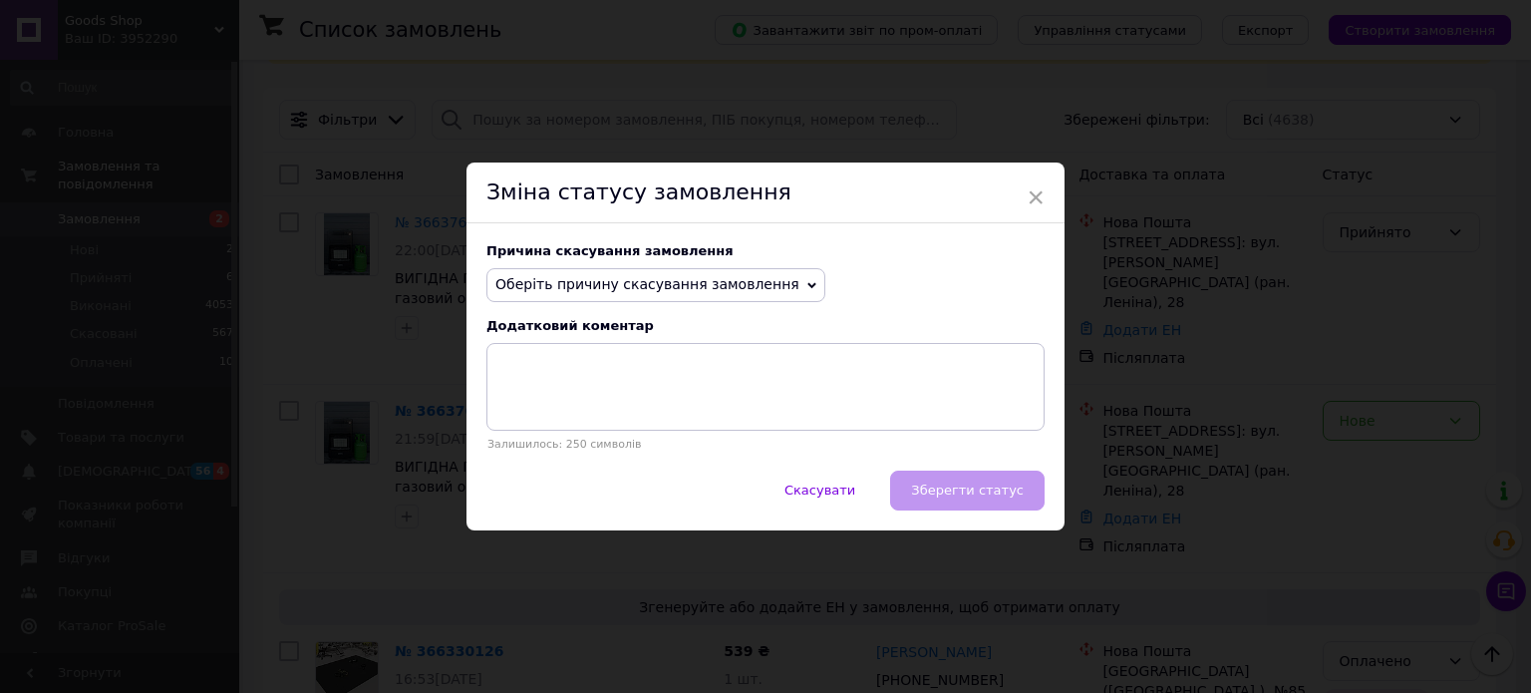
click at [551, 269] on span "Оберіть причину скасування замовлення" at bounding box center [655, 285] width 339 height 34
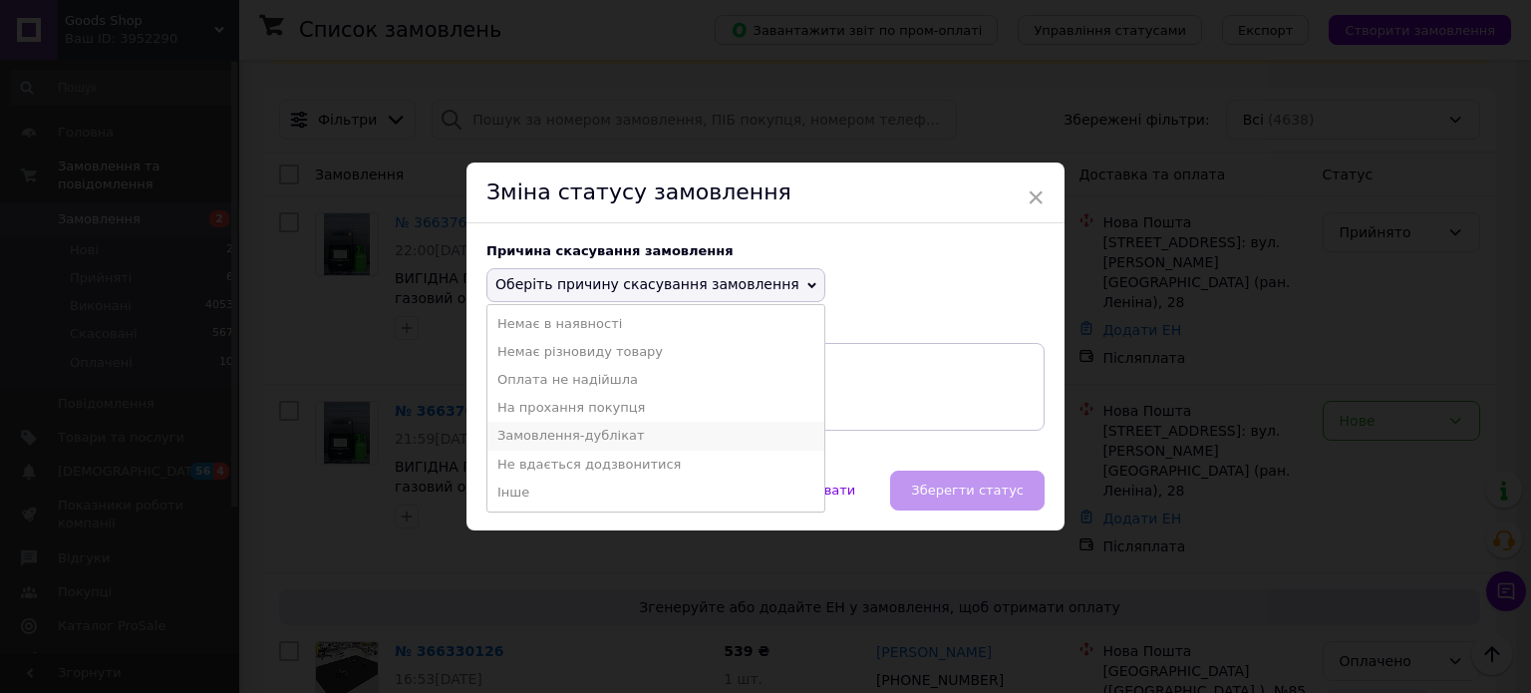
click at [543, 436] on li "Замовлення-дублікат" at bounding box center [655, 436] width 337 height 28
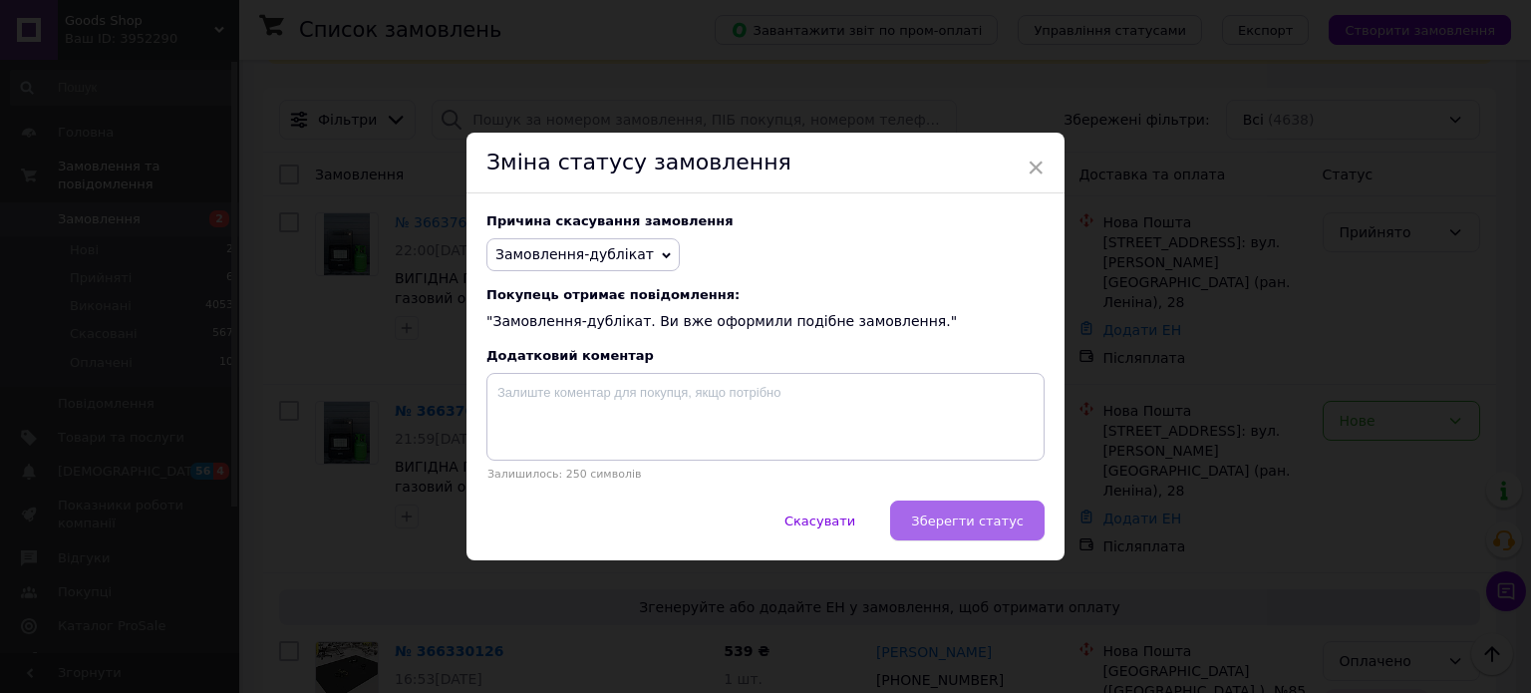
click at [943, 517] on span "Зберегти статус" at bounding box center [967, 520] width 113 height 15
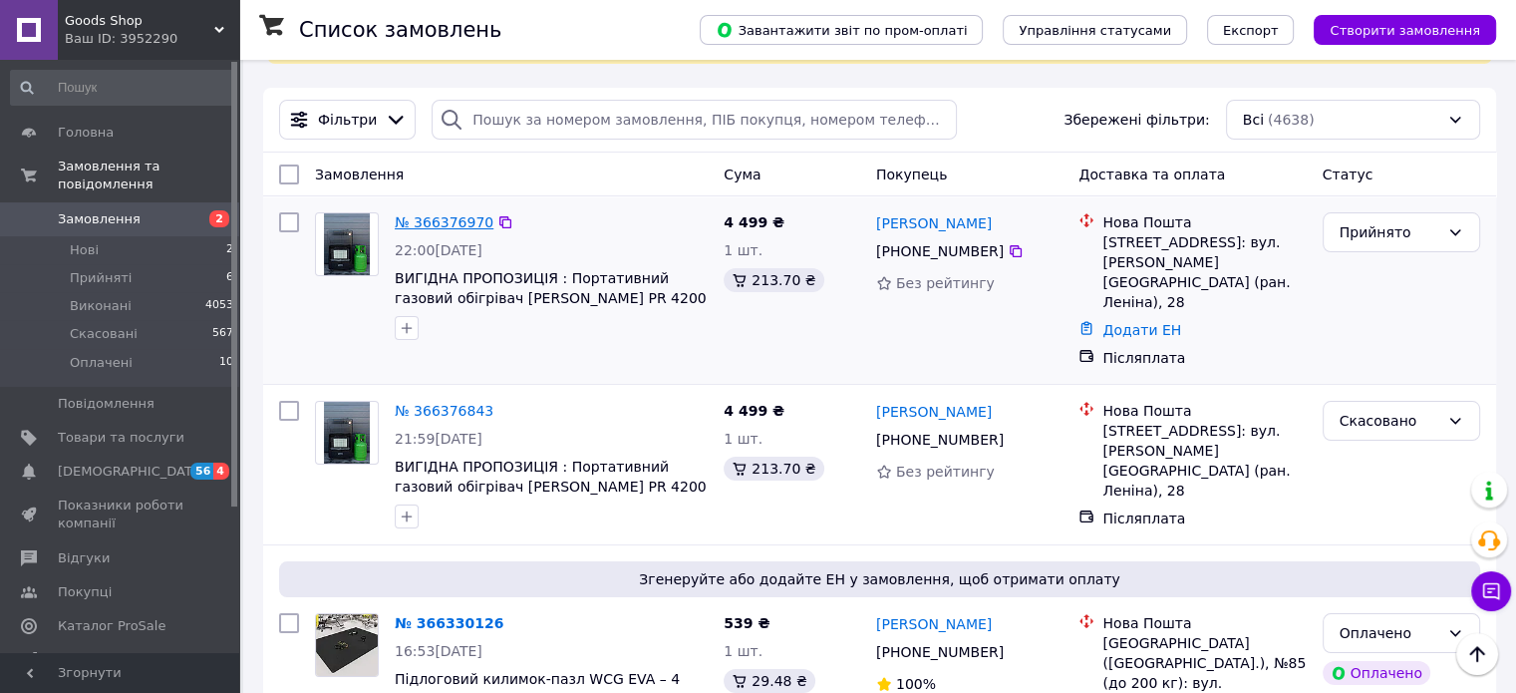
click at [412, 214] on link "№ 366376970" at bounding box center [444, 222] width 99 height 16
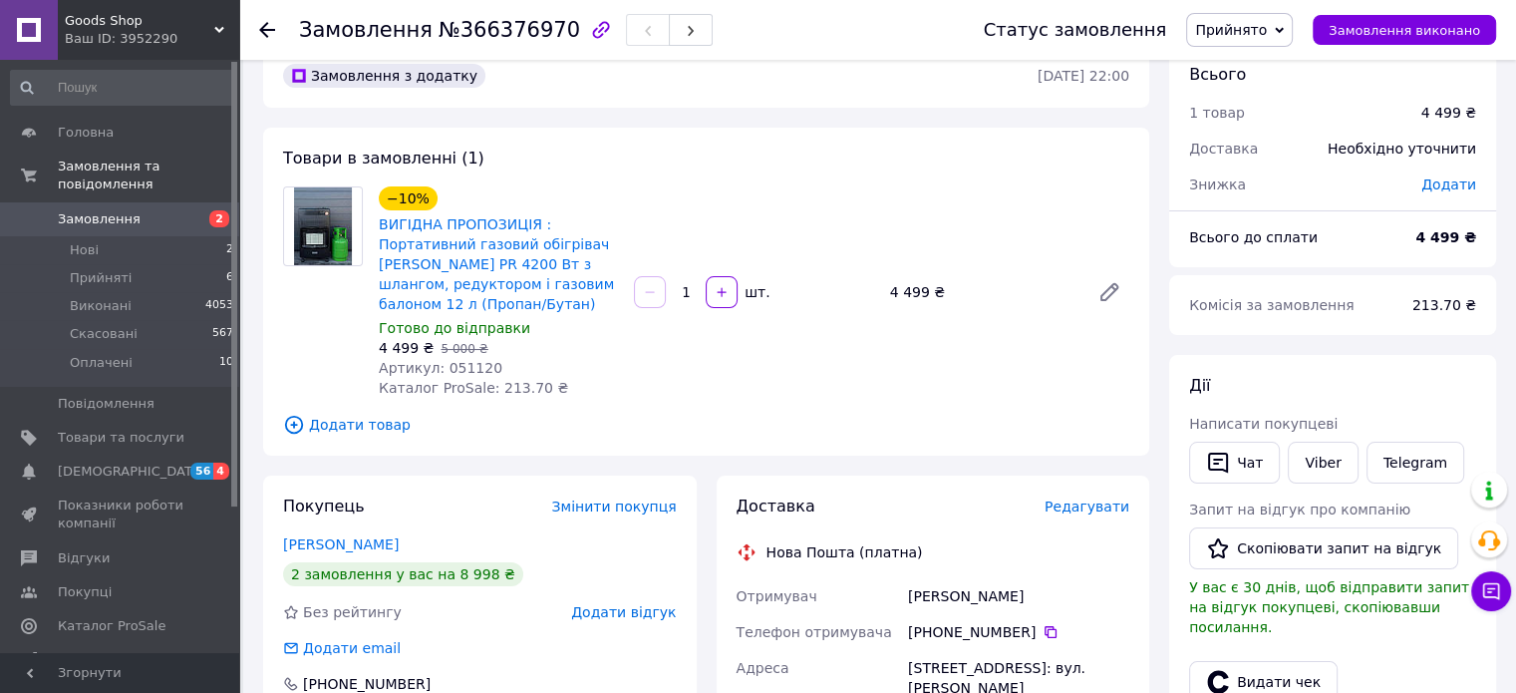
scroll to position [40, 0]
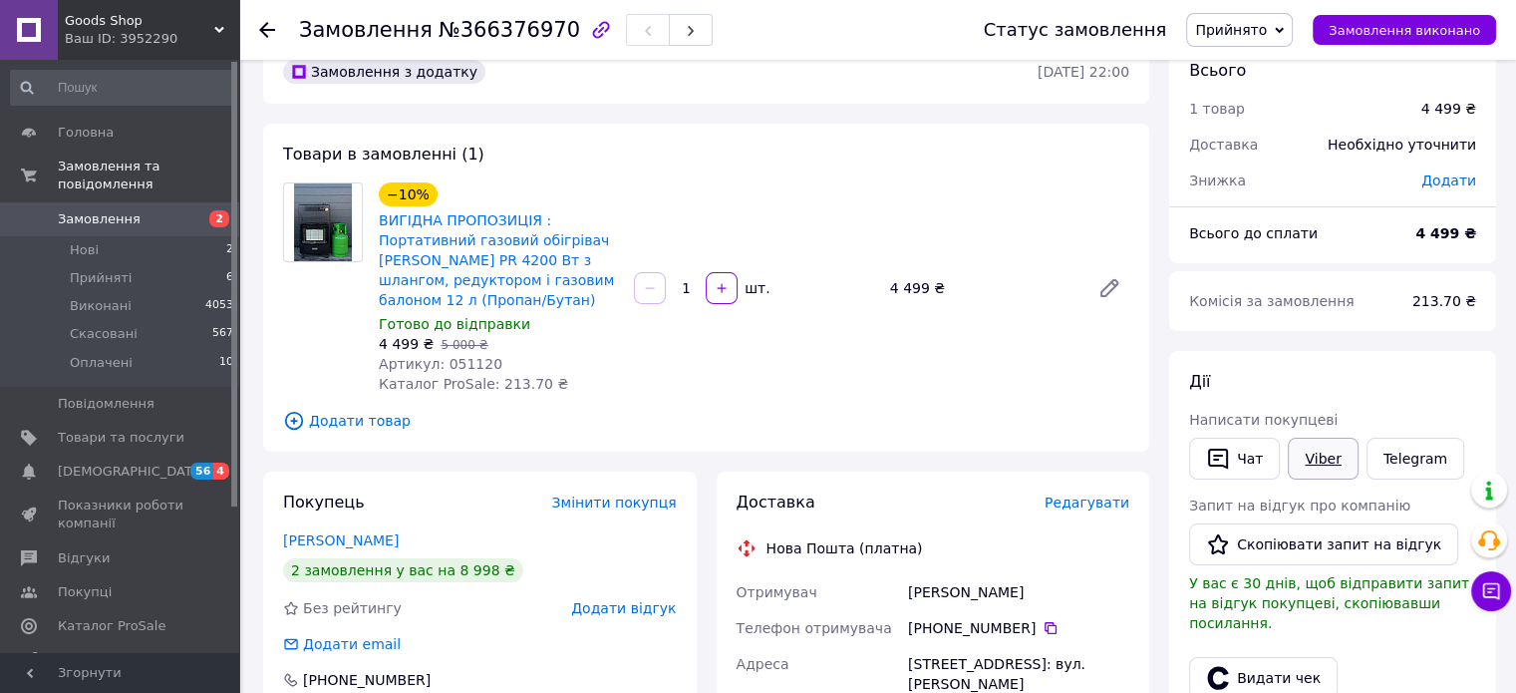
click at [1300, 450] on link "Viber" at bounding box center [1323, 459] width 70 height 42
click at [1232, 458] on button "Чат" at bounding box center [1234, 459] width 91 height 42
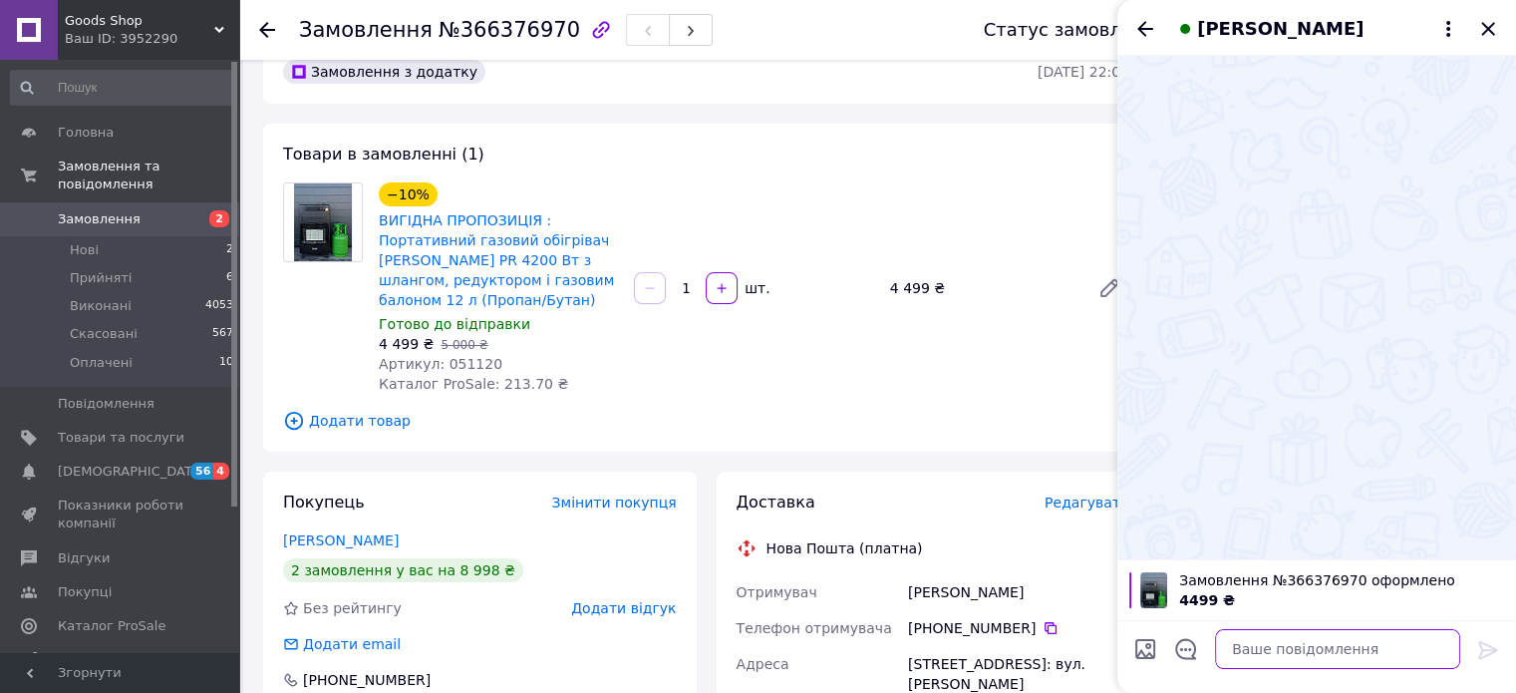
click at [1328, 661] on textarea at bounding box center [1337, 649] width 245 height 40
type textarea "Добрий вечір!"
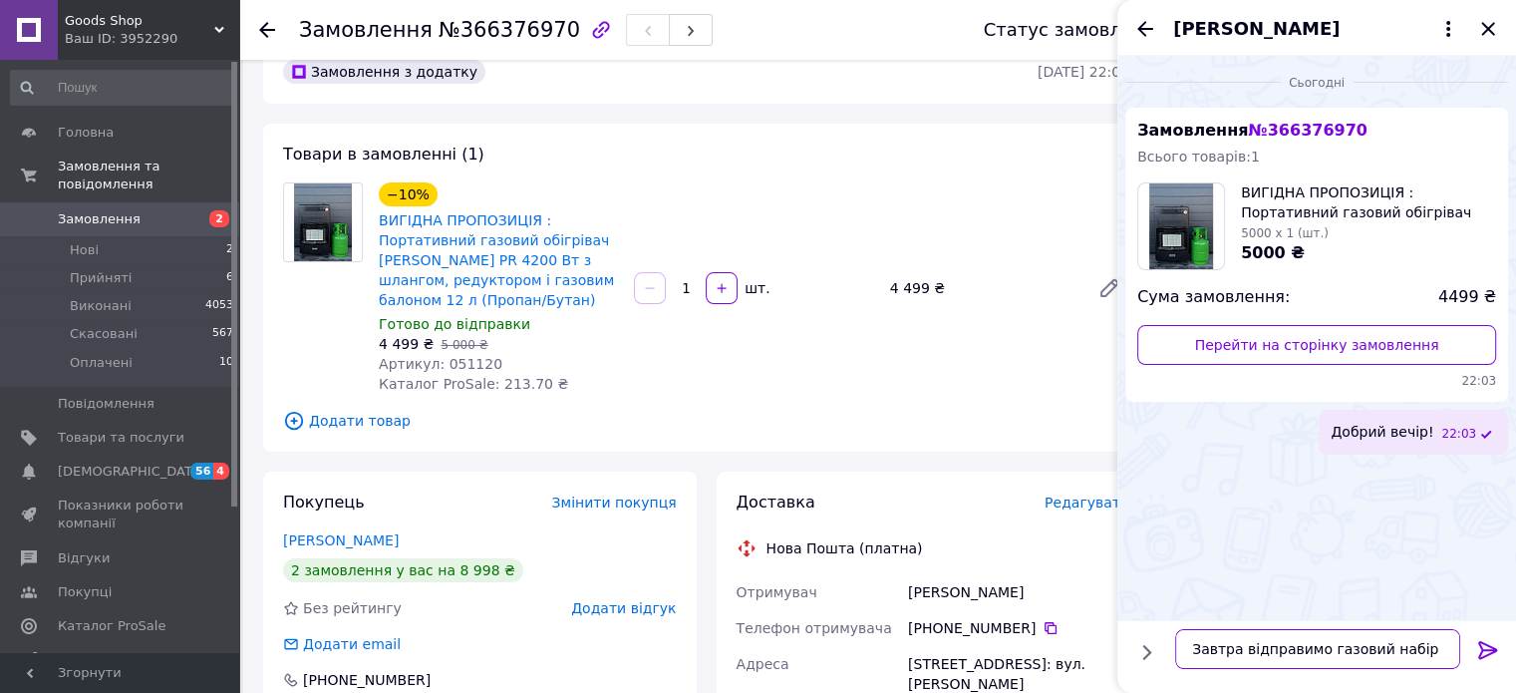
type textarea "Завтра відправимо газовий набір!"
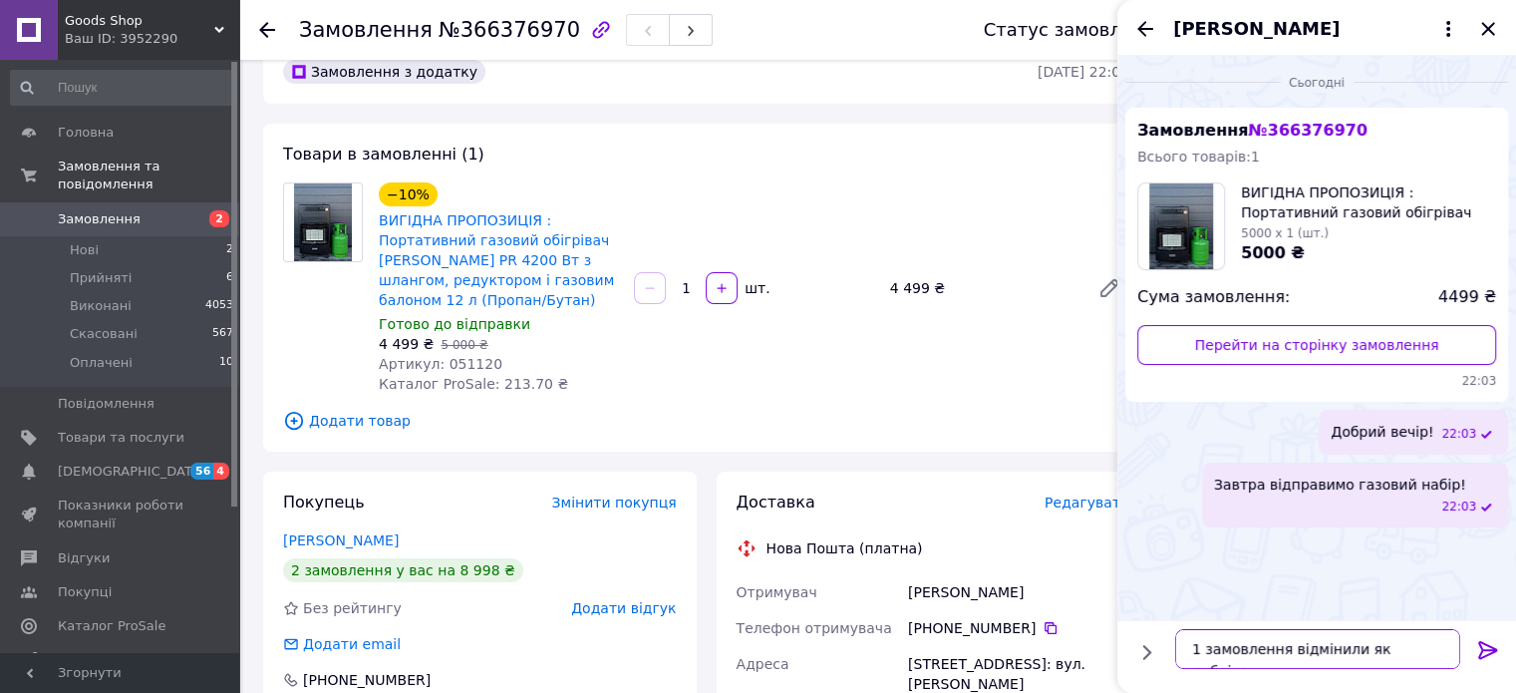
type textarea "1 замовлення відмінили як дублікат"
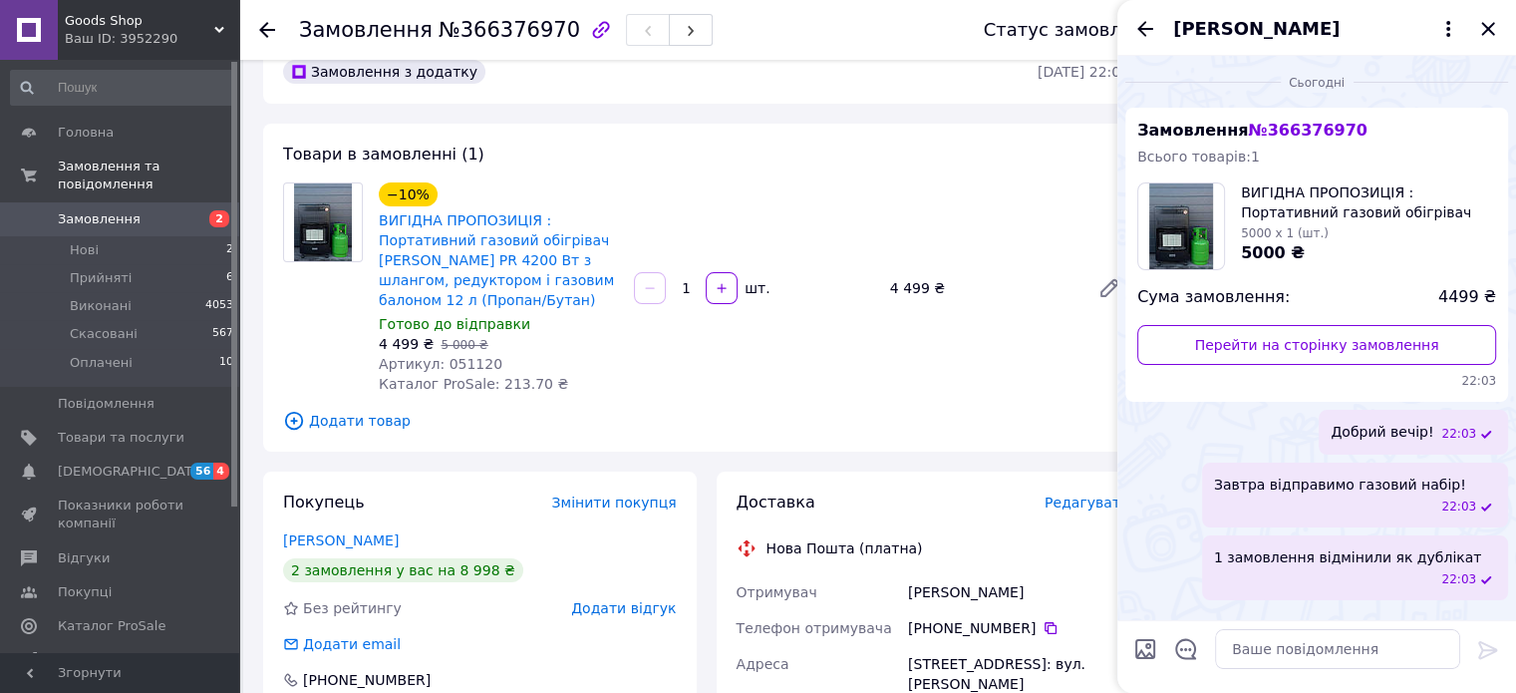
click at [154, 8] on div "Goods Shop Ваш ID: 3952290" at bounding box center [148, 30] width 181 height 60
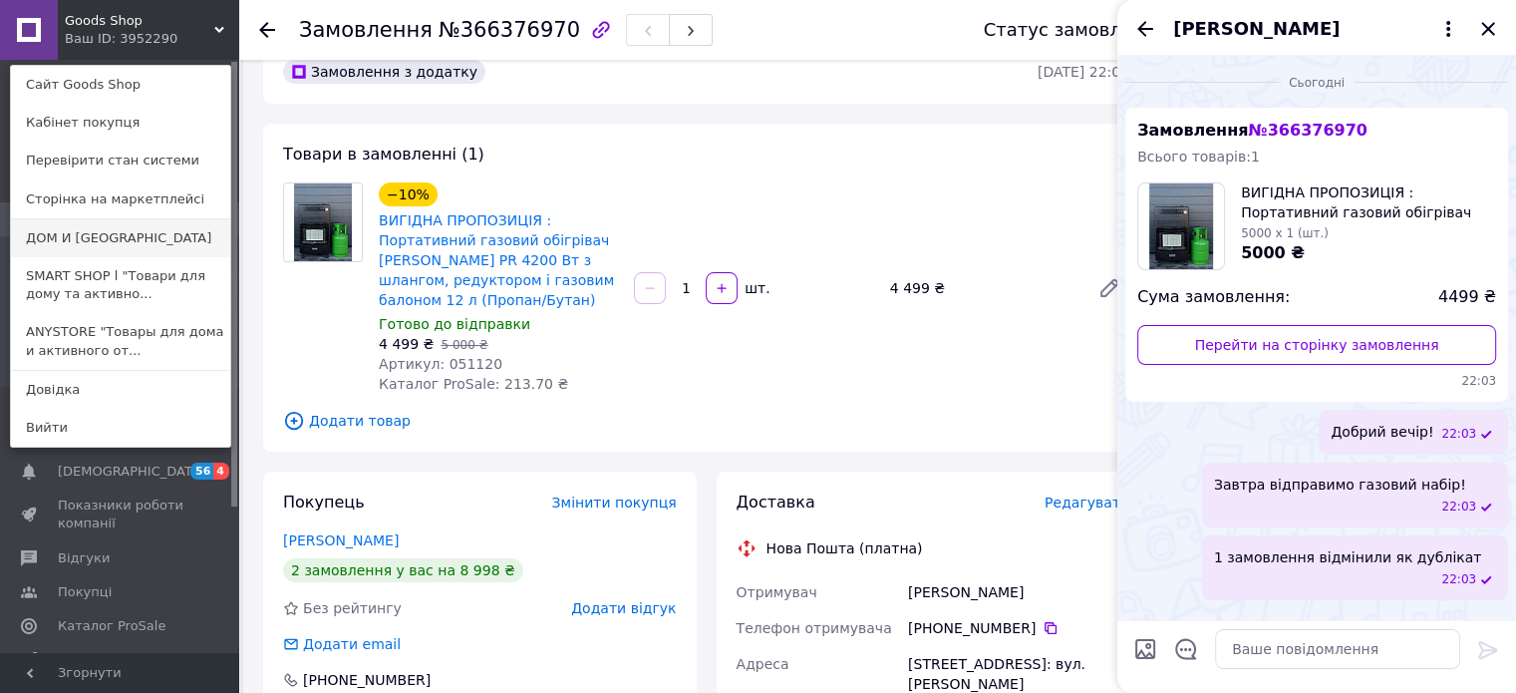
click at [114, 230] on link "ДОМ И [GEOGRAPHIC_DATA]" at bounding box center [120, 238] width 219 height 38
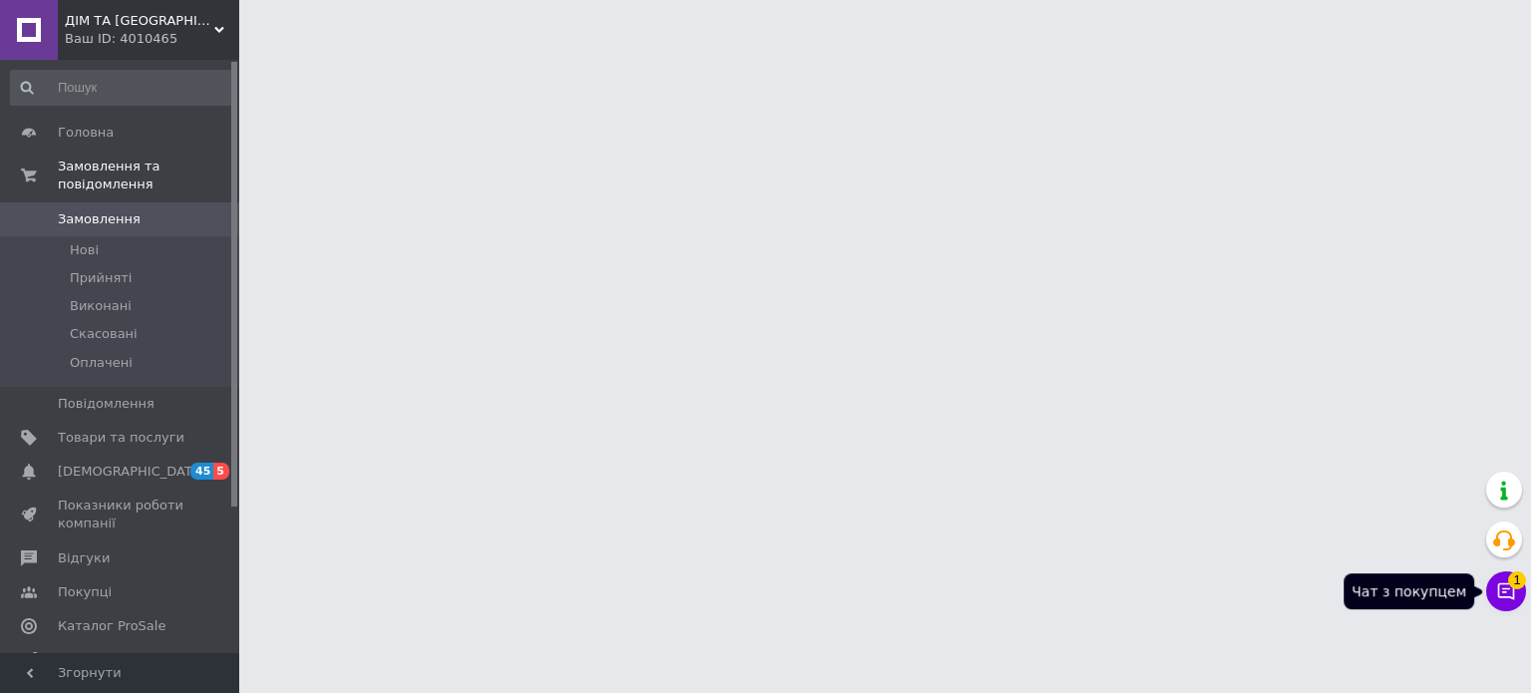
click at [1506, 578] on button "Чат з покупцем 1" at bounding box center [1506, 591] width 40 height 40
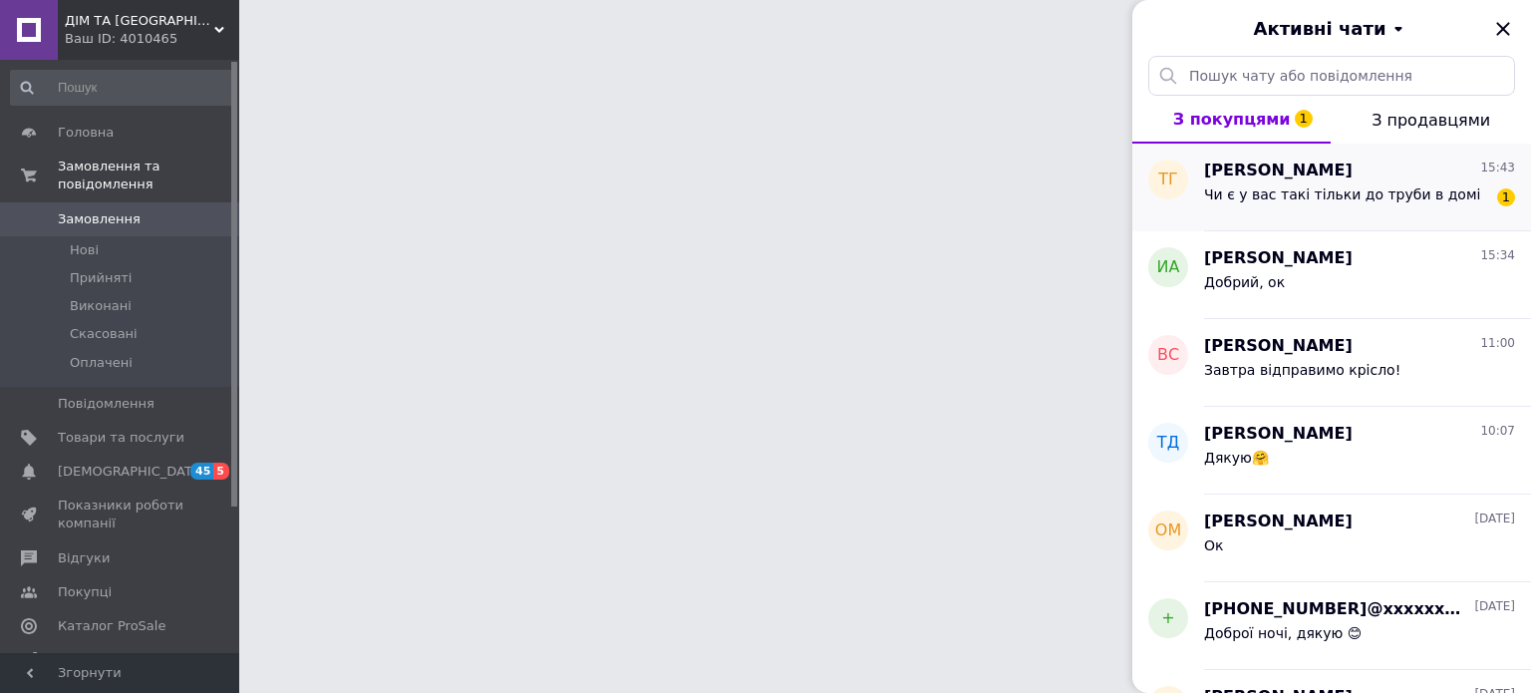
click at [1241, 186] on span "Чи є у вас такі тільки до труби в домі" at bounding box center [1342, 194] width 276 height 16
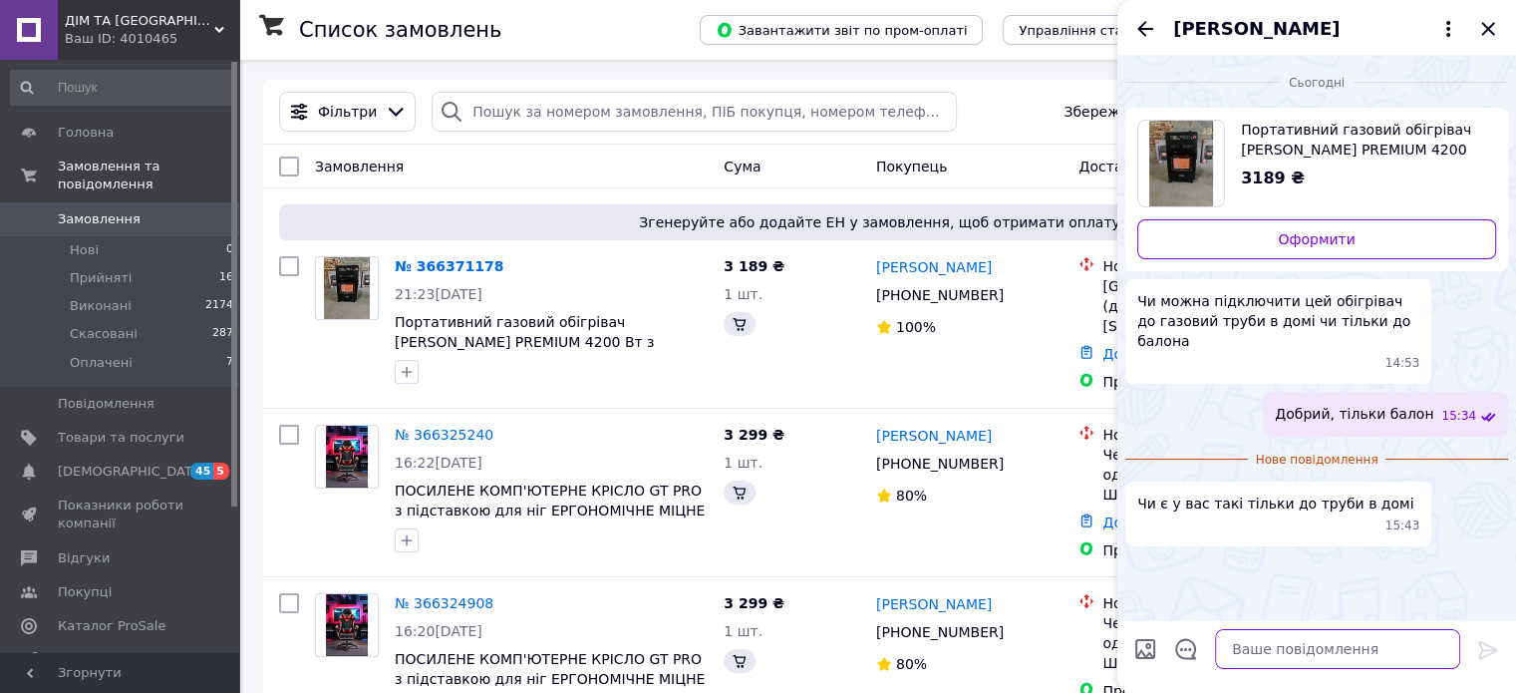
click at [1317, 660] on textarea at bounding box center [1337, 649] width 245 height 40
type textarea "д"
type textarea "немає"
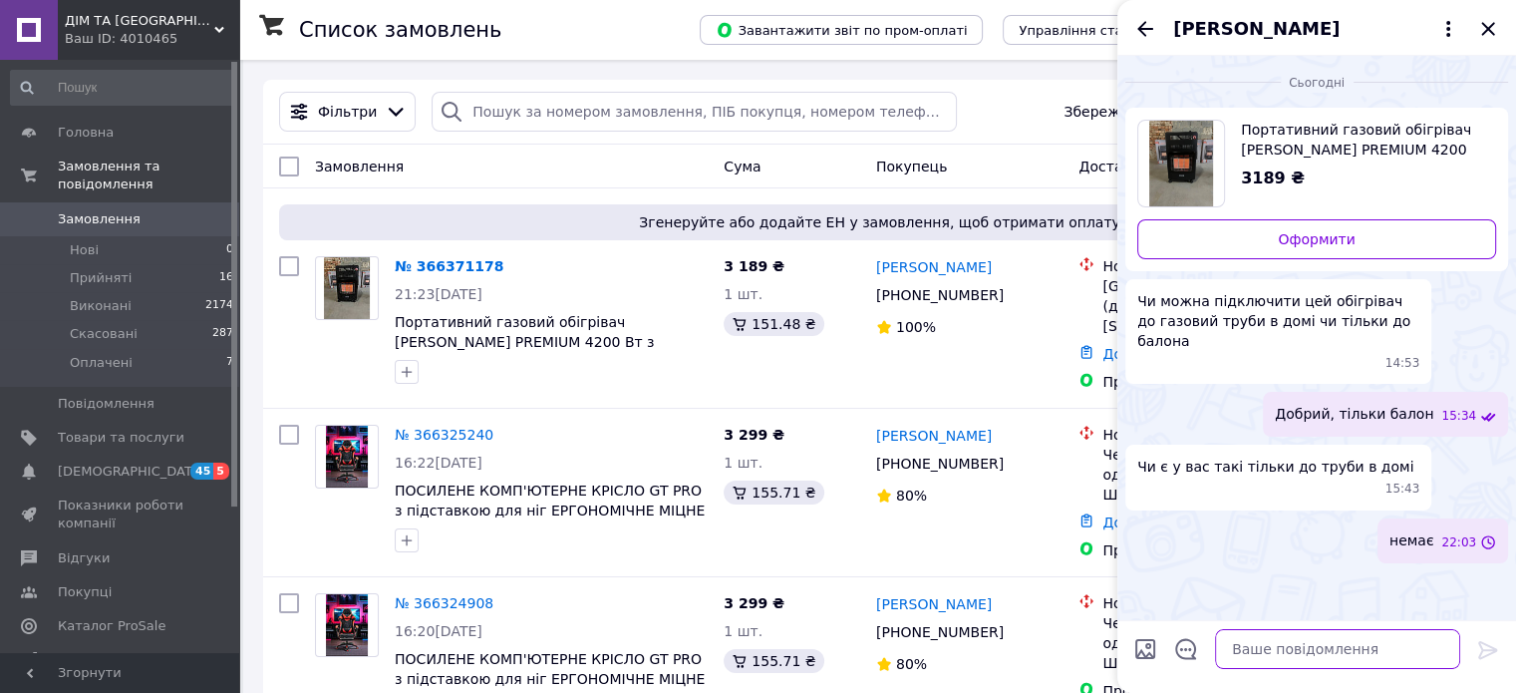
type textarea "р"
type textarea "таких не існує"
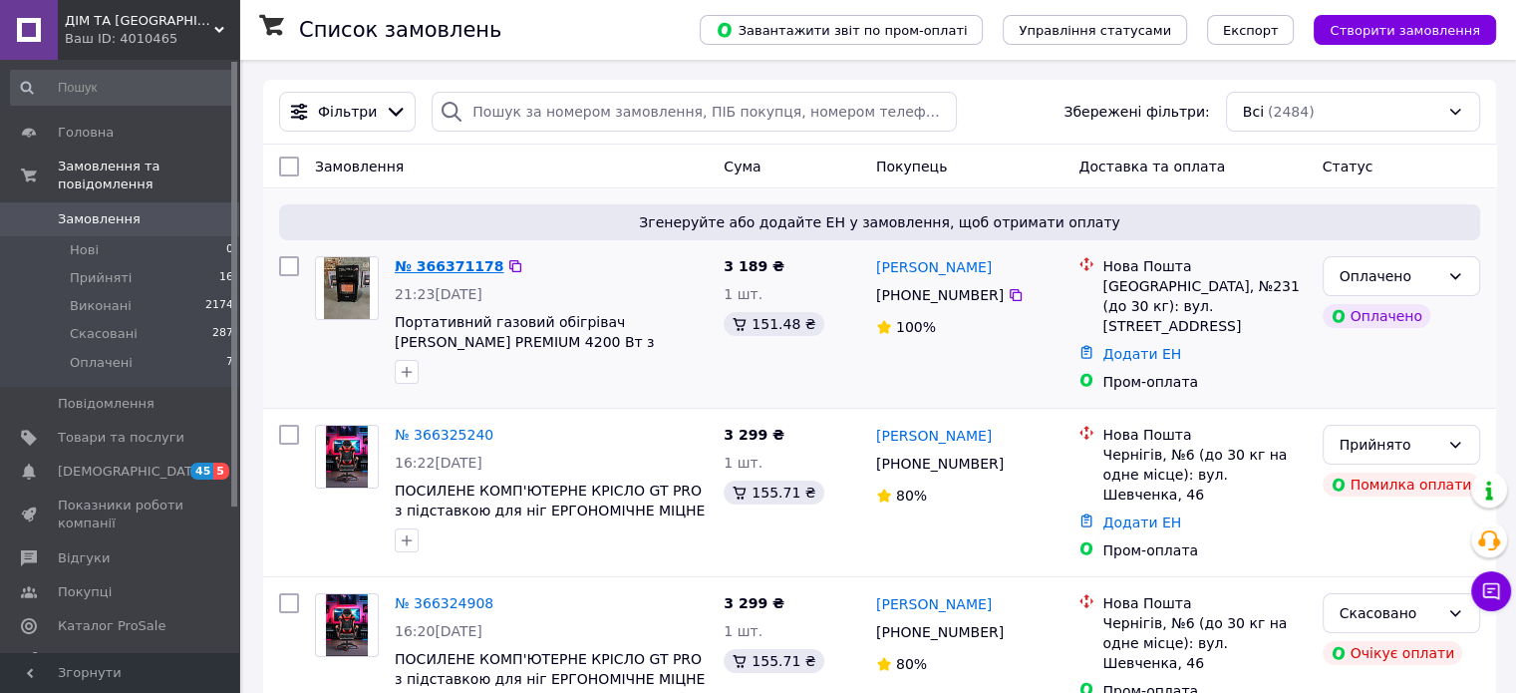
click at [434, 274] on link "№ 366371178" at bounding box center [449, 266] width 109 height 16
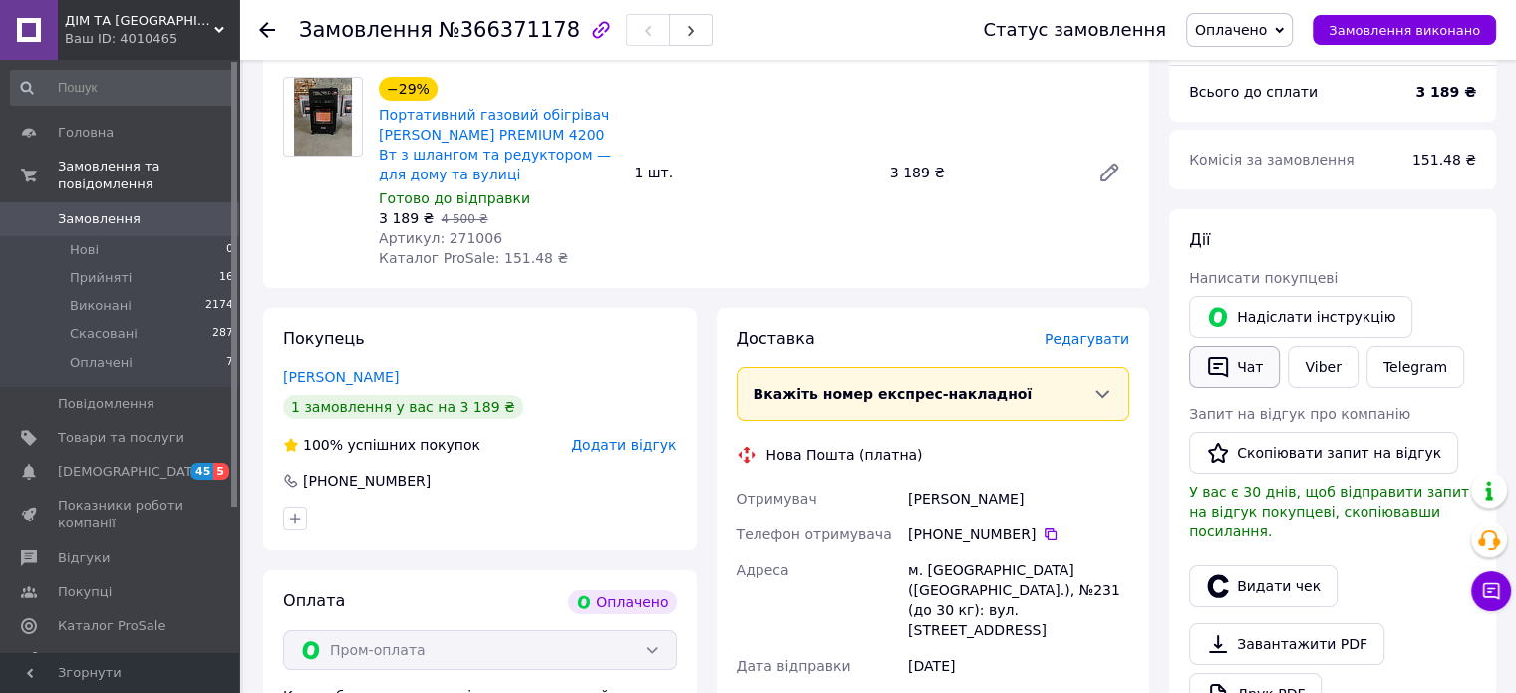
scroll to position [279, 0]
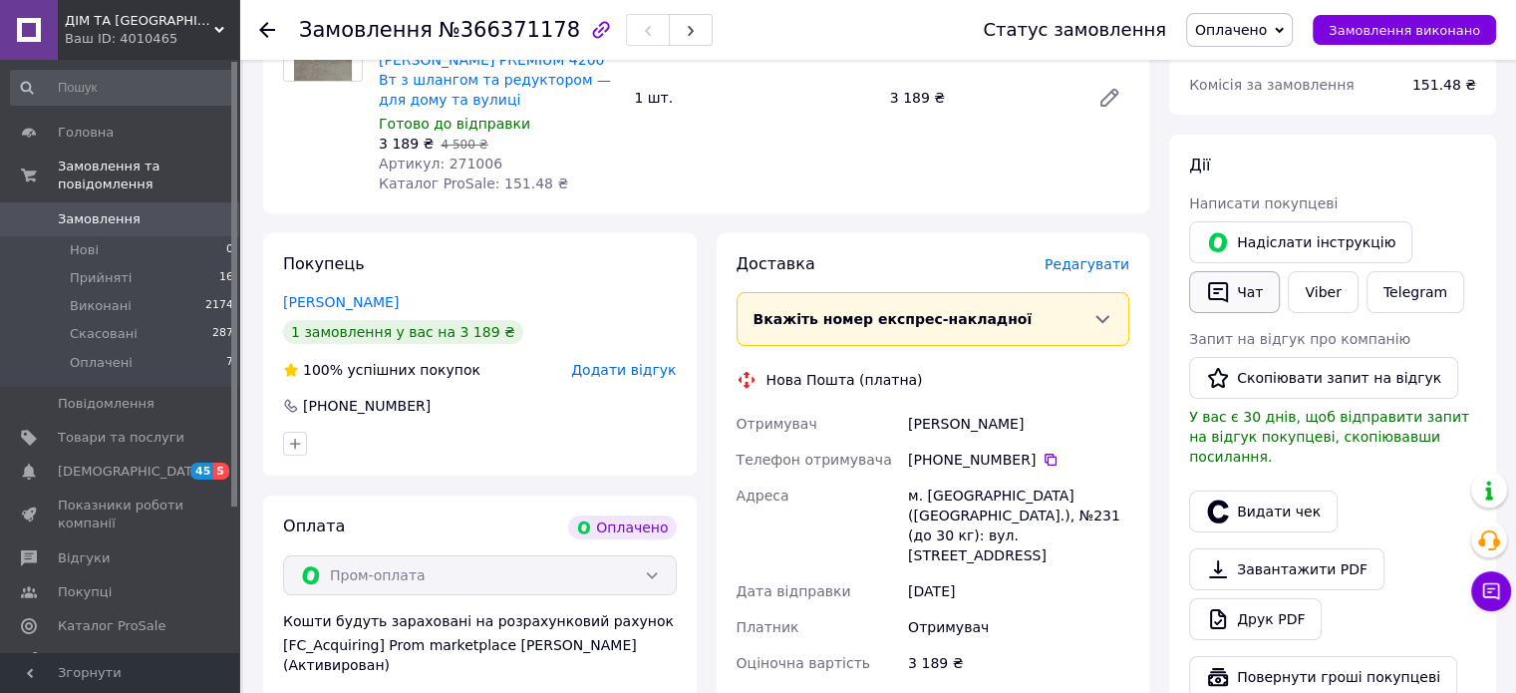
click at [1208, 281] on icon "button" at bounding box center [1218, 292] width 24 height 24
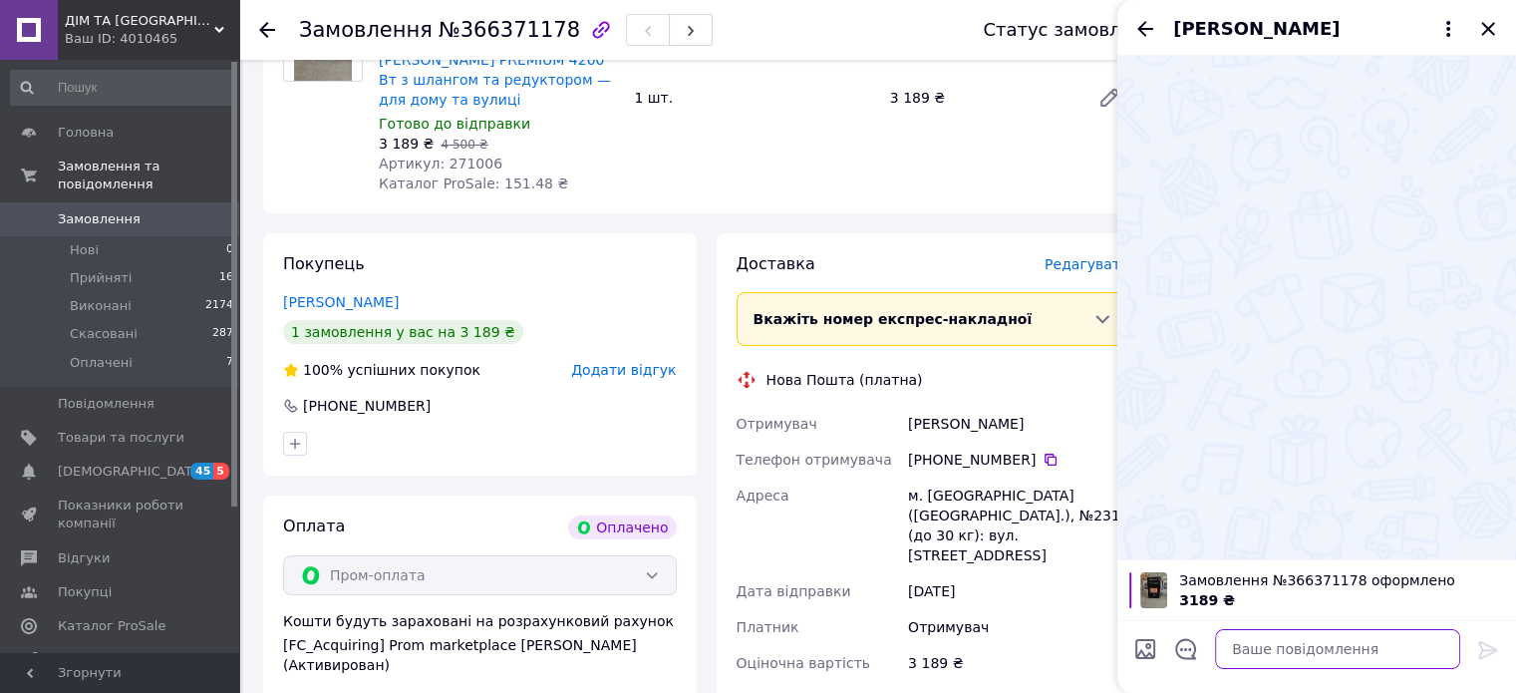
click at [1335, 655] on textarea at bounding box center [1337, 649] width 245 height 40
type textarea "Добрий вечір!"
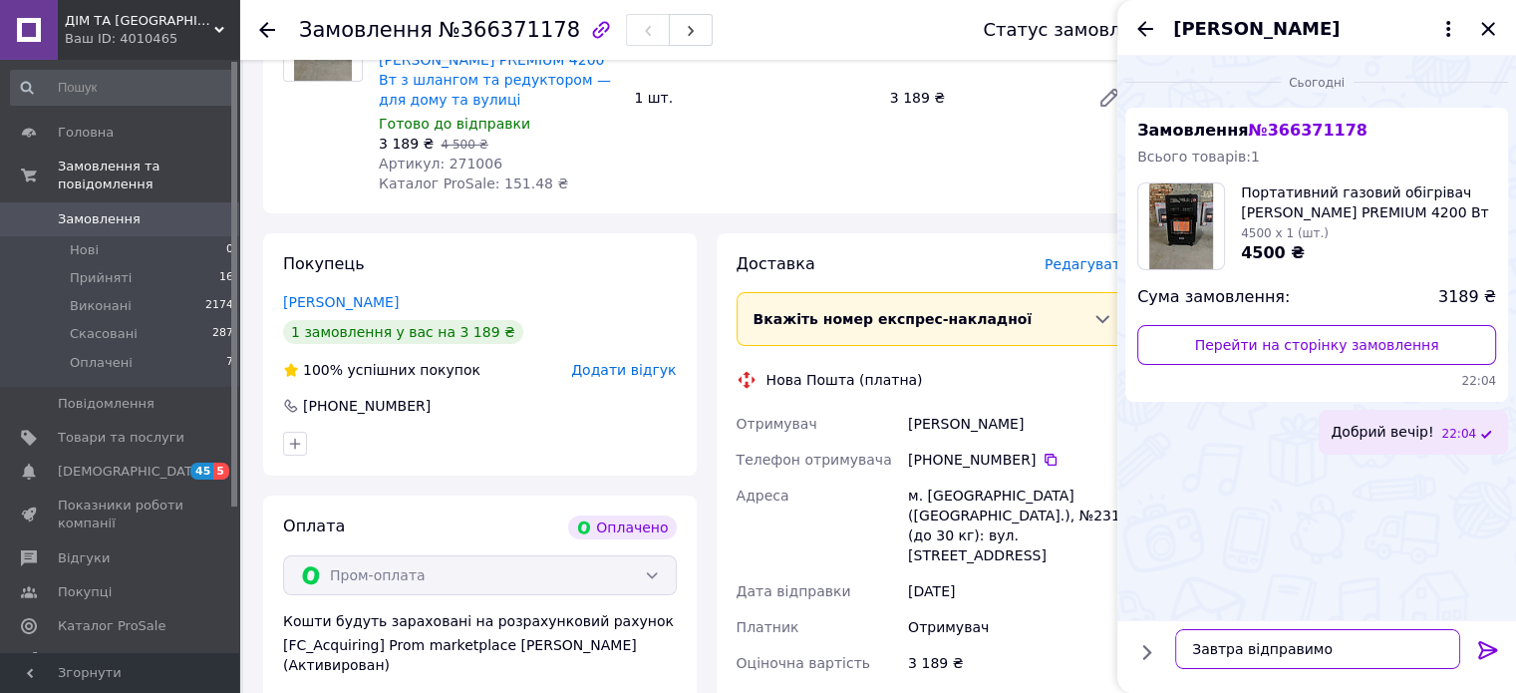
type textarea "Завтра відправимо!"
